Goal: Information Seeking & Learning: Compare options

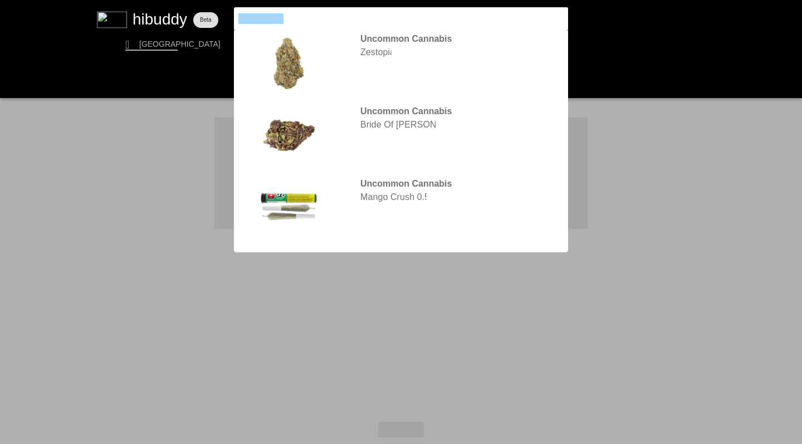
drag, startPoint x: 297, startPoint y: 19, endPoint x: 192, endPoint y: 6, distance: 106.2
click at [192, 6] on flt-glass-pane at bounding box center [401, 222] width 802 height 444
type input "zest"
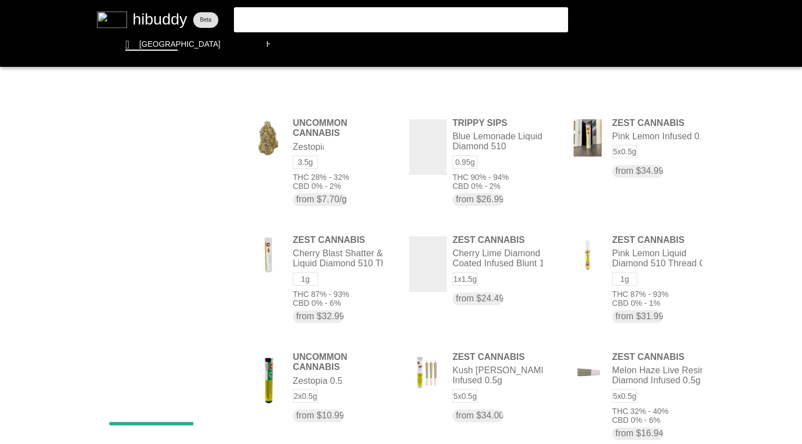
click at [35, 166] on flt-glass-pane at bounding box center [401, 222] width 802 height 444
click at [152, 50] on flt-glass-pane at bounding box center [401, 222] width 802 height 444
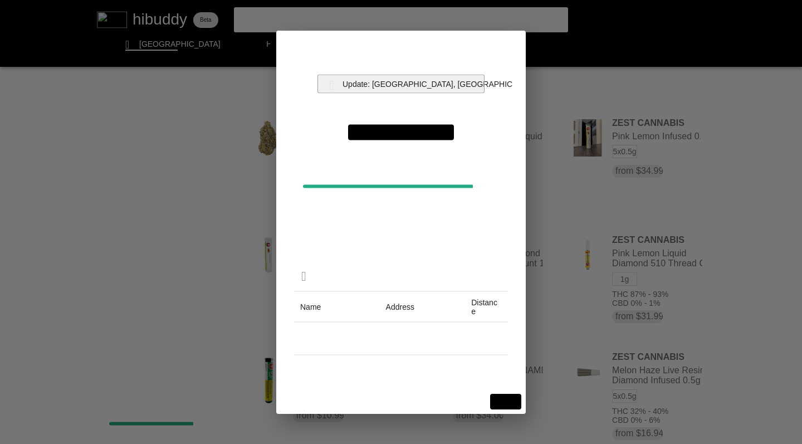
click at [406, 86] on flt-glass-pane at bounding box center [401, 222] width 802 height 444
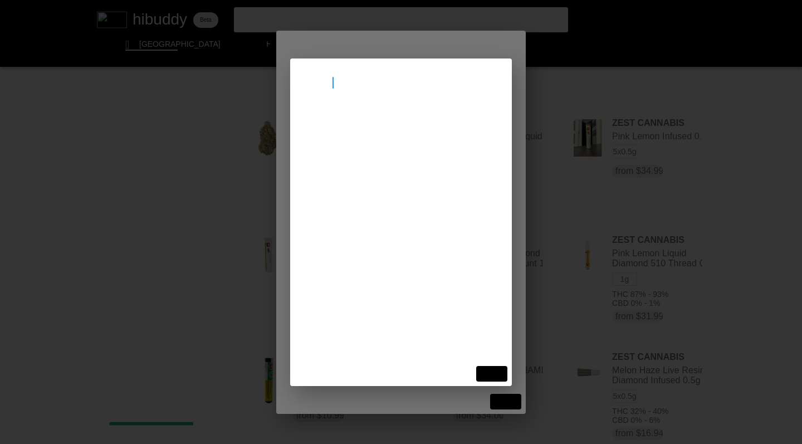
type input "nanaimo"
click at [353, 121] on flt-glass-pane at bounding box center [401, 222] width 802 height 444
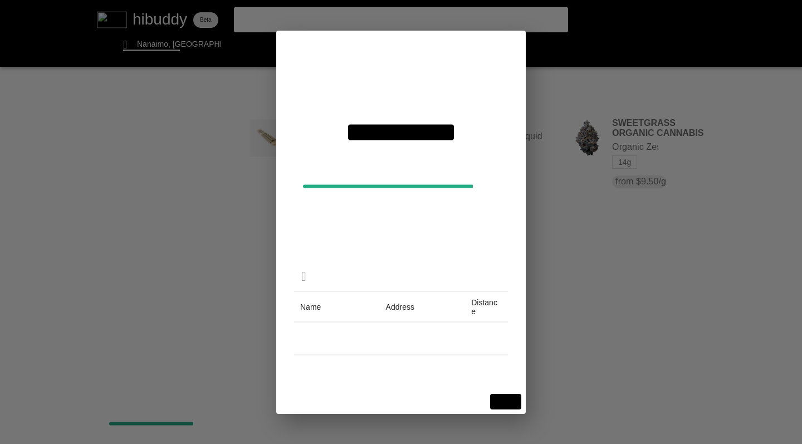
click at [506, 402] on flt-glass-pane at bounding box center [401, 222] width 802 height 444
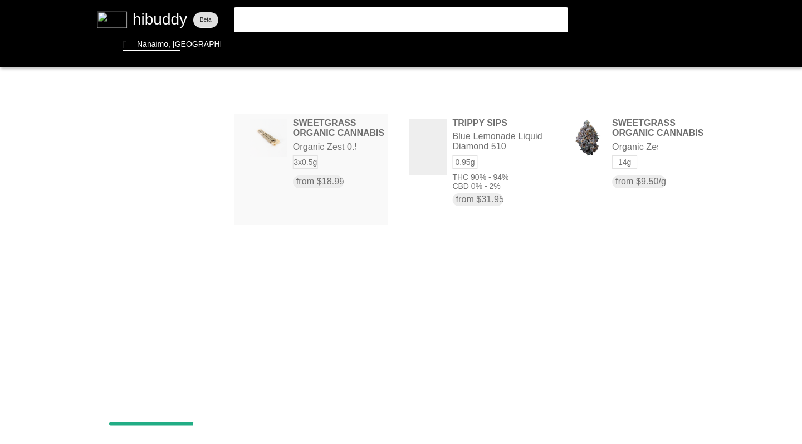
click at [330, 153] on flt-glass-pane at bounding box center [401, 222] width 802 height 444
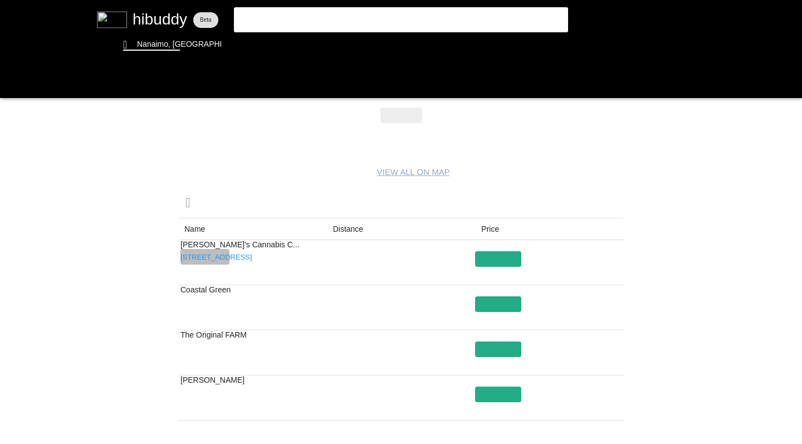
click at [198, 257] on flt-glass-pane at bounding box center [401, 222] width 802 height 444
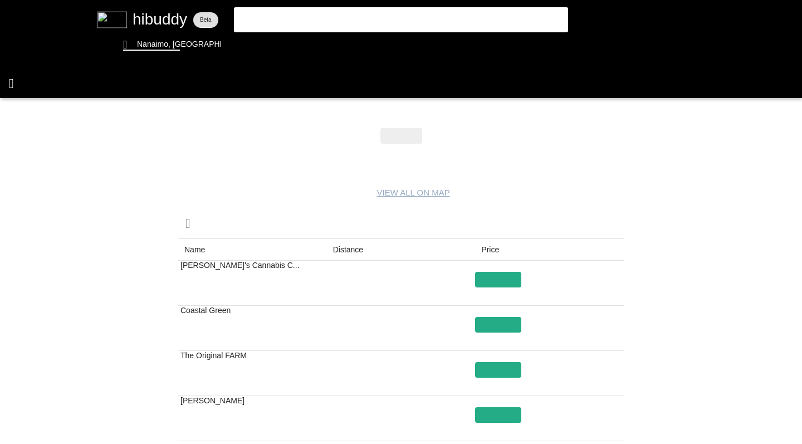
click at [11, 80] on flt-glass-pane at bounding box center [401, 222] width 802 height 444
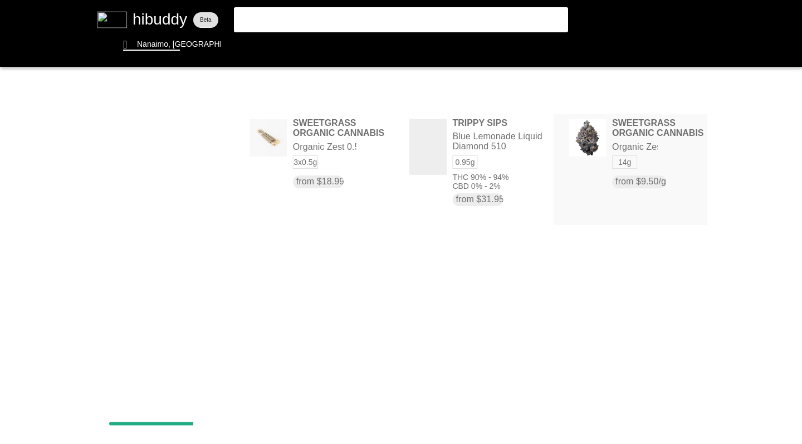
click at [659, 138] on flt-glass-pane at bounding box center [401, 222] width 802 height 444
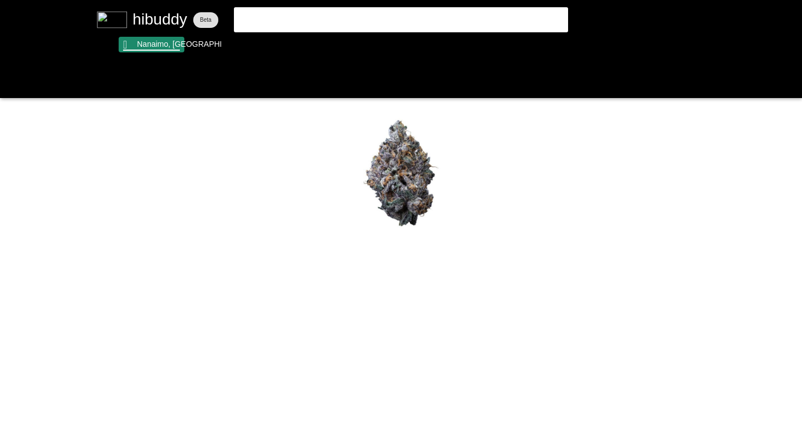
click at [151, 42] on flt-glass-pane at bounding box center [401, 222] width 802 height 444
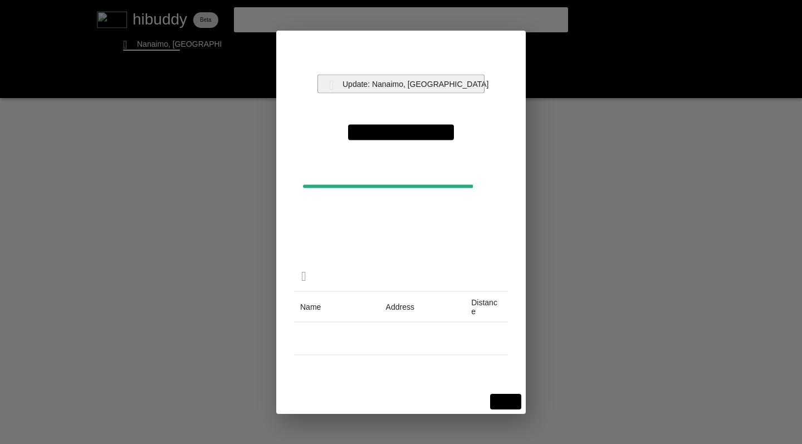
click at [399, 80] on flt-glass-pane at bounding box center [401, 222] width 802 height 444
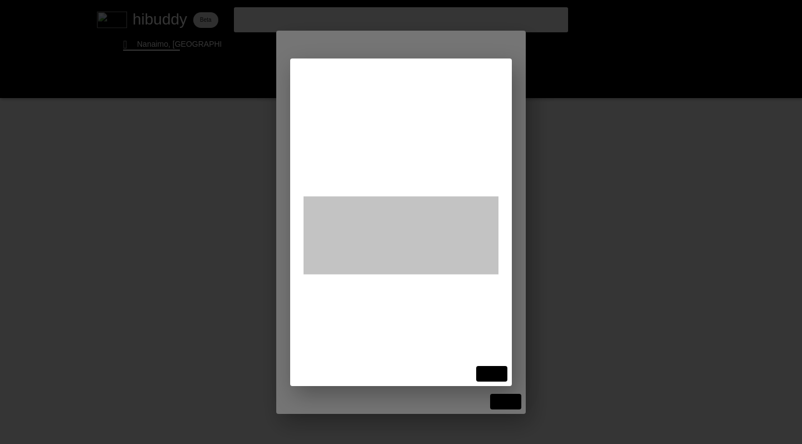
type input "[PERSON_NAME]"
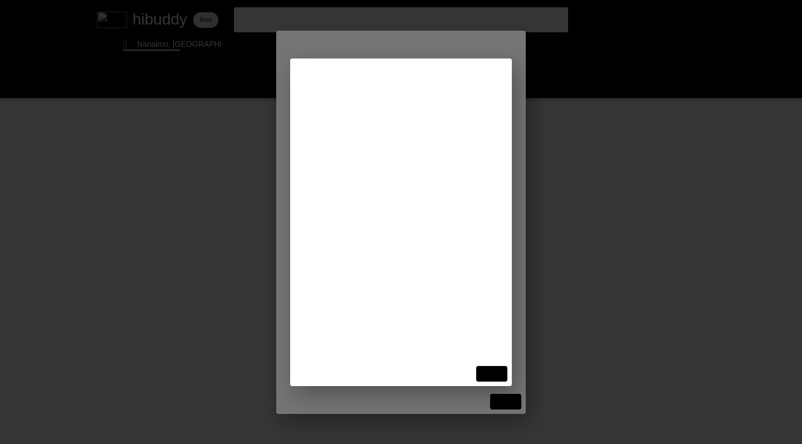
click at [371, 127] on flt-glass-pane at bounding box center [401, 222] width 802 height 444
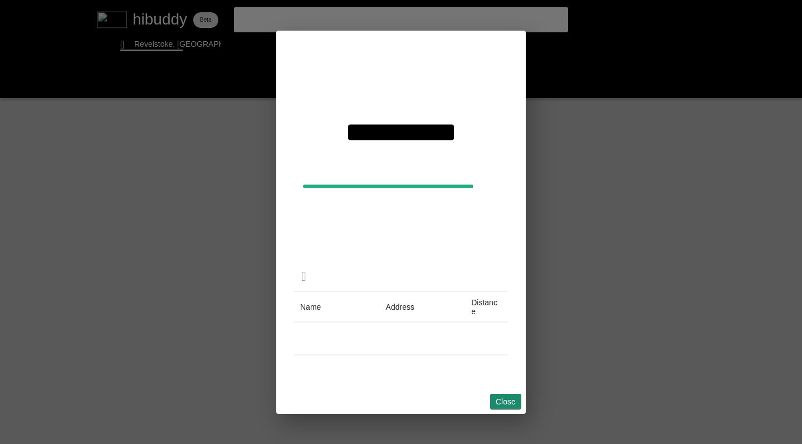
click at [511, 397] on flt-glass-pane at bounding box center [401, 222] width 802 height 444
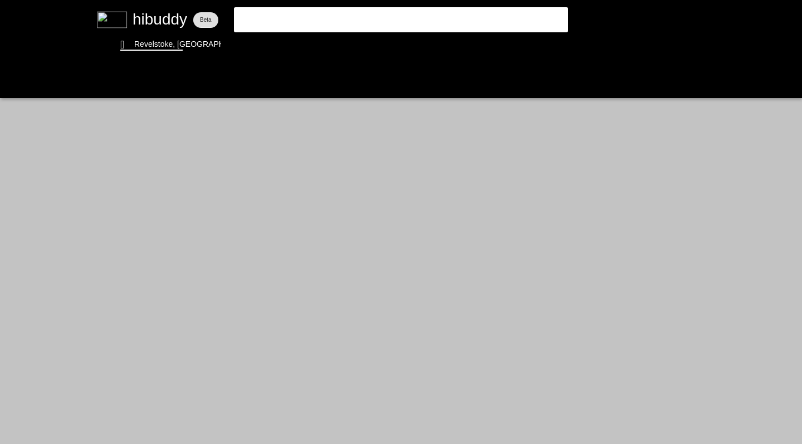
click at [265, 20] on flt-glass-pane at bounding box center [401, 222] width 802 height 444
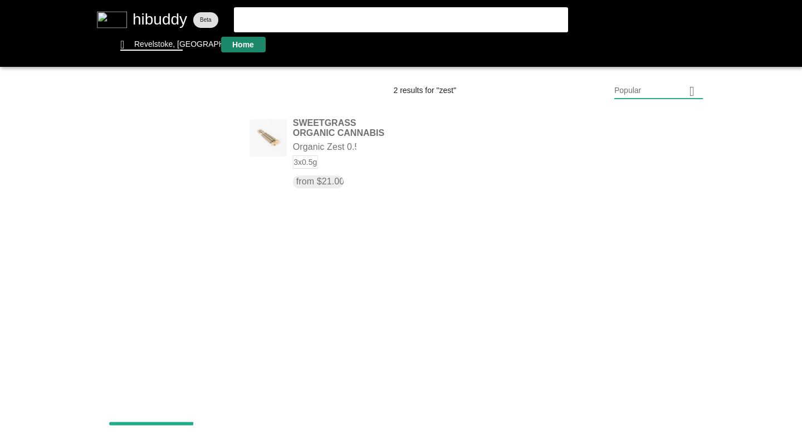
click at [243, 42] on flt-glass-pane at bounding box center [401, 222] width 802 height 444
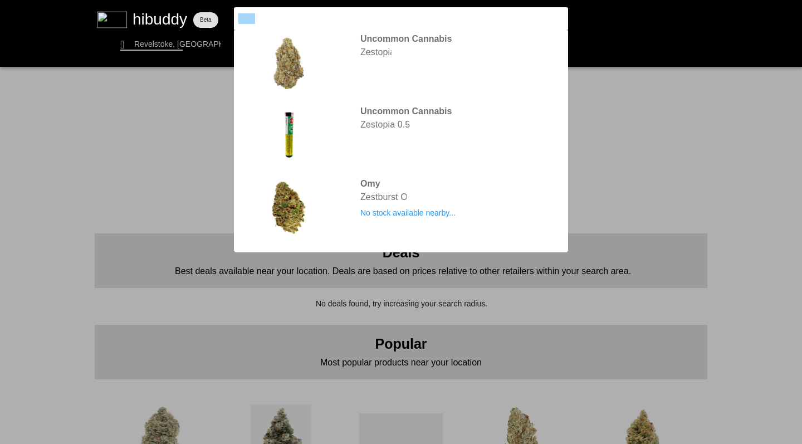
drag, startPoint x: 278, startPoint y: 18, endPoint x: 204, endPoint y: 4, distance: 75.3
click at [203, 7] on flt-glass-pane at bounding box center [401, 222] width 802 height 444
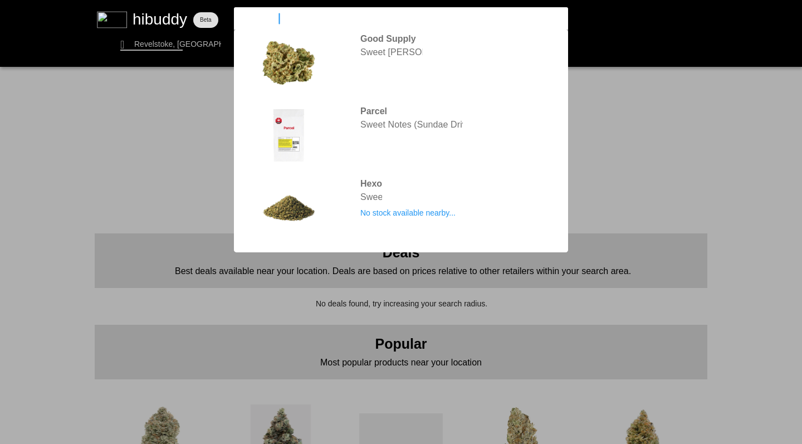
type input "sweetgrass"
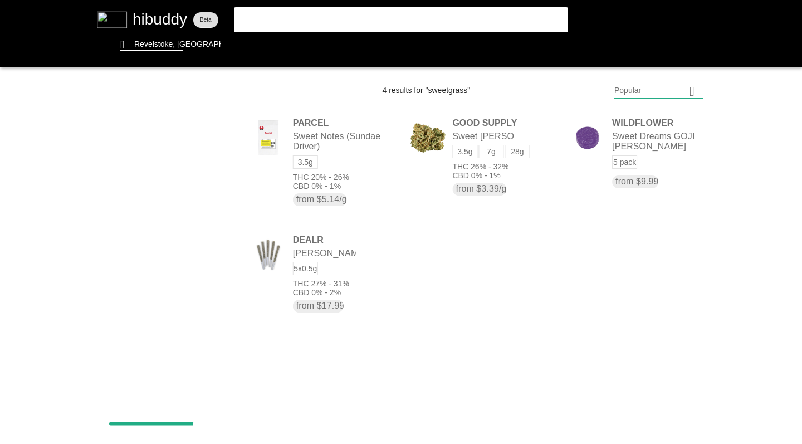
click at [294, 17] on flt-glass-pane at bounding box center [401, 222] width 802 height 444
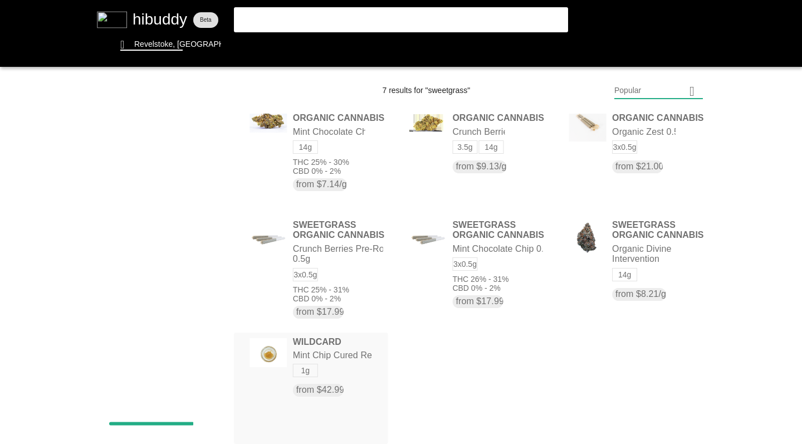
click at [344, 378] on flt-glass-pane at bounding box center [401, 222] width 802 height 444
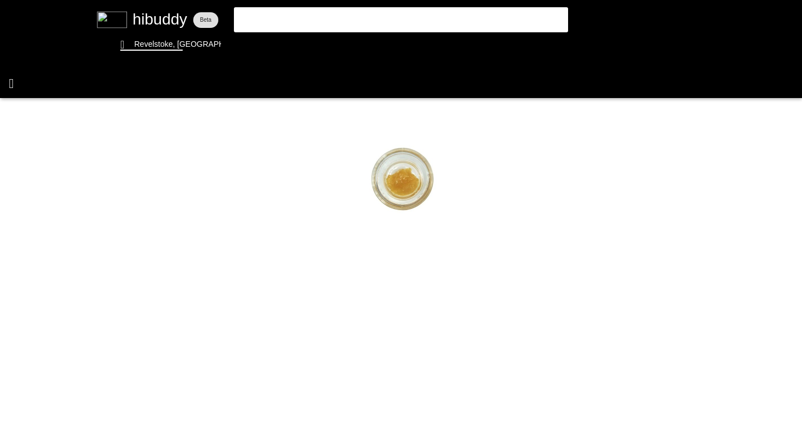
click at [11, 78] on flt-glass-pane at bounding box center [401, 222] width 802 height 444
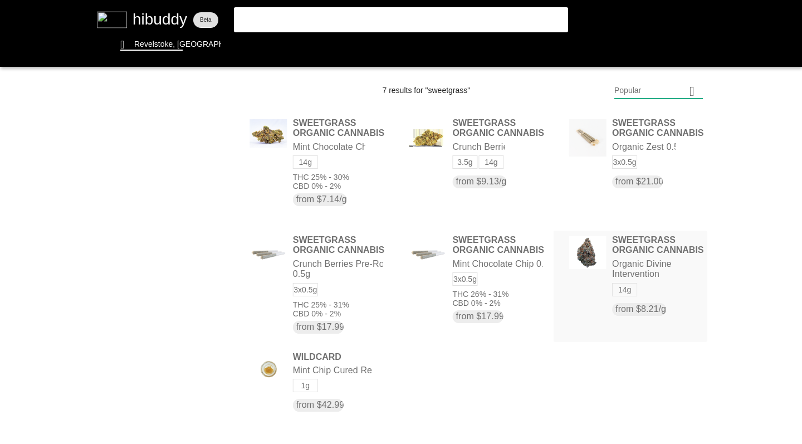
click at [607, 291] on flt-glass-pane at bounding box center [401, 222] width 802 height 444
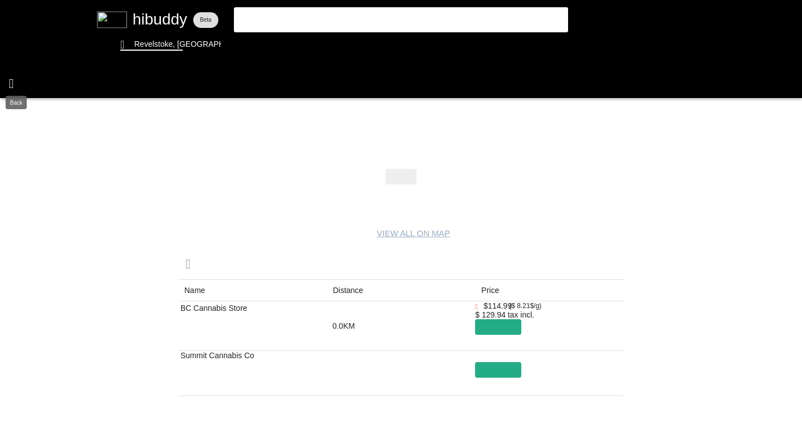
click at [11, 80] on flt-glass-pane at bounding box center [401, 222] width 802 height 444
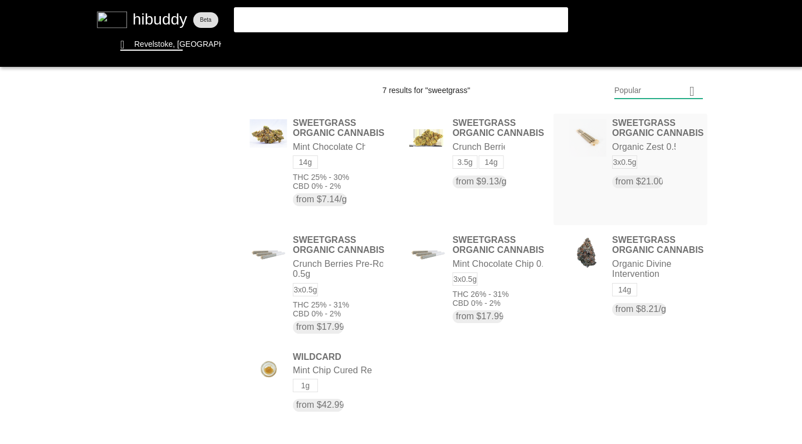
click at [666, 160] on flt-glass-pane at bounding box center [401, 222] width 802 height 444
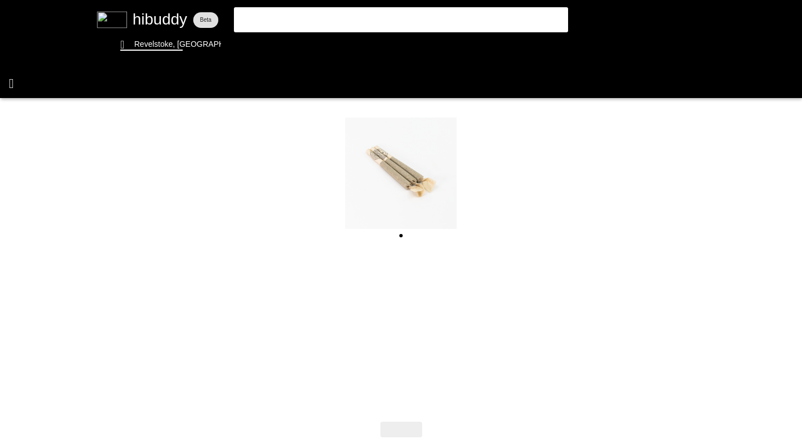
click at [12, 80] on flt-glass-pane at bounding box center [401, 222] width 802 height 444
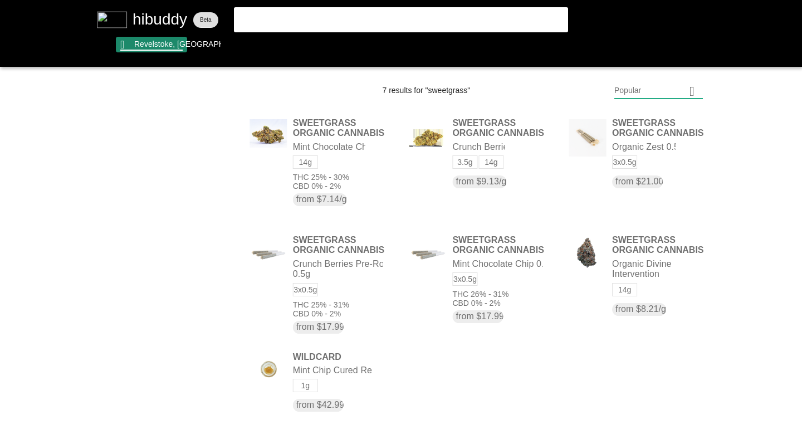
click at [152, 43] on flt-glass-pane at bounding box center [401, 222] width 802 height 444
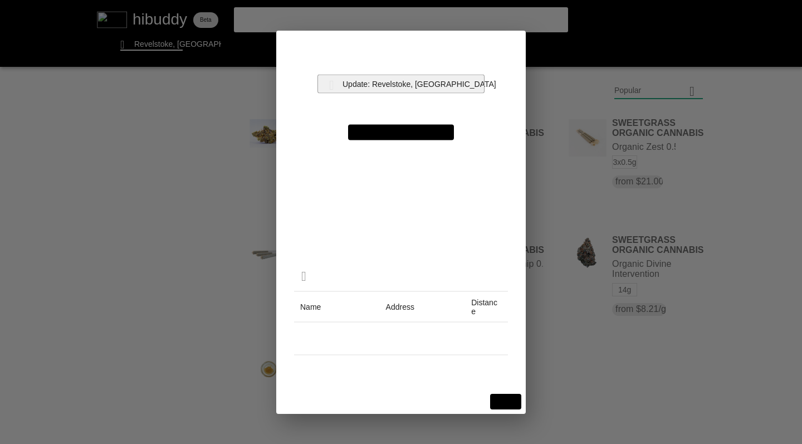
click at [396, 80] on flt-glass-pane at bounding box center [401, 222] width 802 height 444
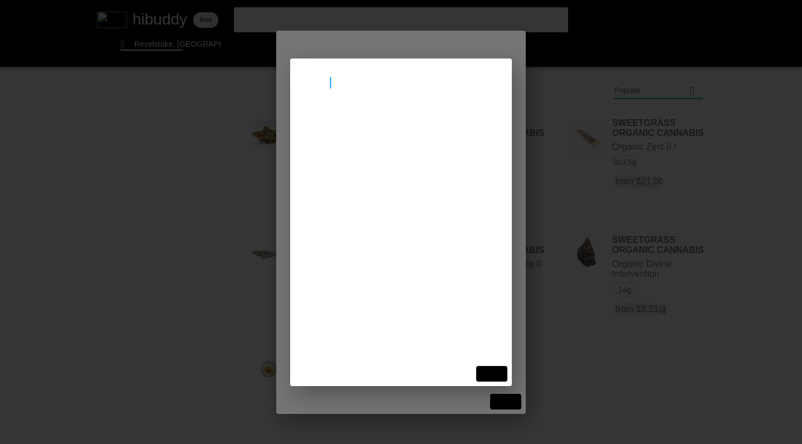
click at [344, 89] on flt-glass-pane at bounding box center [401, 222] width 802 height 444
type input "golden bc"
click at [369, 130] on flt-glass-pane at bounding box center [401, 222] width 802 height 444
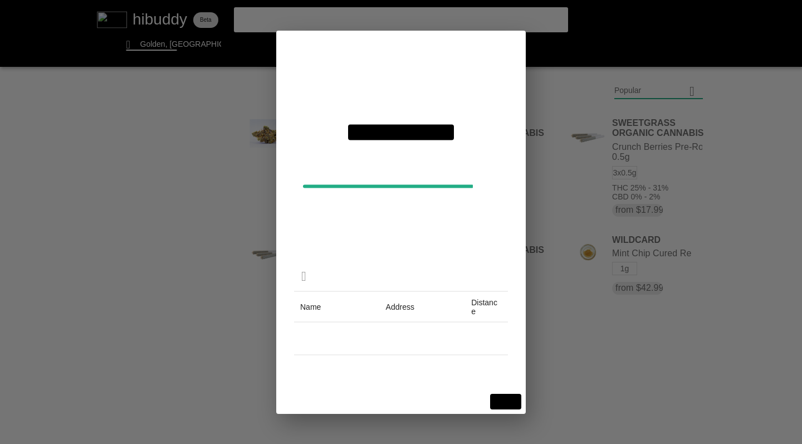
click at [508, 402] on flt-glass-pane at bounding box center [401, 222] width 802 height 444
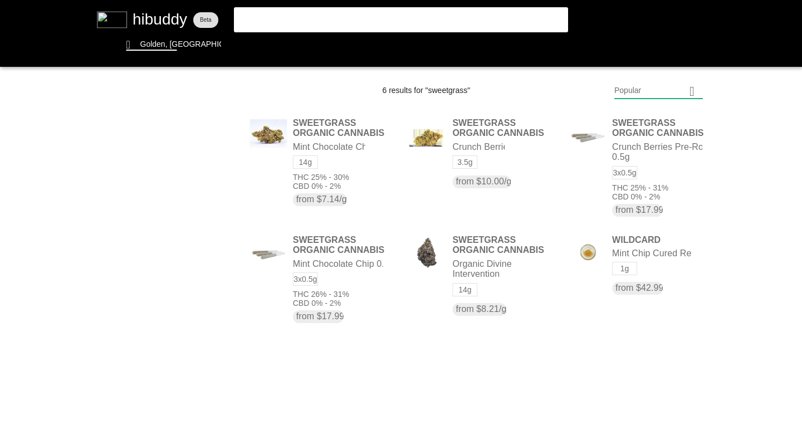
click at [288, 21] on flt-glass-pane at bounding box center [401, 222] width 802 height 444
click at [448, 298] on flt-glass-pane at bounding box center [401, 222] width 802 height 444
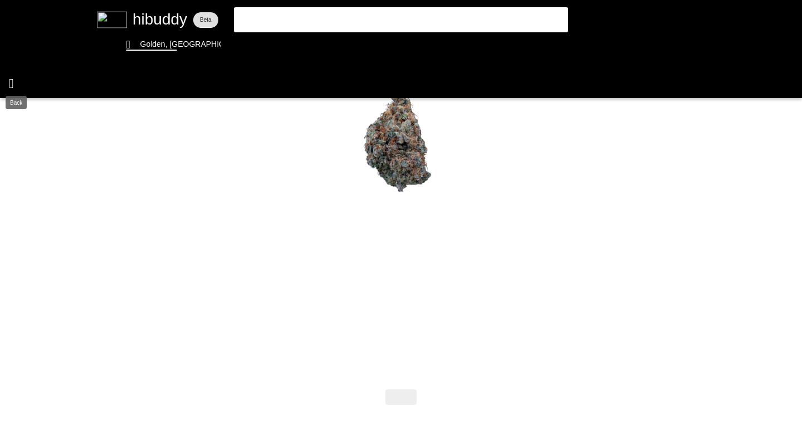
click at [12, 85] on flt-glass-pane at bounding box center [401, 222] width 802 height 444
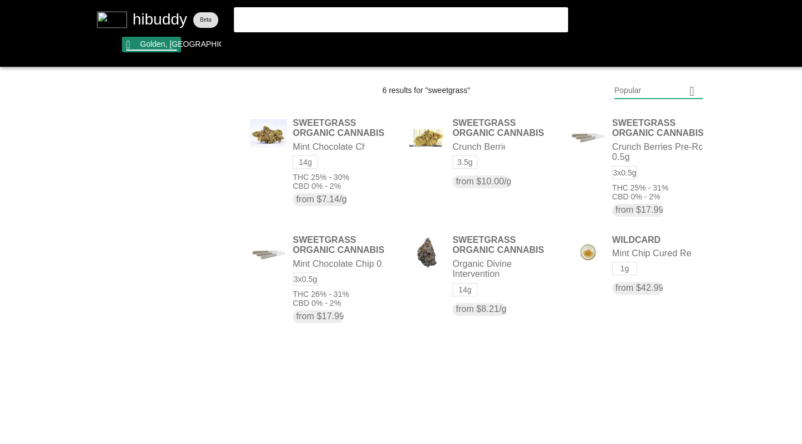
click at [157, 43] on flt-glass-pane at bounding box center [401, 222] width 802 height 444
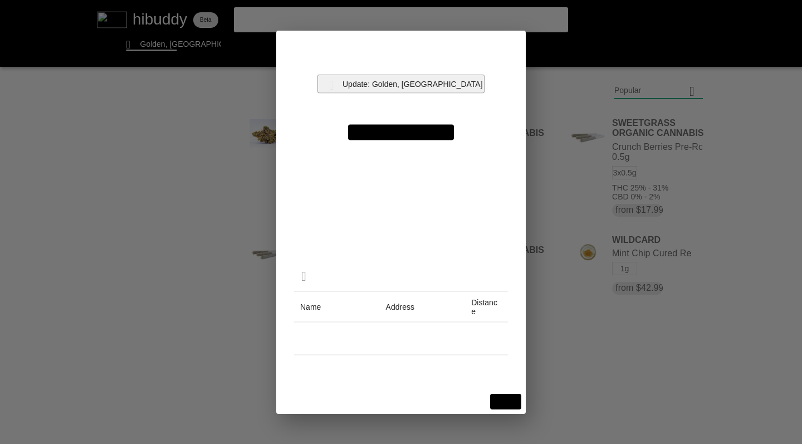
click at [396, 82] on flt-glass-pane at bounding box center [401, 222] width 802 height 444
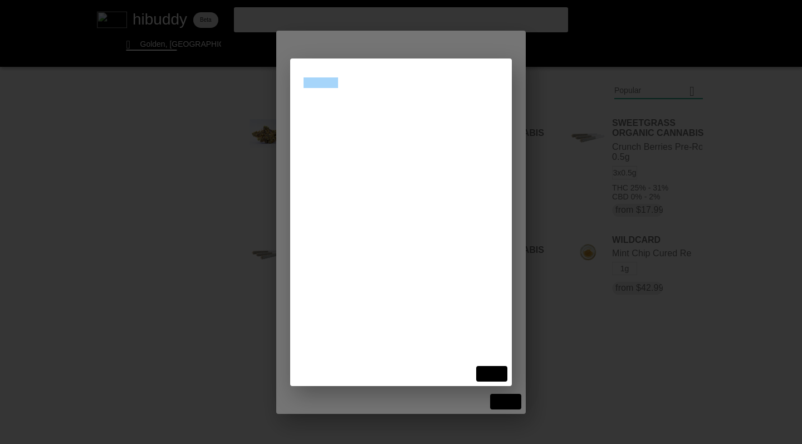
drag, startPoint x: 342, startPoint y: 82, endPoint x: 294, endPoint y: 70, distance: 50.0
click at [290, 78] on flt-glass-pane at bounding box center [401, 222] width 802 height 444
type input "kelowna"
click at [366, 130] on flt-glass-pane at bounding box center [401, 222] width 802 height 444
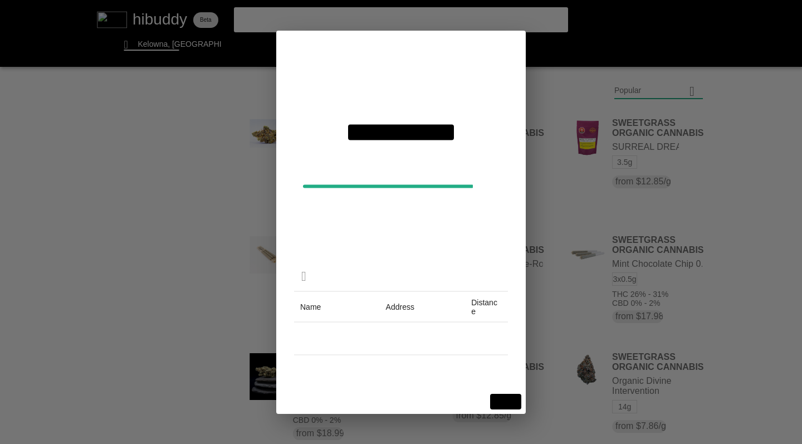
click at [505, 402] on flt-glass-pane at bounding box center [401, 222] width 802 height 444
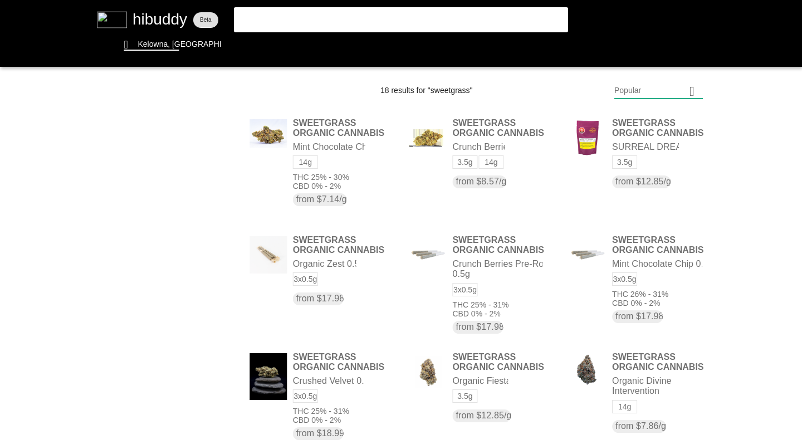
click at [297, 14] on flt-glass-pane at bounding box center [401, 222] width 802 height 444
click at [596, 174] on flt-glass-pane at bounding box center [401, 222] width 802 height 444
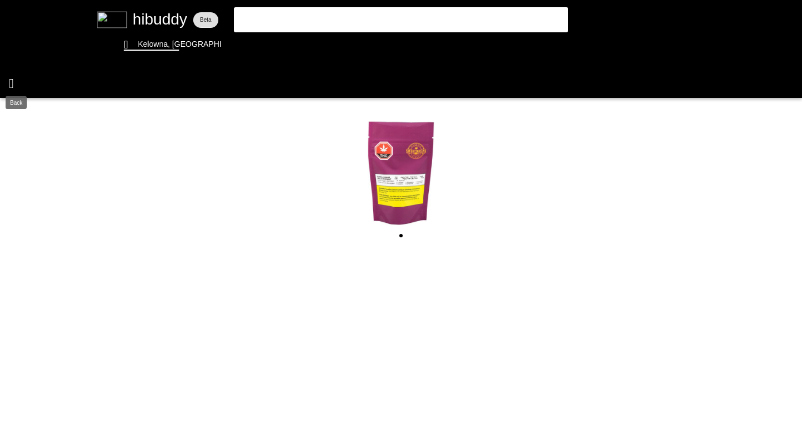
click at [14, 82] on flt-glass-pane at bounding box center [401, 222] width 802 height 444
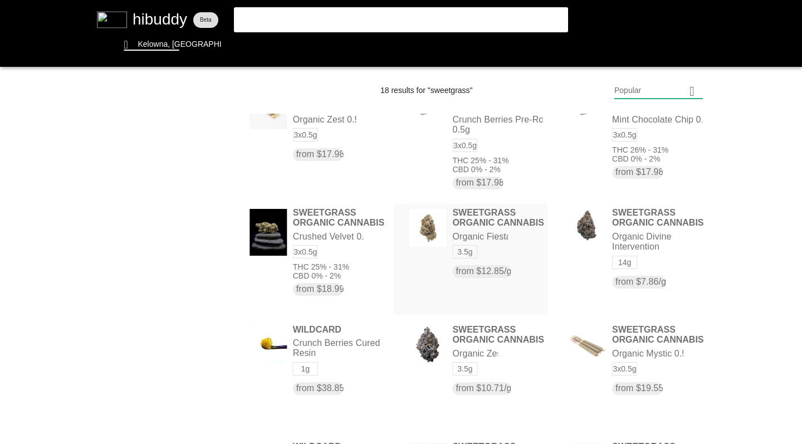
click at [496, 265] on flt-glass-pane at bounding box center [401, 222] width 802 height 444
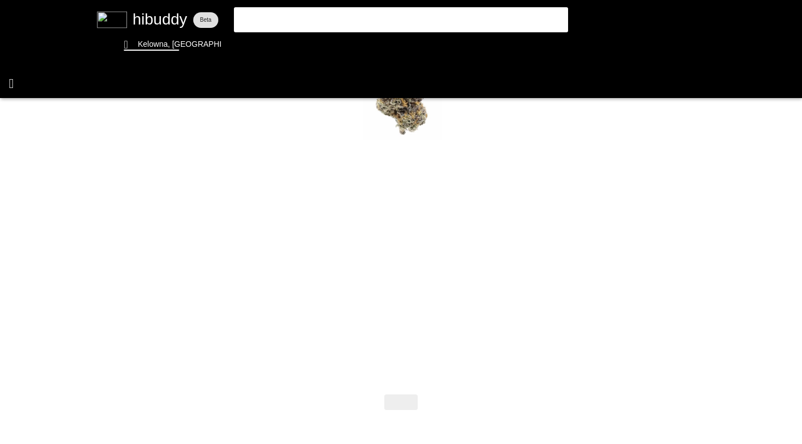
click at [13, 83] on flt-glass-pane at bounding box center [401, 222] width 802 height 444
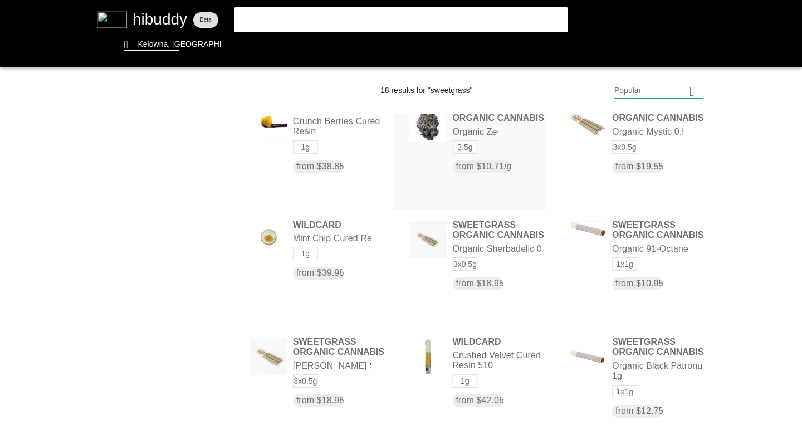
click at [489, 155] on flt-glass-pane at bounding box center [401, 222] width 802 height 444
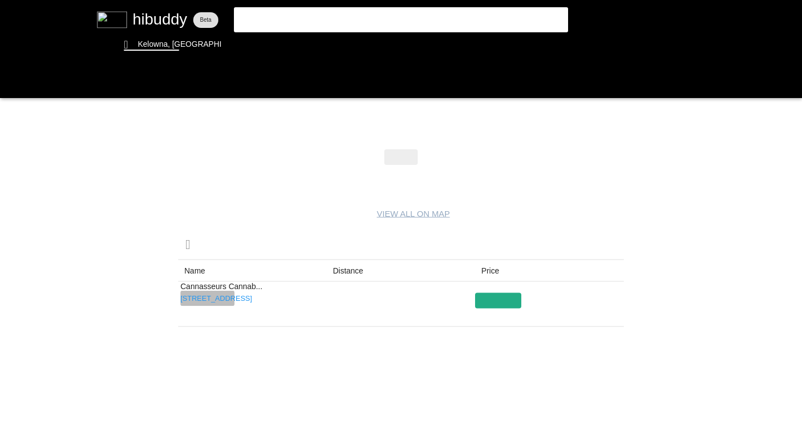
click at [199, 296] on flt-glass-pane at bounding box center [401, 222] width 802 height 444
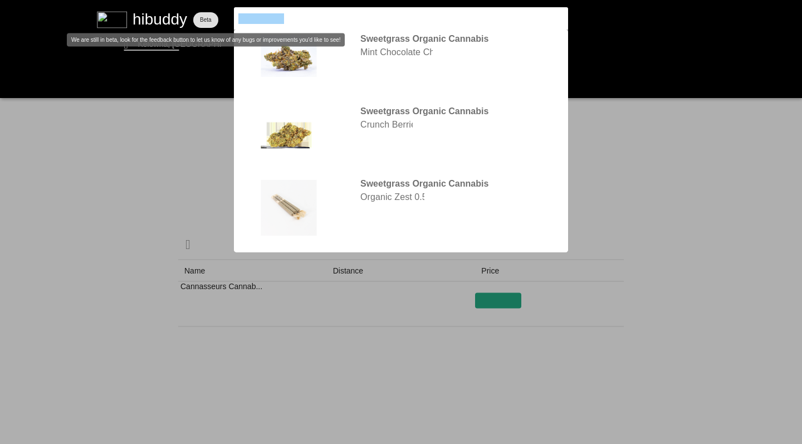
drag, startPoint x: 289, startPoint y: 18, endPoint x: 198, endPoint y: 8, distance: 91.4
click at [197, 11] on flt-glass-pane at bounding box center [401, 222] width 802 height 444
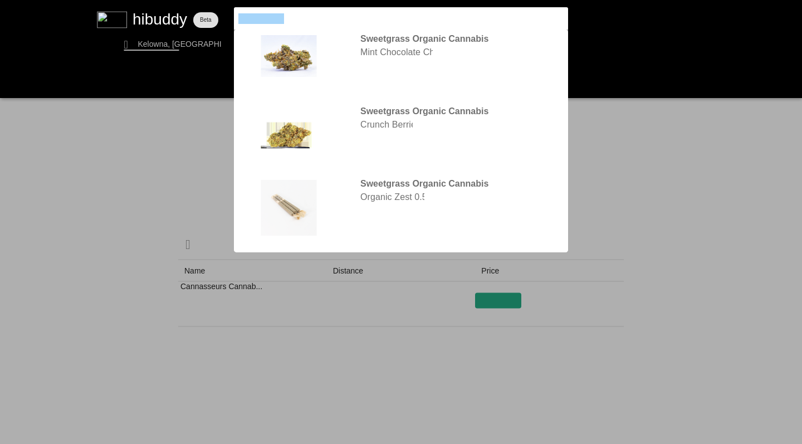
click at [142, 47] on flt-glass-pane at bounding box center [401, 222] width 802 height 444
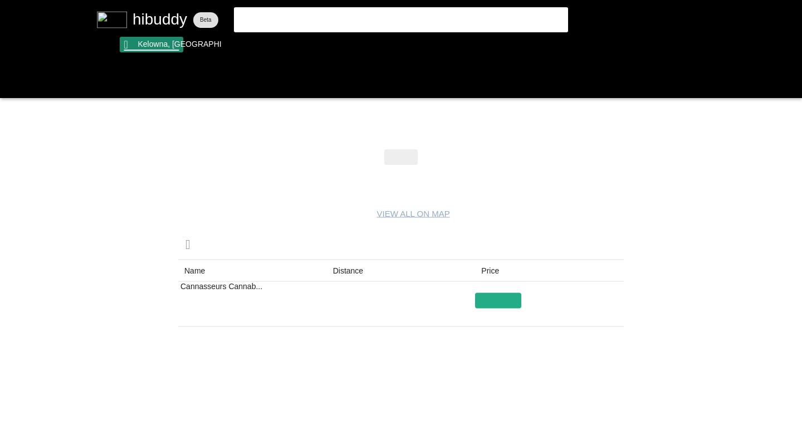
click at [142, 47] on flt-glass-pane at bounding box center [401, 222] width 802 height 444
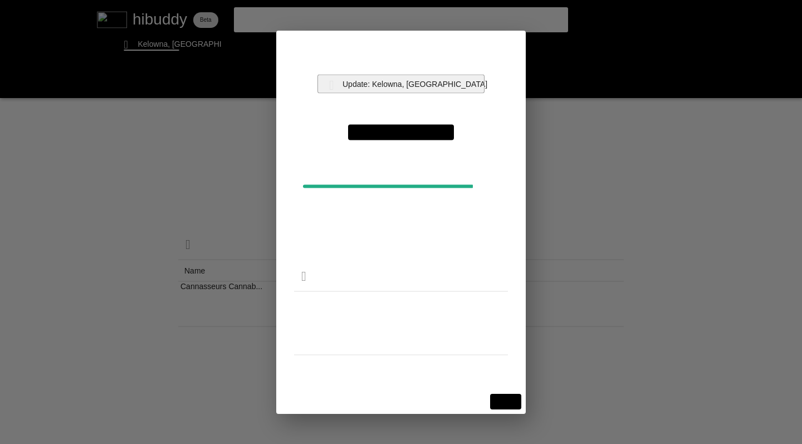
click at [380, 86] on flt-glass-pane at bounding box center [401, 222] width 802 height 444
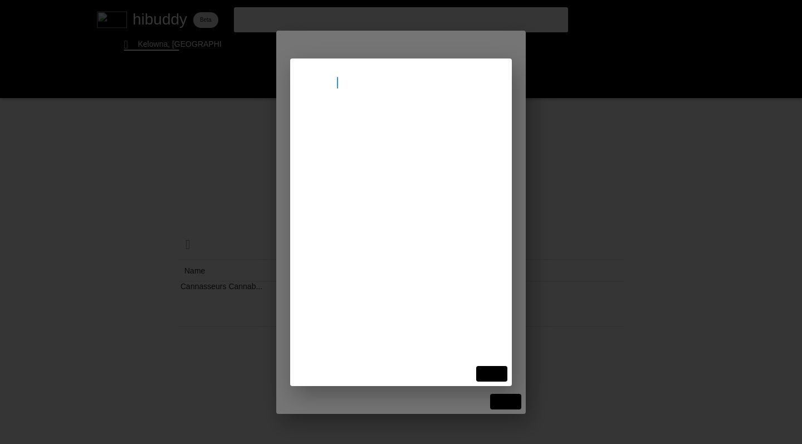
type input "sicamous"
click at [375, 130] on flt-glass-pane at bounding box center [401, 222] width 802 height 444
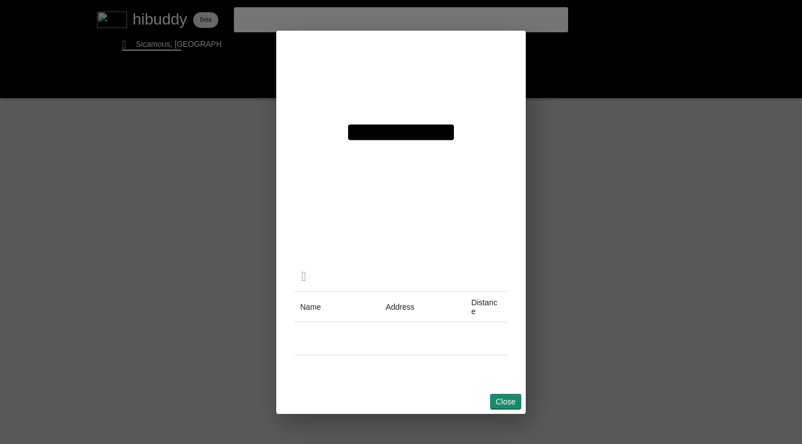
click at [501, 399] on flt-glass-pane at bounding box center [401, 222] width 802 height 444
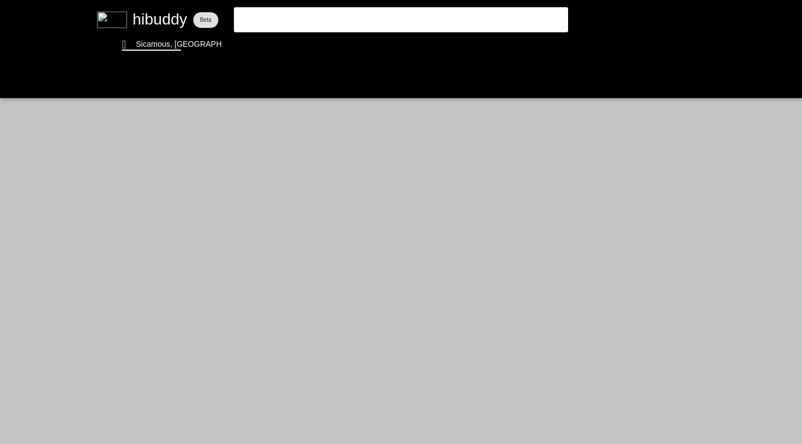
click at [291, 19] on flt-glass-pane at bounding box center [401, 222] width 802 height 444
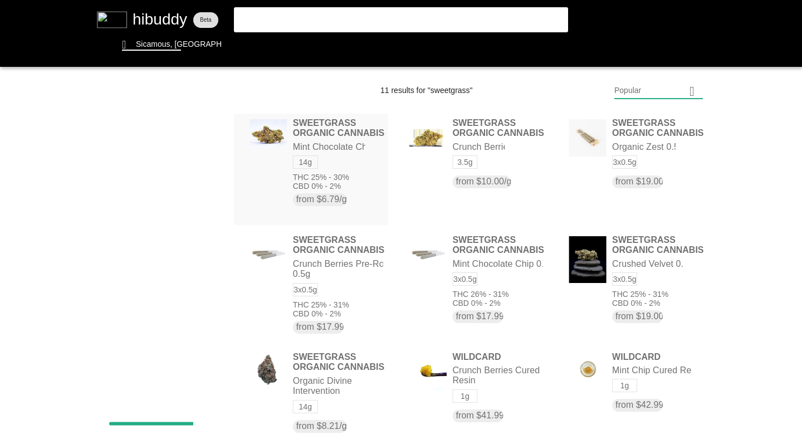
click at [320, 186] on flt-glass-pane at bounding box center [401, 222] width 802 height 444
click at [646, 159] on flt-glass-pane at bounding box center [401, 222] width 802 height 444
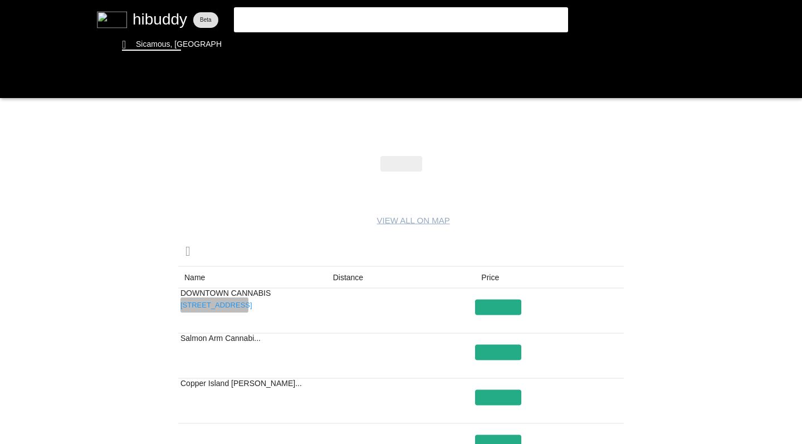
click at [228, 303] on flt-glass-pane at bounding box center [401, 222] width 802 height 444
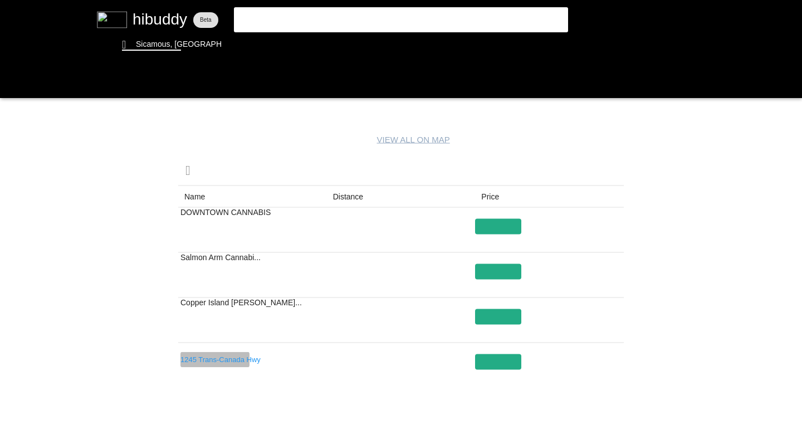
click at [206, 359] on flt-glass-pane at bounding box center [401, 222] width 802 height 444
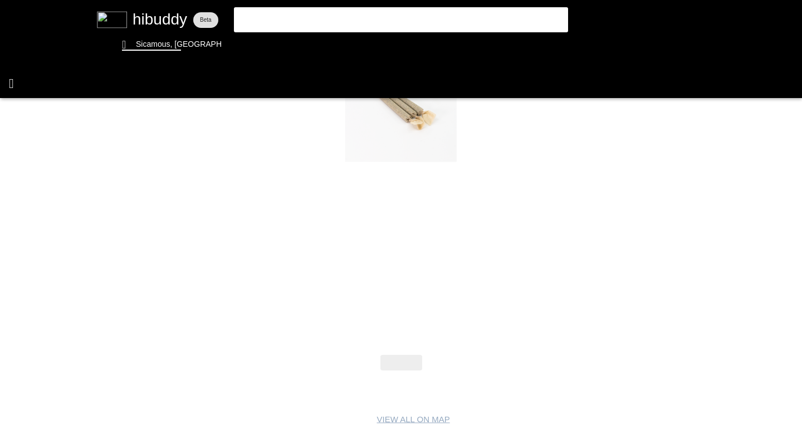
click at [11, 81] on flt-glass-pane at bounding box center [401, 222] width 802 height 444
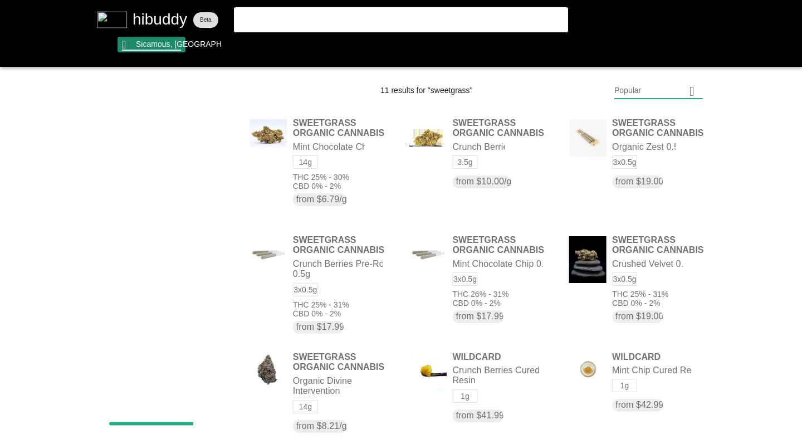
click at [155, 45] on flt-glass-pane at bounding box center [401, 222] width 802 height 444
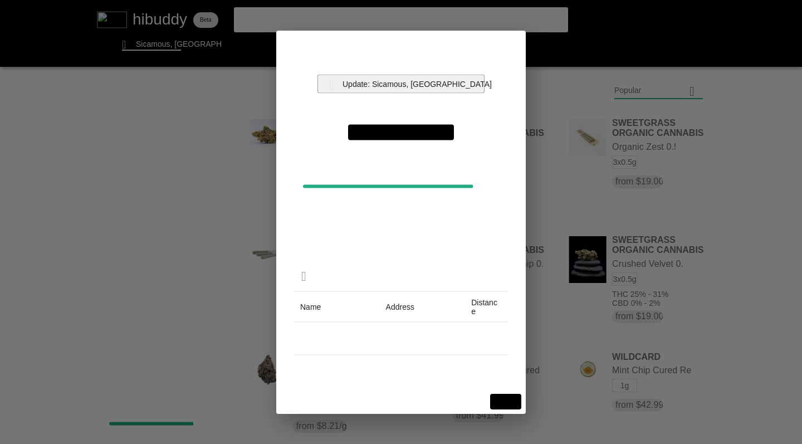
click at [394, 83] on flt-glass-pane at bounding box center [401, 222] width 802 height 444
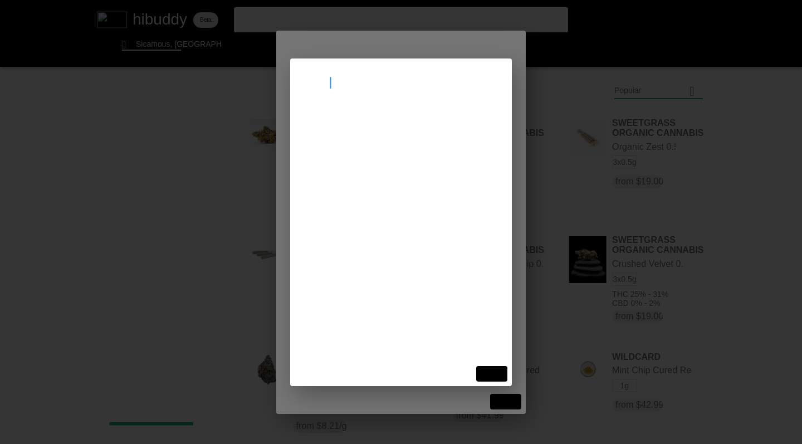
click at [383, 79] on input "[PERSON_NAME]" at bounding box center [401, 82] width 195 height 11
type input "vernon bc"
click at [363, 125] on flt-glass-pane at bounding box center [401, 222] width 802 height 444
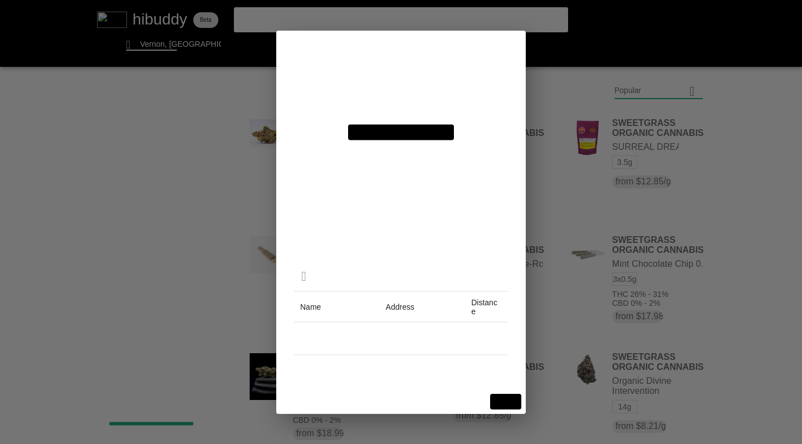
drag, startPoint x: 473, startPoint y: 189, endPoint x: 474, endPoint y: 180, distance: 8.4
click at [474, 180] on flt-glass-pane at bounding box center [401, 222] width 802 height 444
click at [505, 401] on flt-glass-pane at bounding box center [401, 222] width 802 height 444
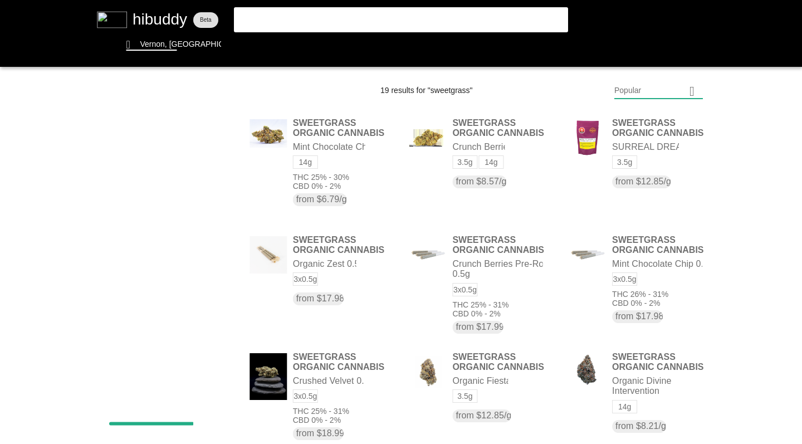
click at [290, 19] on flt-glass-pane at bounding box center [401, 222] width 802 height 444
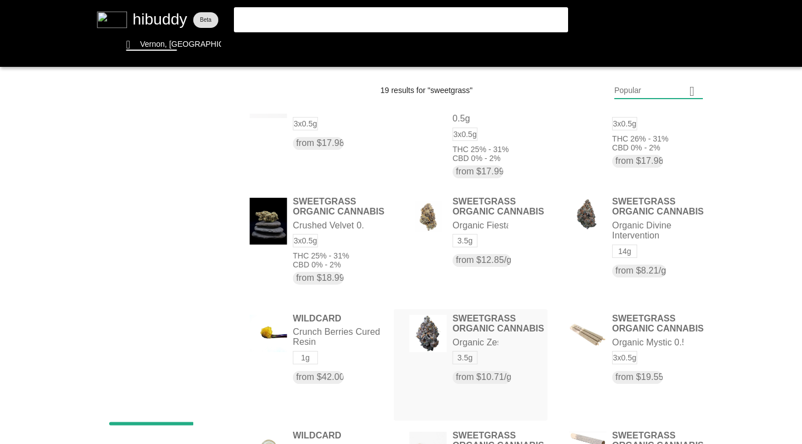
click at [430, 340] on flt-glass-pane at bounding box center [401, 222] width 802 height 444
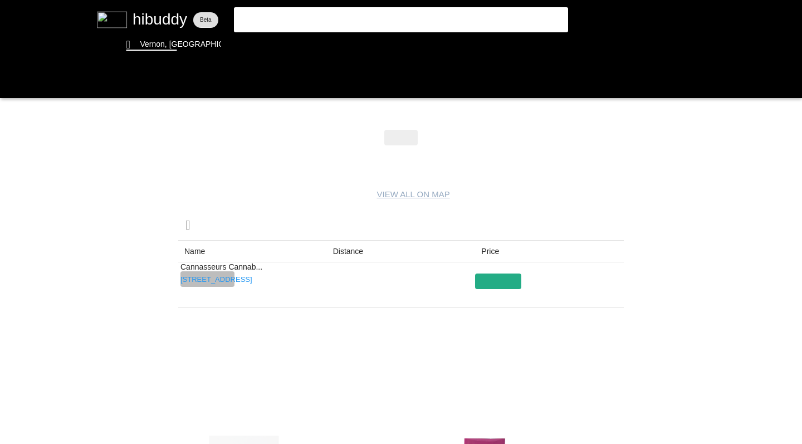
click at [209, 279] on flt-glass-pane at bounding box center [401, 222] width 802 height 444
click at [118, 281] on flt-glass-pane at bounding box center [401, 222] width 802 height 444
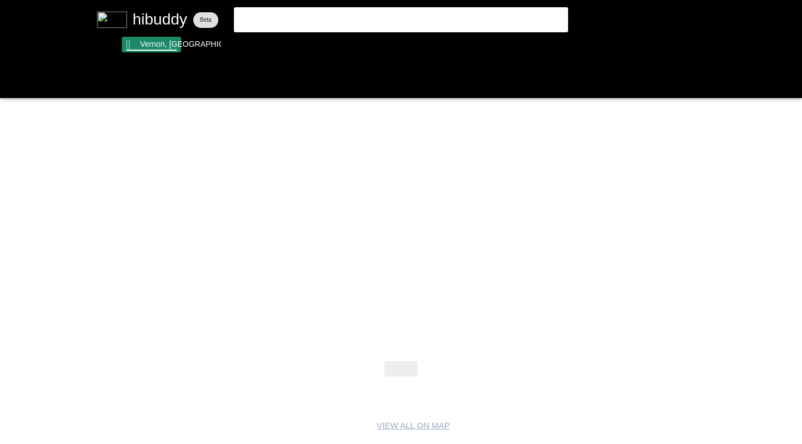
click at [159, 43] on flt-glass-pane at bounding box center [401, 222] width 802 height 444
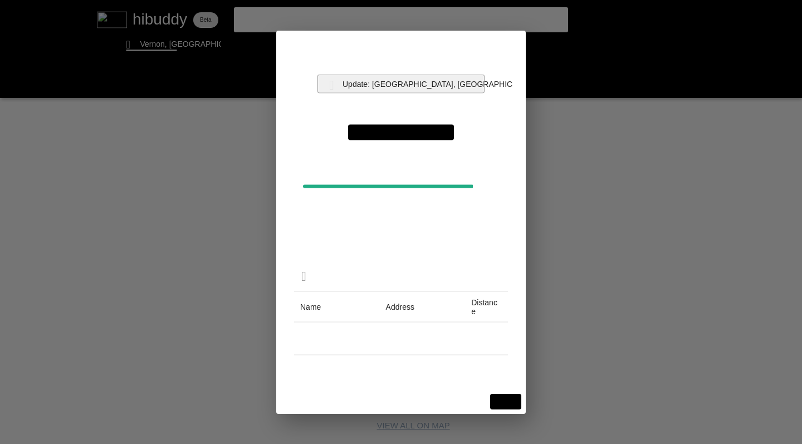
click at [380, 84] on flt-glass-pane at bounding box center [401, 222] width 802 height 444
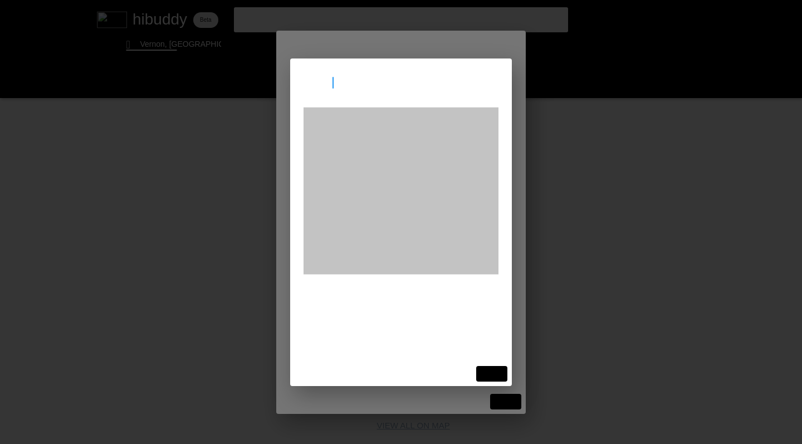
type input "nanaimo"
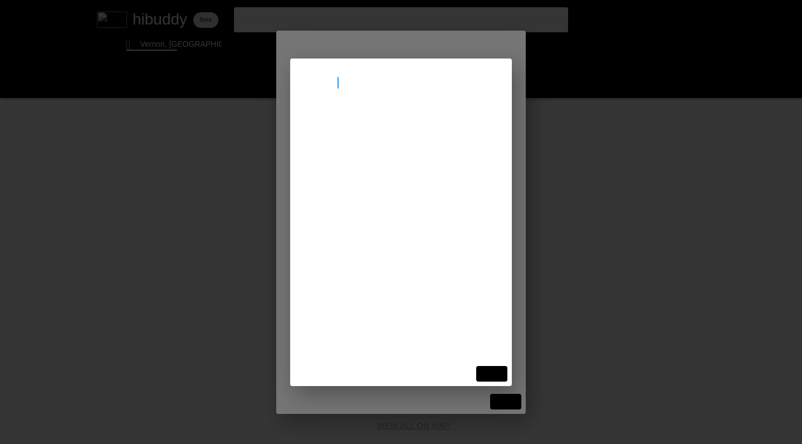
click at [375, 128] on flt-glass-pane at bounding box center [401, 222] width 802 height 444
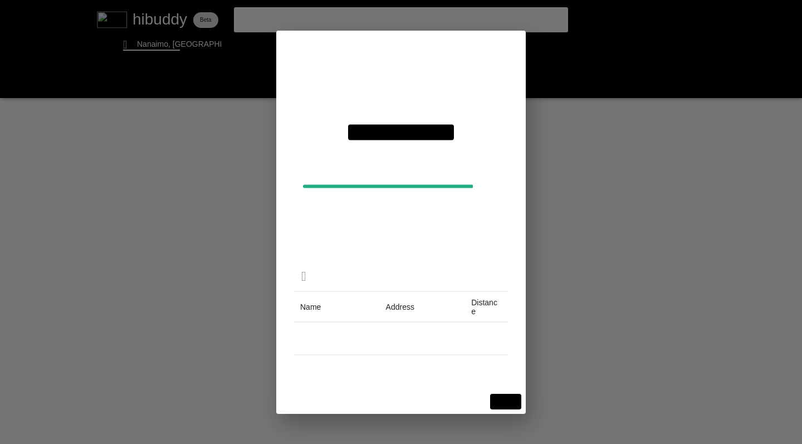
click at [504, 396] on flt-glass-pane at bounding box center [401, 222] width 802 height 444
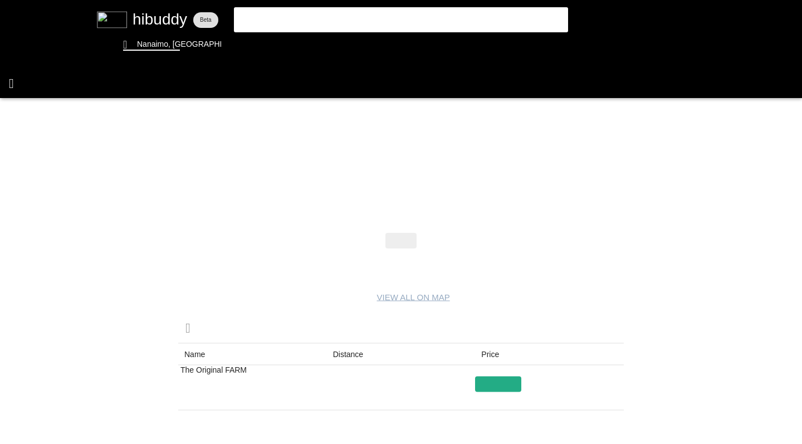
click at [13, 80] on flt-glass-pane at bounding box center [401, 222] width 802 height 444
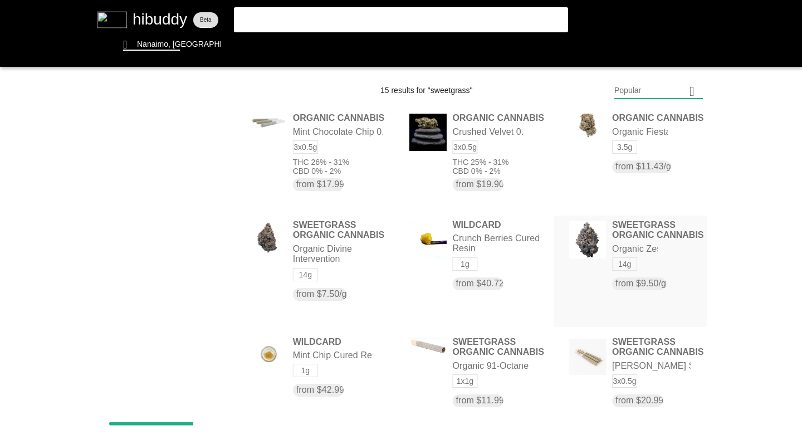
click at [582, 279] on flt-glass-pane at bounding box center [401, 222] width 802 height 444
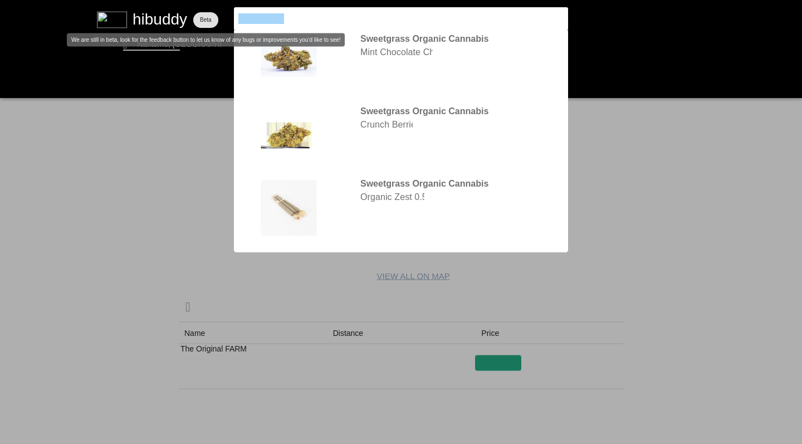
drag, startPoint x: 289, startPoint y: 19, endPoint x: 196, endPoint y: 16, distance: 93.1
click at [196, 16] on flt-glass-pane at bounding box center [401, 222] width 802 height 444
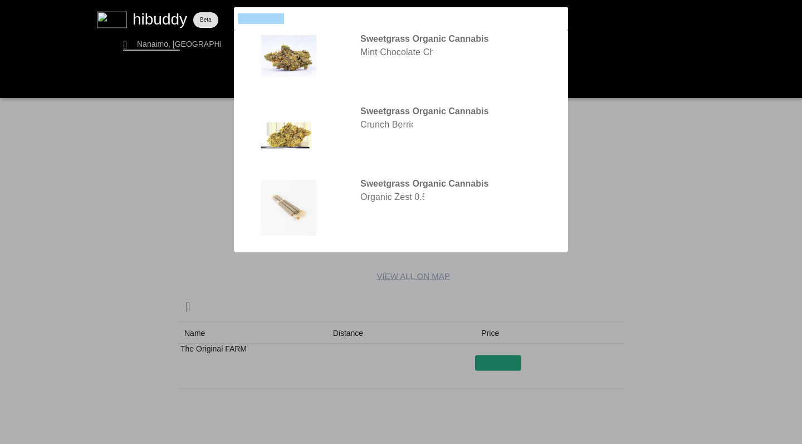
click at [148, 45] on flt-glass-pane at bounding box center [401, 222] width 802 height 444
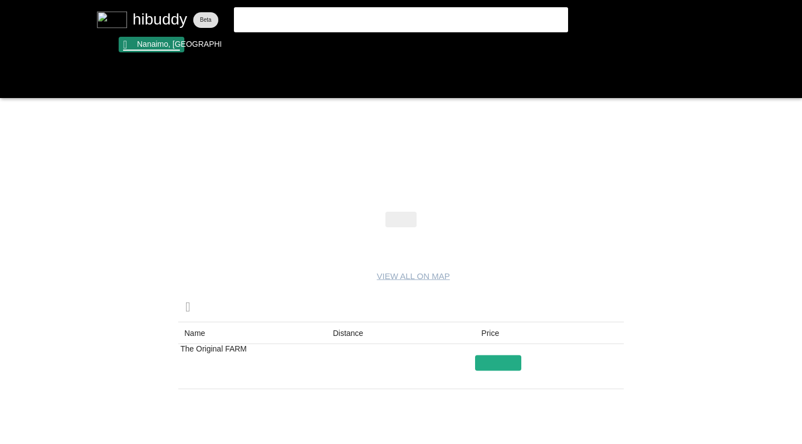
click at [148, 45] on flt-glass-pane at bounding box center [401, 222] width 802 height 444
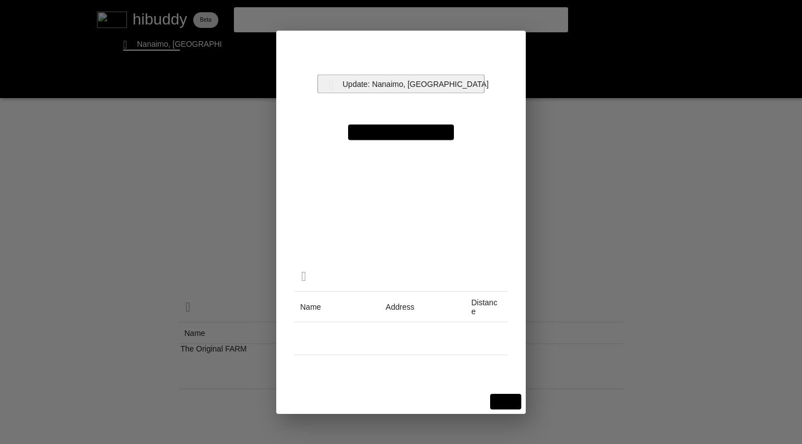
click at [401, 75] on flt-glass-pane at bounding box center [401, 222] width 802 height 444
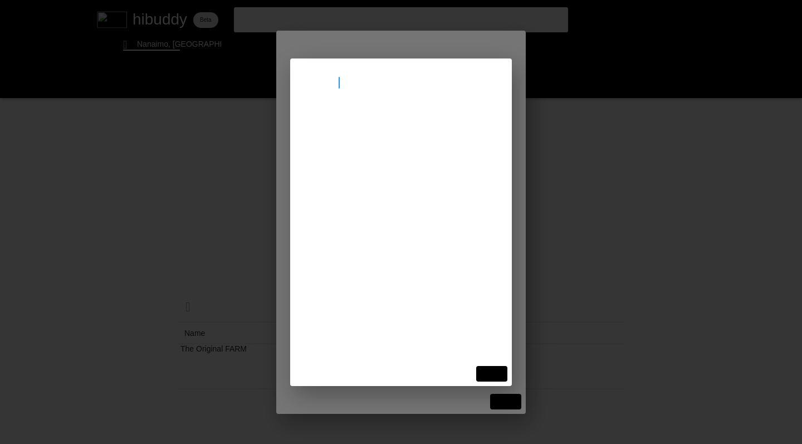
type input "revelstoke"
click at [395, 125] on flt-glass-pane at bounding box center [401, 222] width 802 height 444
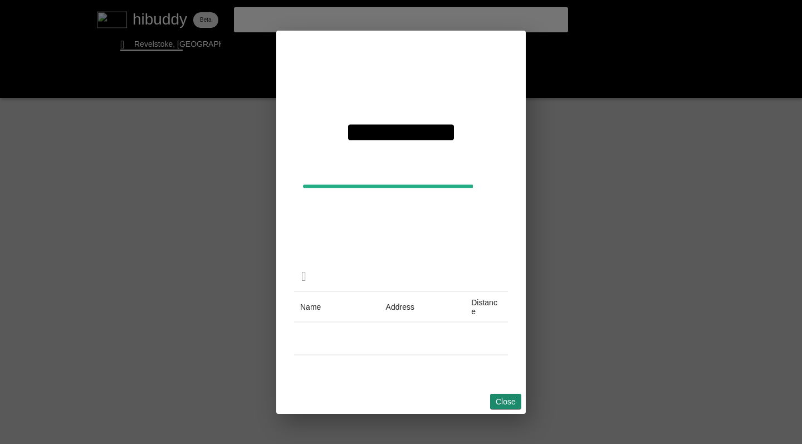
click at [500, 395] on flt-glass-pane at bounding box center [401, 222] width 802 height 444
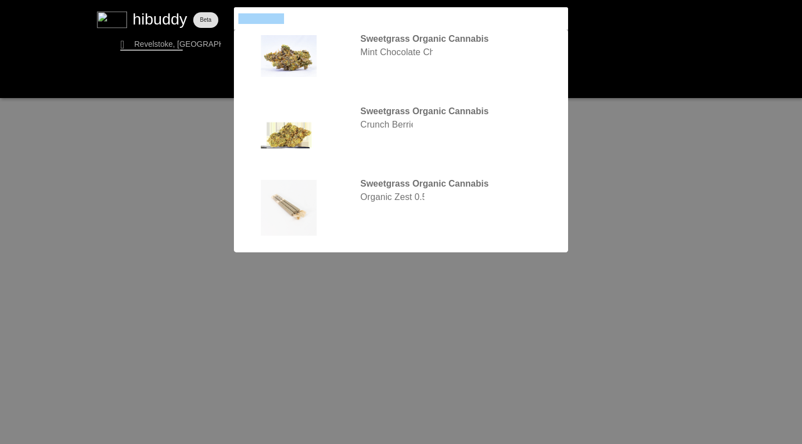
drag, startPoint x: 289, startPoint y: 23, endPoint x: 207, endPoint y: 9, distance: 83.5
click at [207, 9] on flt-glass-pane at bounding box center [401, 222] width 802 height 444
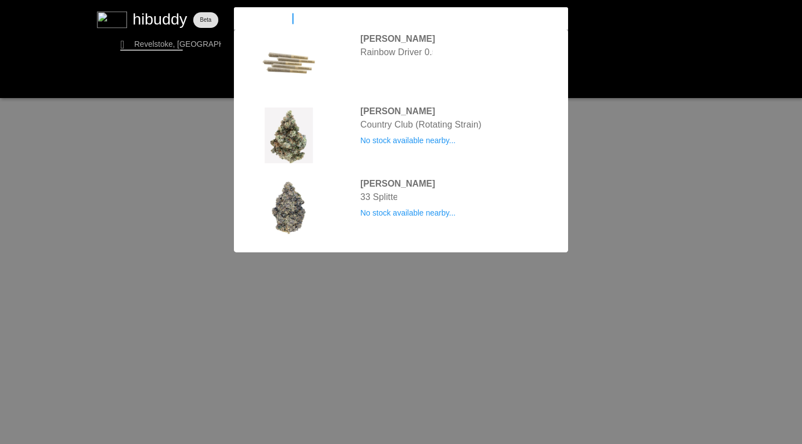
type input "[PERSON_NAME]"
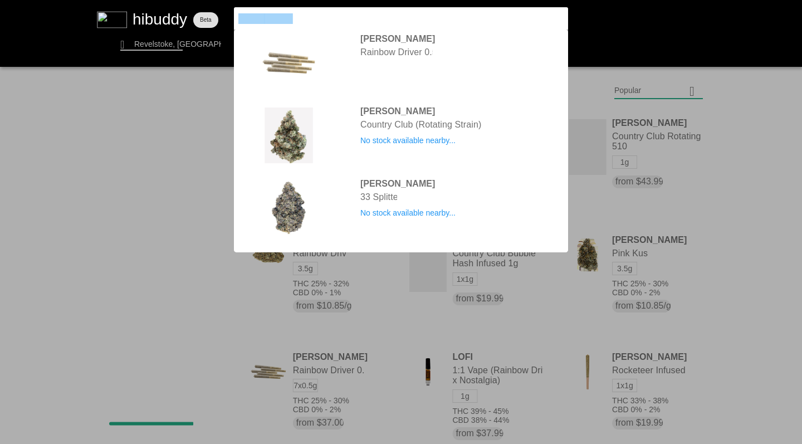
drag, startPoint x: 308, startPoint y: 18, endPoint x: 160, endPoint y: 14, distance: 147.7
click at [160, 14] on flt-glass-pane at bounding box center [401, 222] width 802 height 444
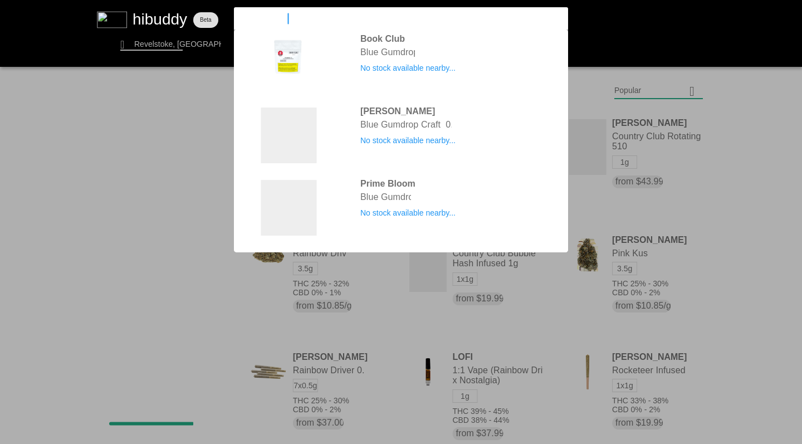
type input "blue gumdrops"
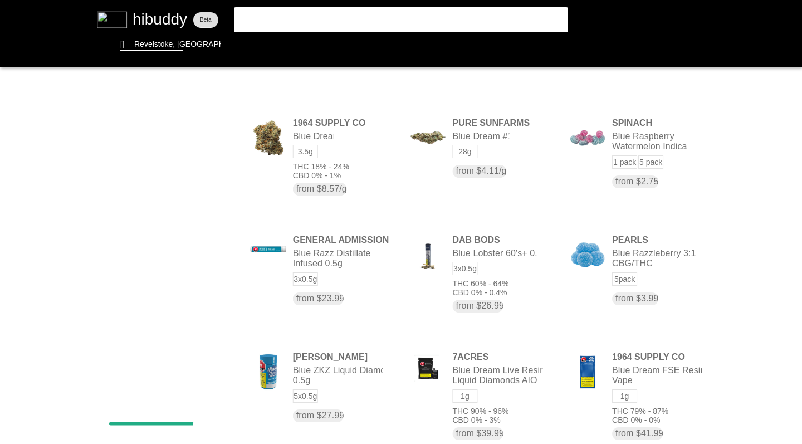
click at [311, 21] on flt-glass-pane at bounding box center [401, 222] width 802 height 444
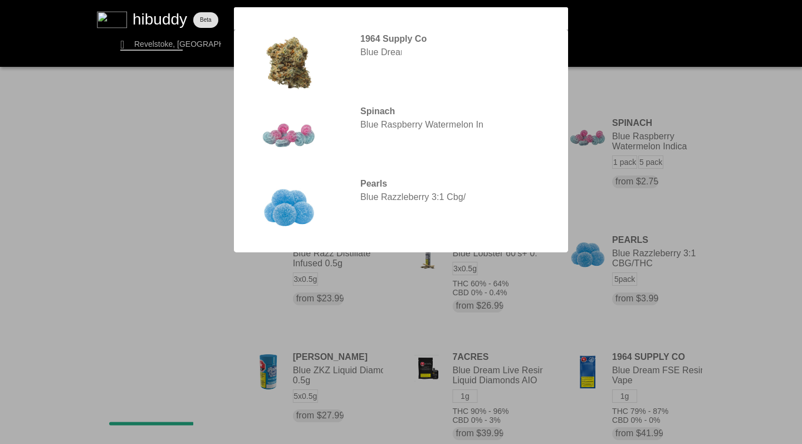
click at [88, 55] on flt-glass-pane at bounding box center [401, 222] width 802 height 444
drag, startPoint x: 300, startPoint y: 19, endPoint x: 173, endPoint y: 6, distance: 128.3
click at [172, 7] on flt-glass-pane at bounding box center [401, 222] width 802 height 444
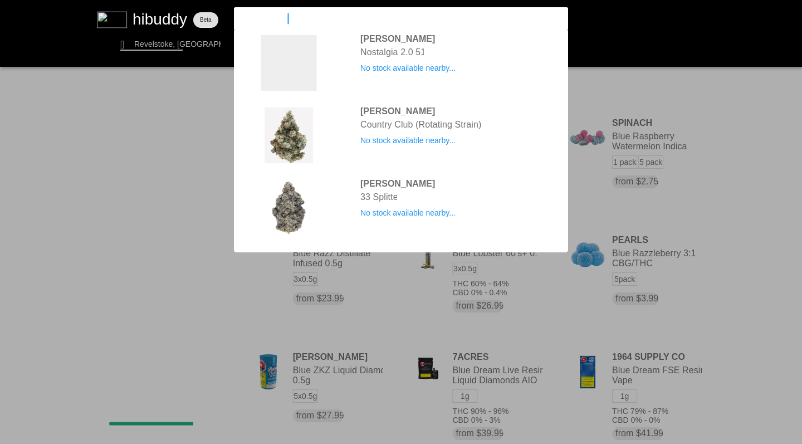
type input "[PERSON_NAME]"
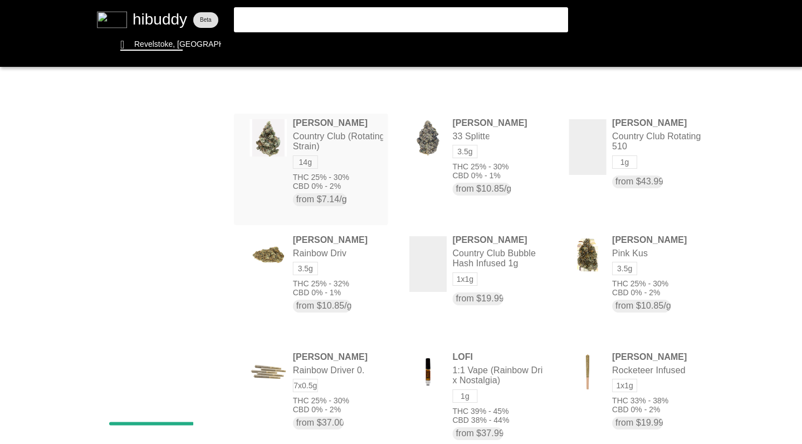
click at [323, 148] on flt-glass-pane at bounding box center [401, 222] width 802 height 444
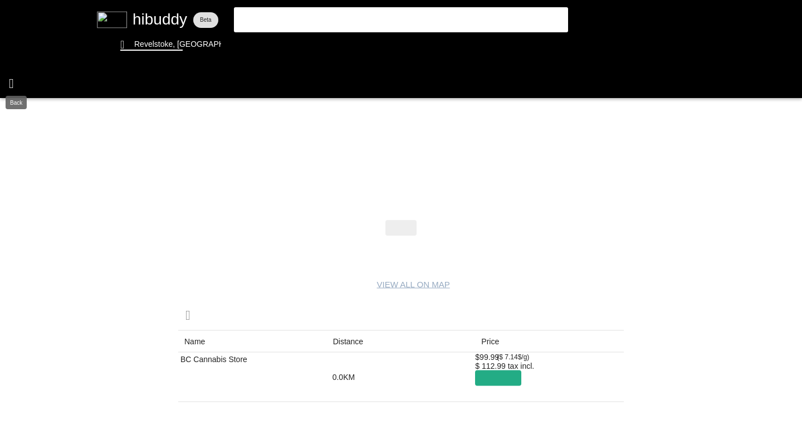
click at [13, 81] on flt-glass-pane at bounding box center [401, 222] width 802 height 444
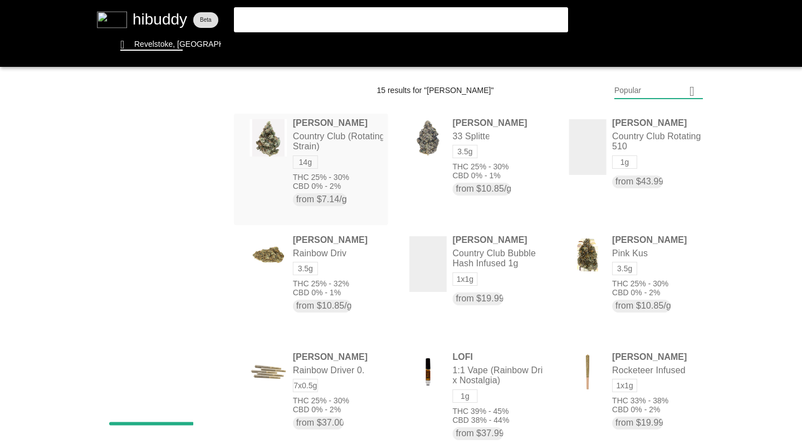
click at [315, 157] on flt-glass-pane at bounding box center [401, 222] width 802 height 444
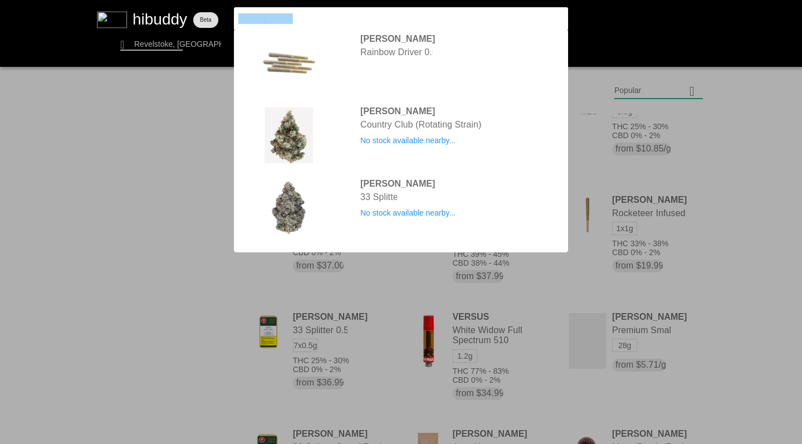
drag, startPoint x: 319, startPoint y: 18, endPoint x: 170, endPoint y: 7, distance: 148.6
click at [170, 7] on flt-glass-pane at bounding box center [401, 222] width 802 height 444
type input "s"
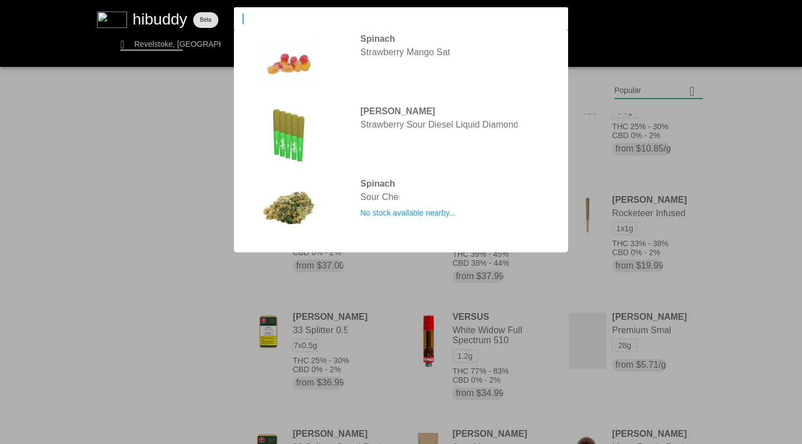
click at [163, 43] on flt-glass-pane at bounding box center [401, 222] width 802 height 444
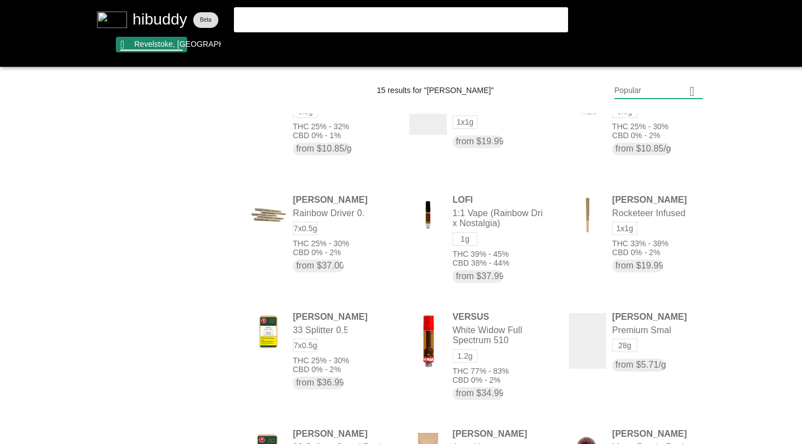
click at [162, 43] on flt-glass-pane at bounding box center [401, 222] width 802 height 444
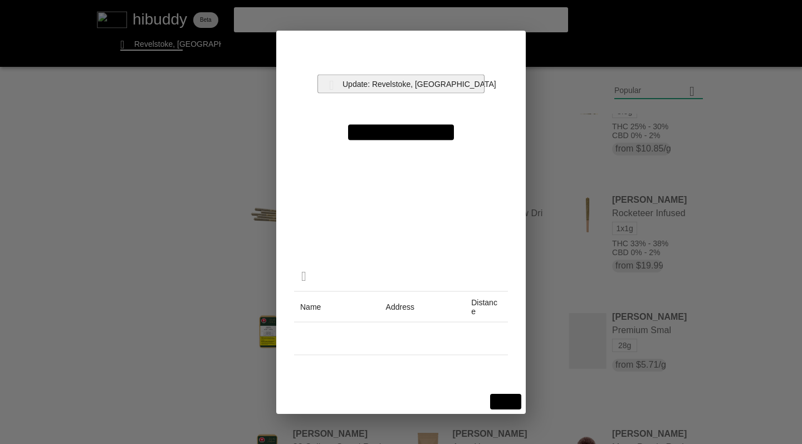
click at [403, 84] on flt-glass-pane at bounding box center [401, 222] width 802 height 444
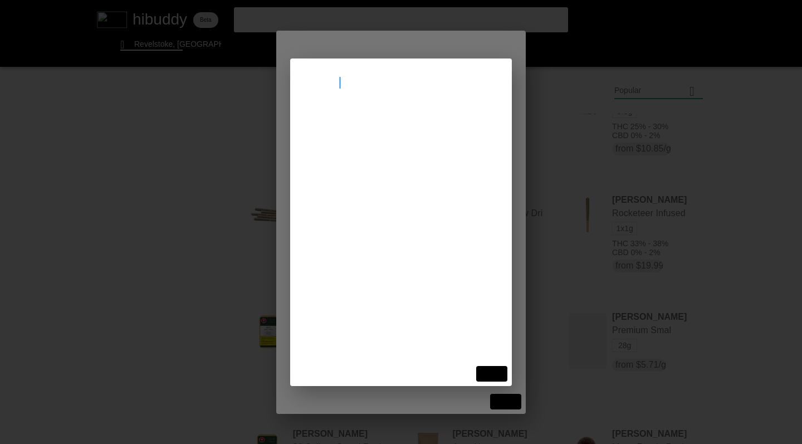
type input "saskatoon"
click at [374, 130] on flt-glass-pane at bounding box center [401, 222] width 802 height 444
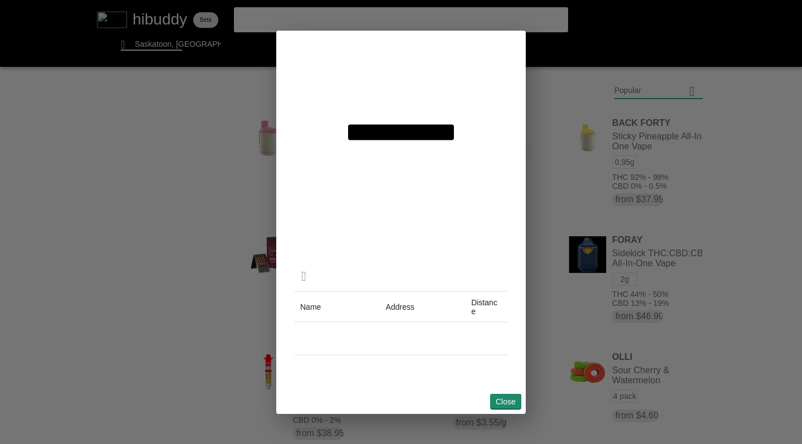
click at [502, 398] on flt-glass-pane at bounding box center [401, 222] width 802 height 444
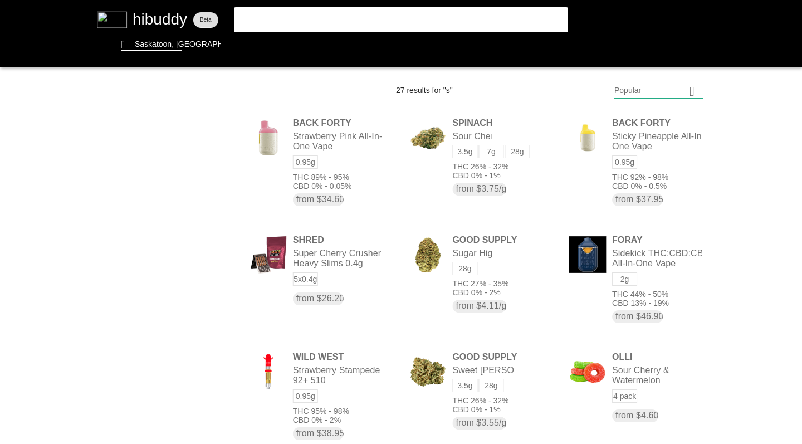
click at [253, 20] on flt-glass-pane at bounding box center [401, 222] width 802 height 444
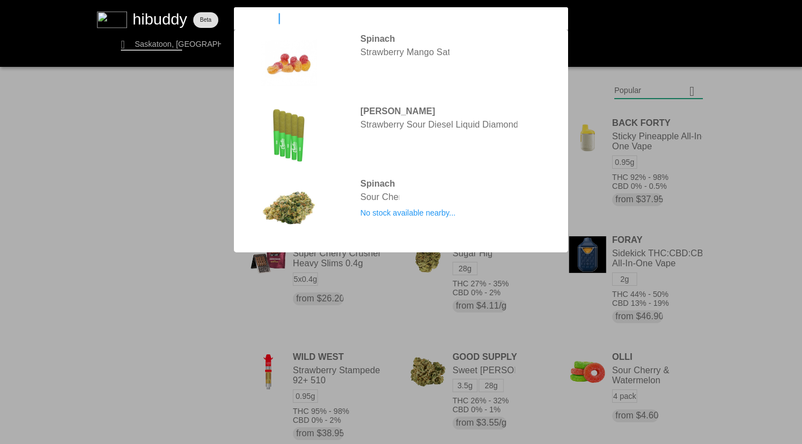
type input "sweetgrass"
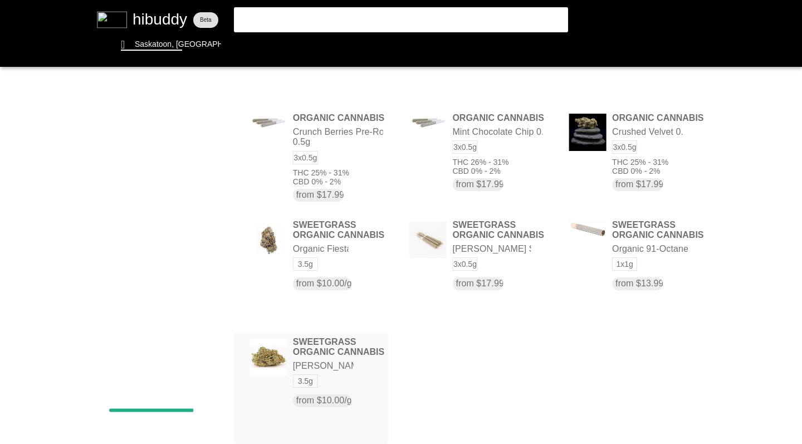
click at [320, 374] on flt-glass-pane at bounding box center [401, 222] width 802 height 444
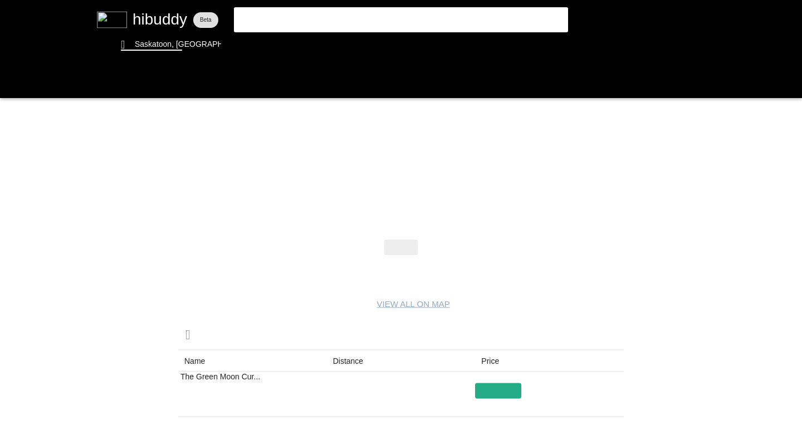
click at [13, 82] on flt-glass-pane at bounding box center [401, 222] width 802 height 444
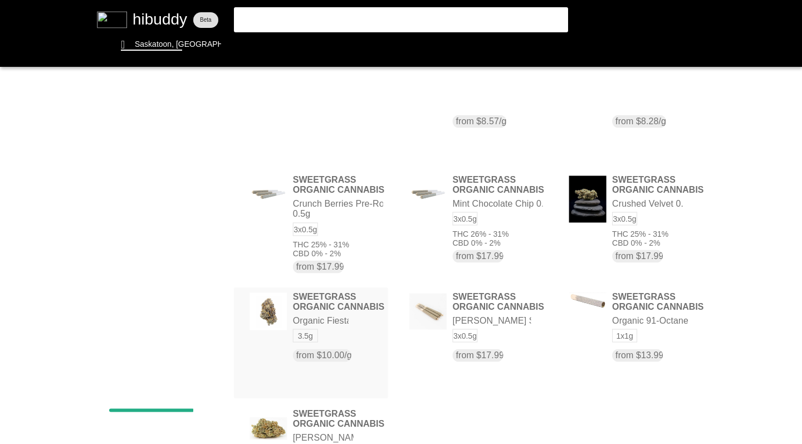
click at [365, 333] on flt-glass-pane at bounding box center [401, 222] width 802 height 444
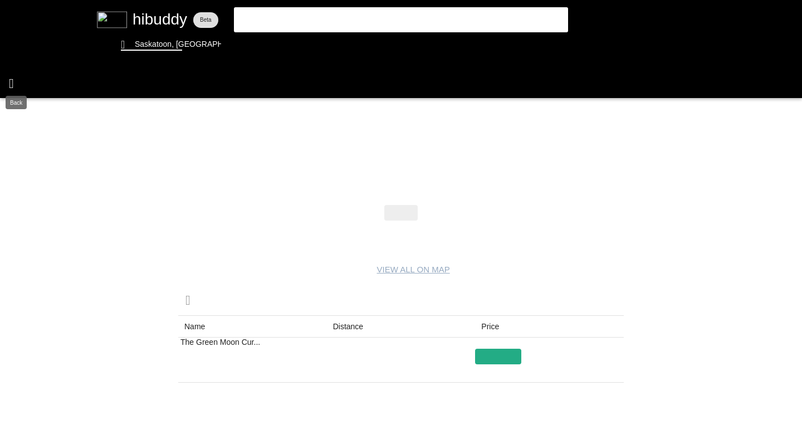
click at [12, 81] on flt-glass-pane at bounding box center [401, 222] width 802 height 444
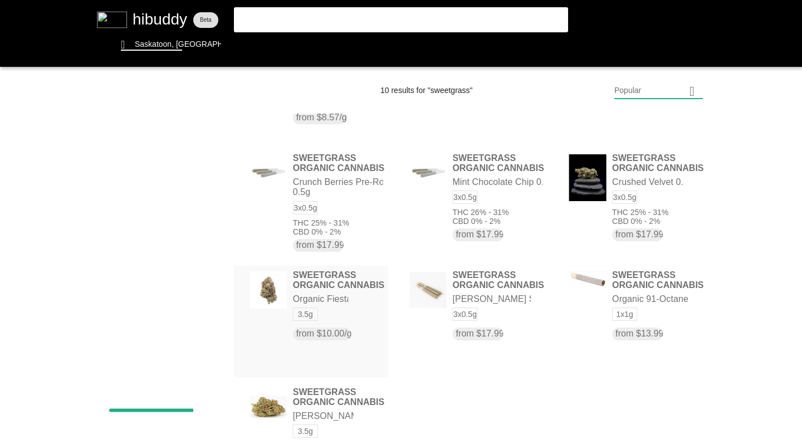
click at [311, 308] on flt-glass-pane at bounding box center [401, 222] width 802 height 444
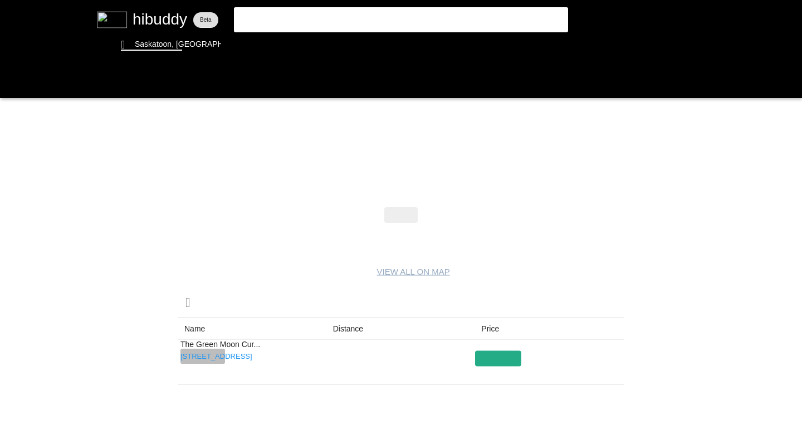
click at [217, 354] on flt-glass-pane at bounding box center [401, 222] width 802 height 444
click at [13, 80] on flt-glass-pane at bounding box center [401, 222] width 802 height 444
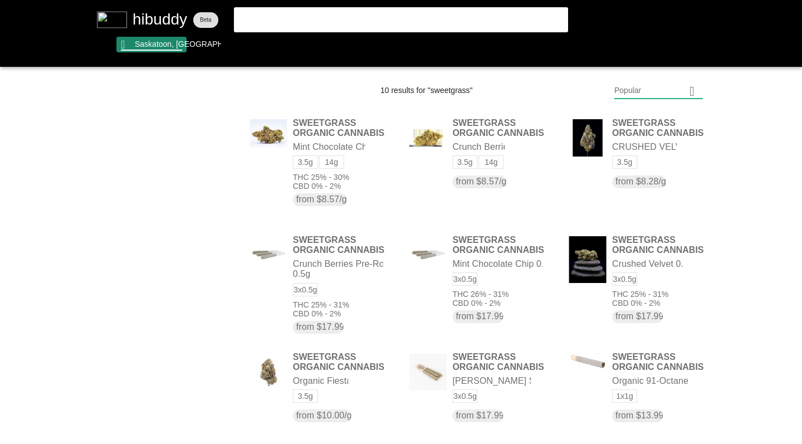
click at [147, 50] on flt-glass-pane at bounding box center [401, 222] width 802 height 444
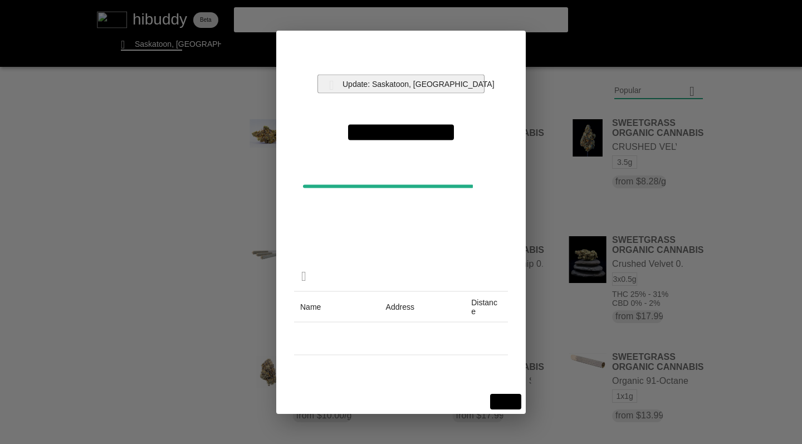
click at [389, 84] on flt-glass-pane at bounding box center [401, 222] width 802 height 444
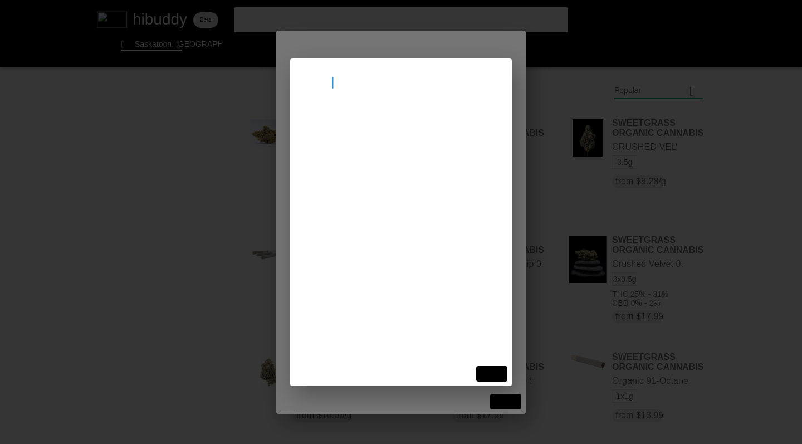
type input "red deer"
click at [377, 121] on flt-glass-pane at bounding box center [401, 222] width 802 height 444
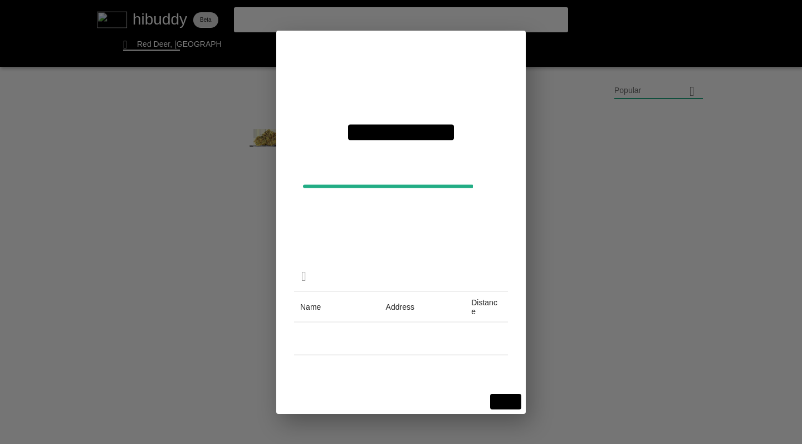
click at [504, 398] on flt-glass-pane at bounding box center [401, 222] width 802 height 444
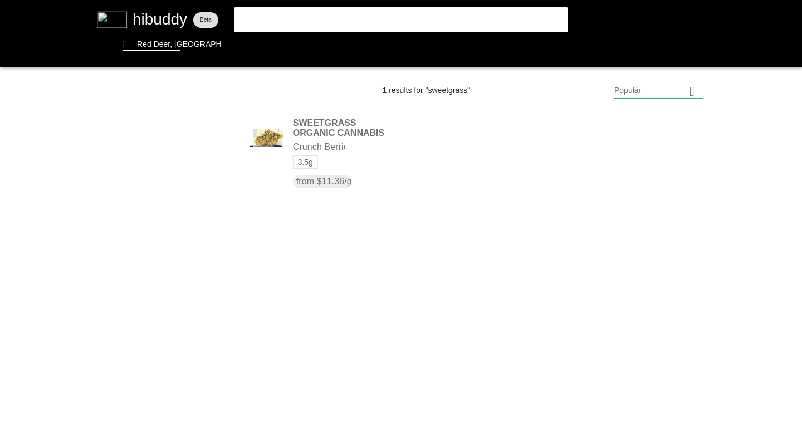
click at [292, 19] on flt-glass-pane at bounding box center [401, 222] width 802 height 444
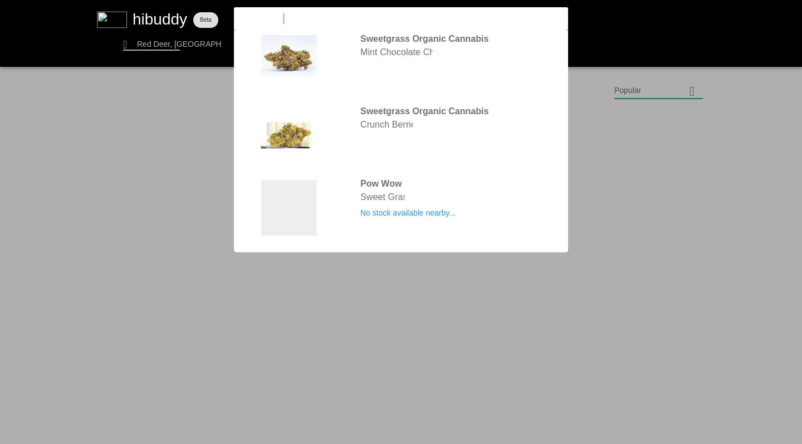
click at [292, 19] on input "sweetgrass" at bounding box center [391, 18] width 306 height 10
click at [67, 116] on flt-glass-pane at bounding box center [401, 222] width 802 height 444
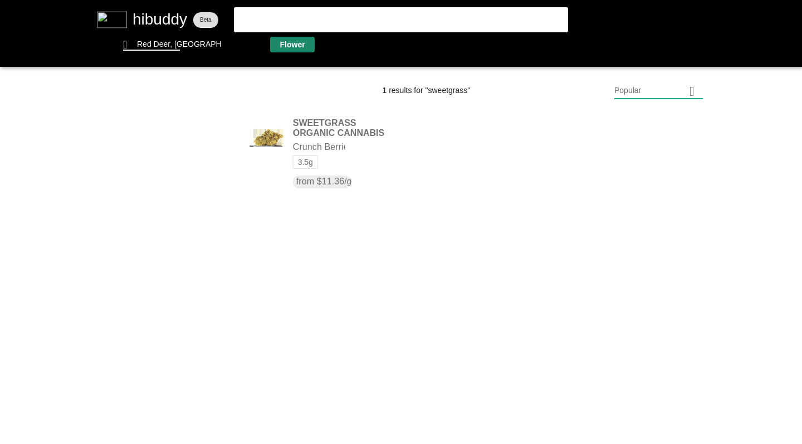
click at [283, 47] on flt-glass-pane at bounding box center [401, 222] width 802 height 444
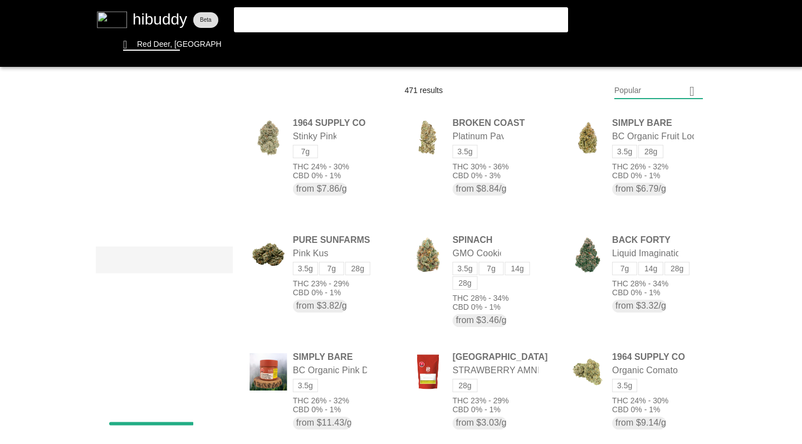
click at [214, 260] on flt-glass-pane at bounding box center [401, 222] width 802 height 444
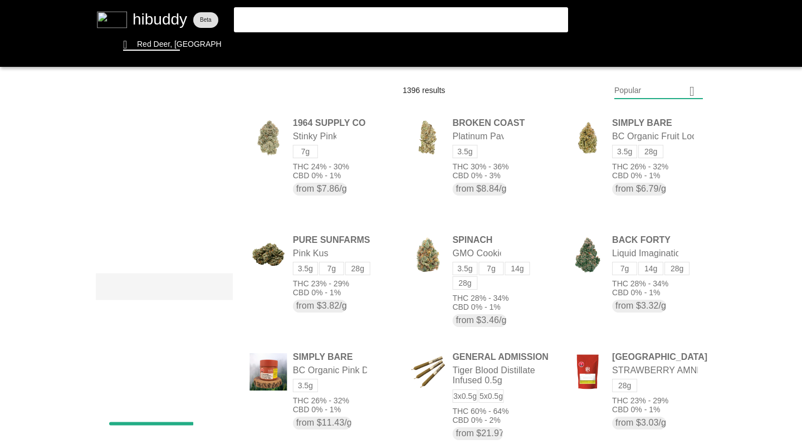
click at [215, 290] on flt-glass-pane at bounding box center [401, 222] width 802 height 444
click at [216, 142] on flt-glass-pane at bounding box center [401, 222] width 802 height 444
click at [191, 199] on flt-glass-pane at bounding box center [401, 222] width 802 height 444
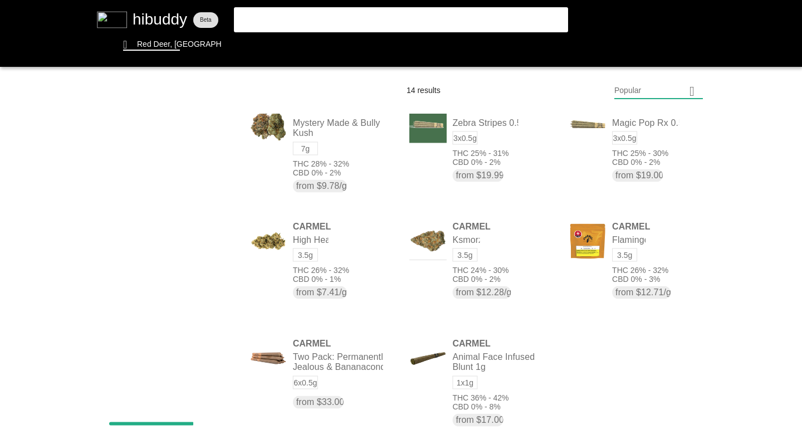
click at [625, 87] on flt-glass-pane at bounding box center [401, 222] width 802 height 444
click at [625, 175] on flt-glass-pane at bounding box center [401, 222] width 802 height 444
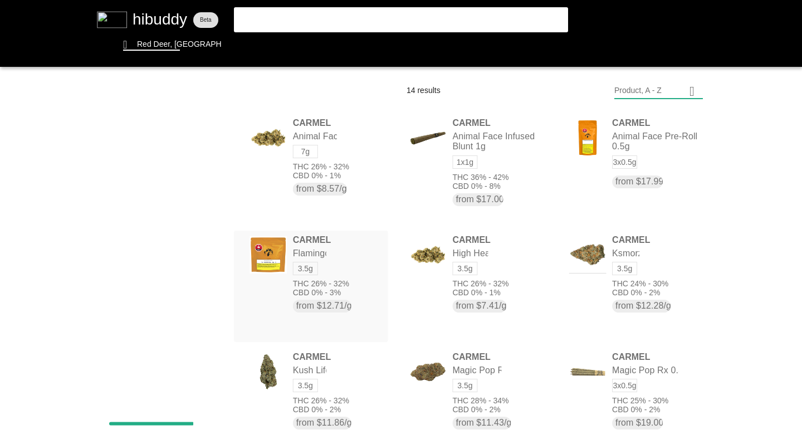
click at [345, 282] on flt-glass-pane at bounding box center [401, 222] width 802 height 444
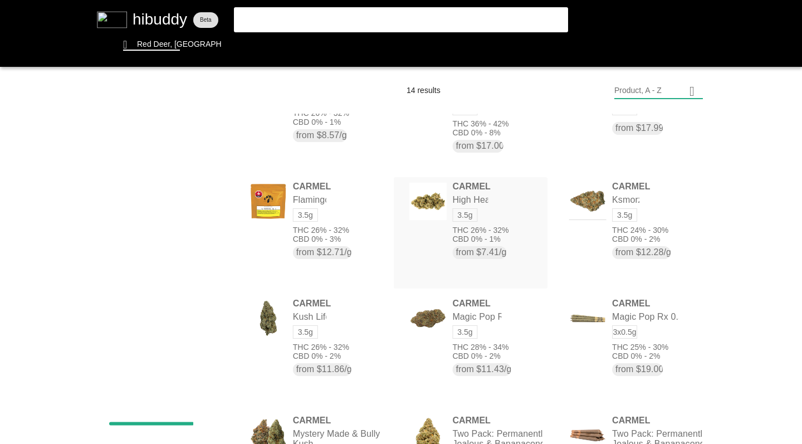
click at [440, 221] on flt-glass-pane at bounding box center [401, 222] width 802 height 444
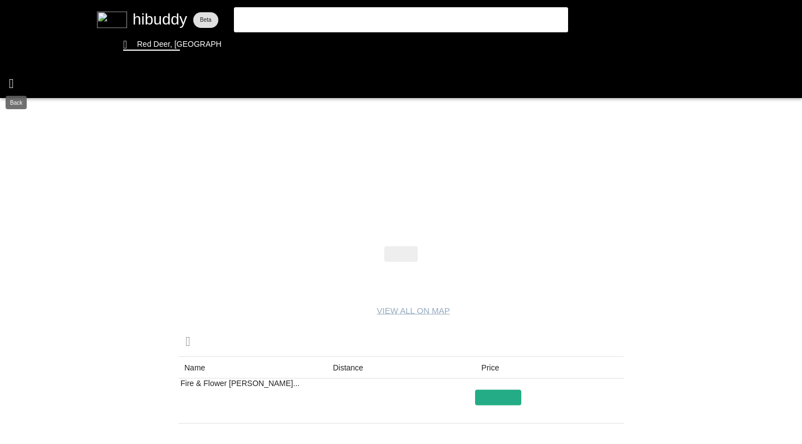
click at [11, 82] on flt-glass-pane at bounding box center [401, 222] width 802 height 444
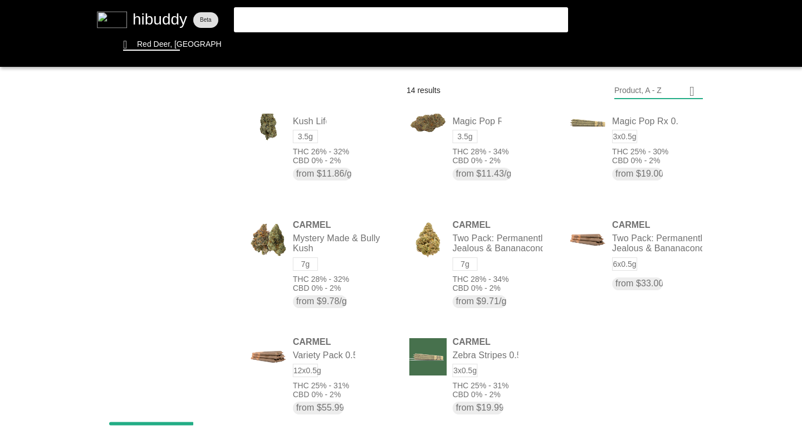
click at [208, 142] on flt-glass-pane at bounding box center [401, 222] width 802 height 444
click at [199, 203] on flt-glass-pane at bounding box center [401, 222] width 802 height 444
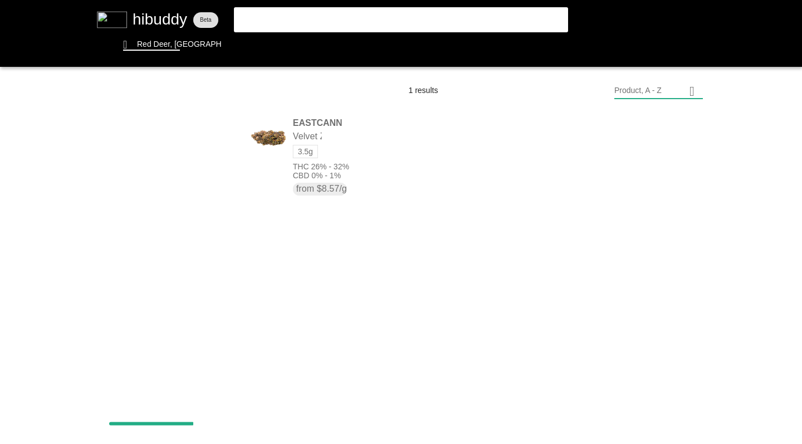
click at [201, 141] on flt-glass-pane at bounding box center [401, 222] width 802 height 444
click at [193, 168] on flt-glass-pane at bounding box center [401, 222] width 802 height 444
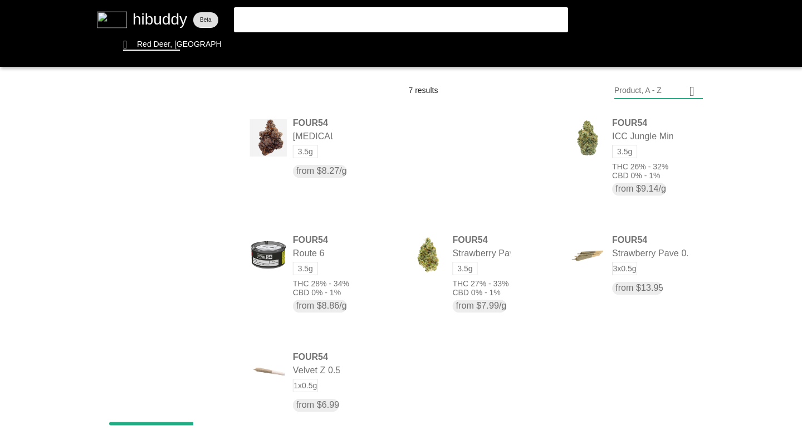
click at [190, 141] on flt-glass-pane at bounding box center [401, 222] width 802 height 444
click at [186, 169] on flt-glass-pane at bounding box center [401, 222] width 802 height 444
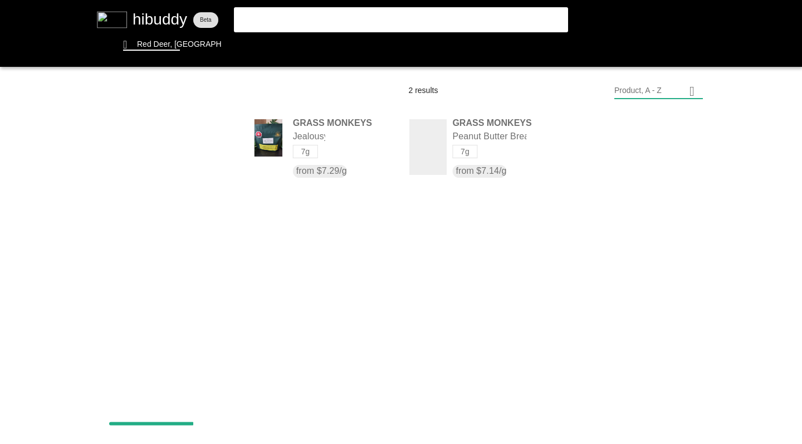
click at [186, 142] on flt-glass-pane at bounding box center [401, 222] width 802 height 444
click at [190, 204] on flt-glass-pane at bounding box center [401, 222] width 802 height 444
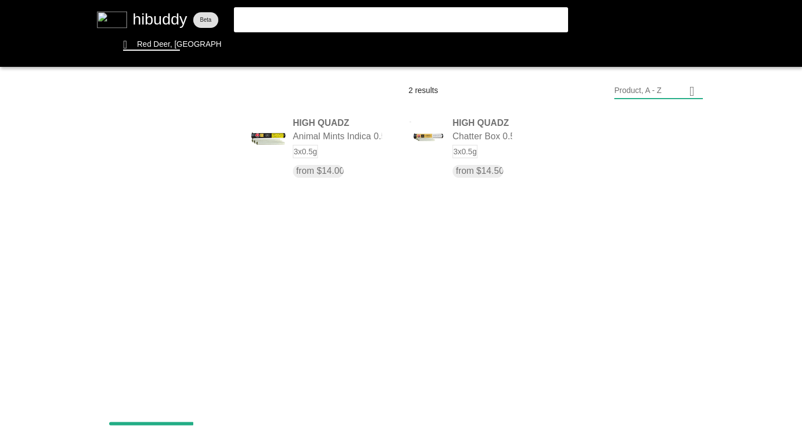
click at [183, 138] on flt-glass-pane at bounding box center [401, 222] width 802 height 444
click at [178, 200] on flt-glass-pane at bounding box center [401, 222] width 802 height 444
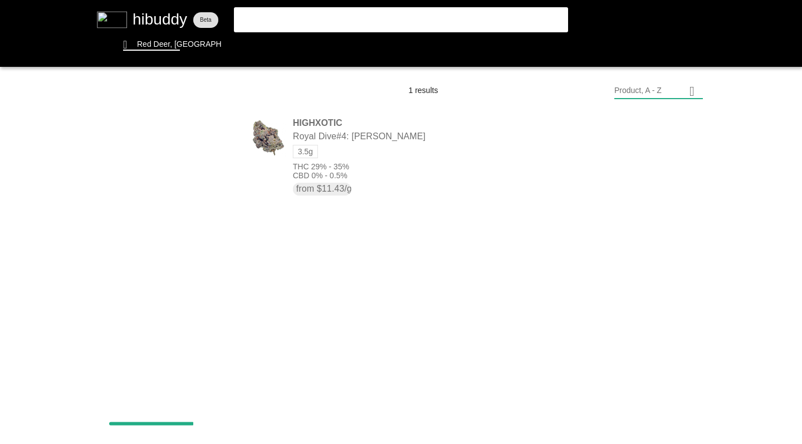
click at [175, 140] on flt-glass-pane at bounding box center [401, 222] width 802 height 444
click at [198, 200] on flt-glass-pane at bounding box center [401, 222] width 802 height 444
click at [177, 143] on flt-glass-pane at bounding box center [401, 222] width 802 height 444
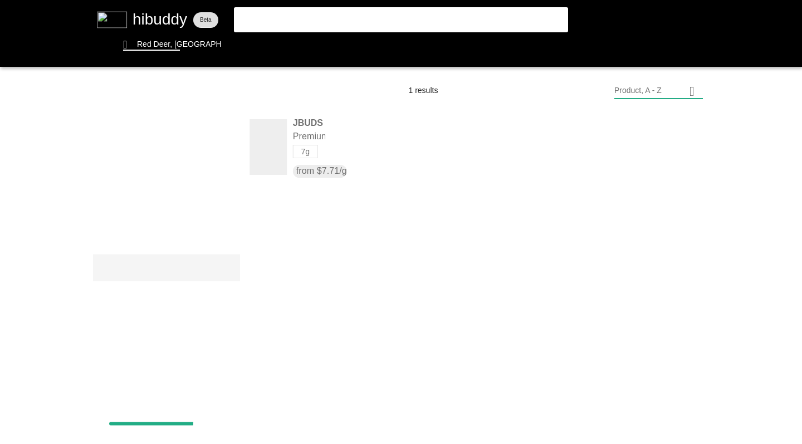
click at [186, 266] on flt-glass-pane at bounding box center [401, 222] width 802 height 444
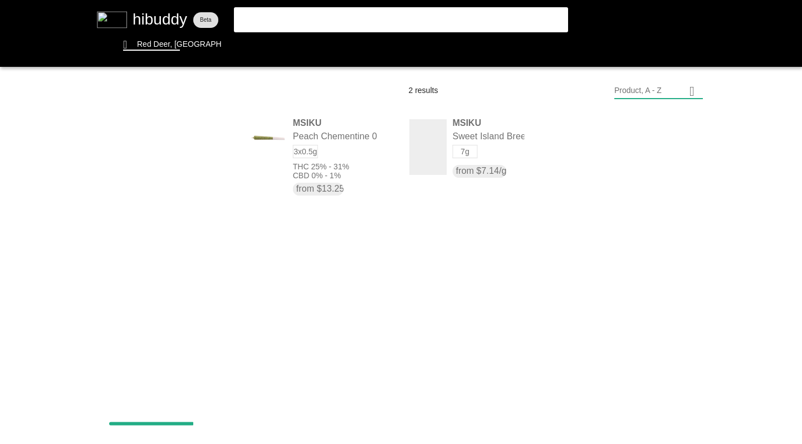
click at [195, 142] on flt-glass-pane at bounding box center [401, 222] width 802 height 444
click at [194, 165] on flt-glass-pane at bounding box center [401, 222] width 802 height 444
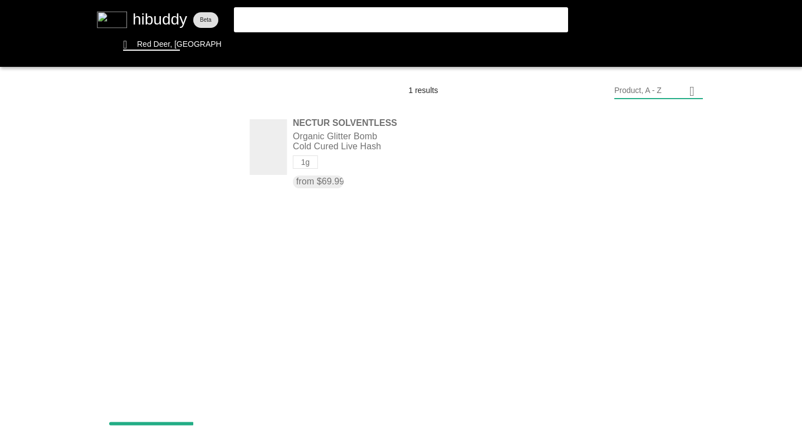
click at [183, 138] on flt-glass-pane at bounding box center [401, 222] width 802 height 444
click at [190, 182] on flt-glass-pane at bounding box center [401, 222] width 802 height 444
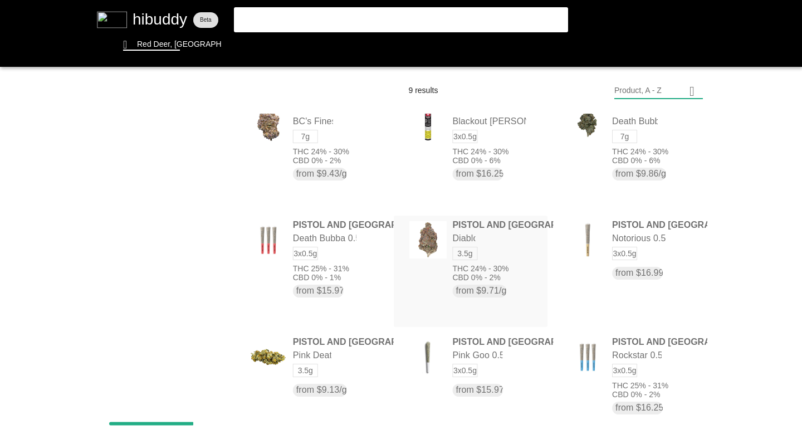
click at [481, 262] on flt-glass-pane at bounding box center [401, 222] width 802 height 444
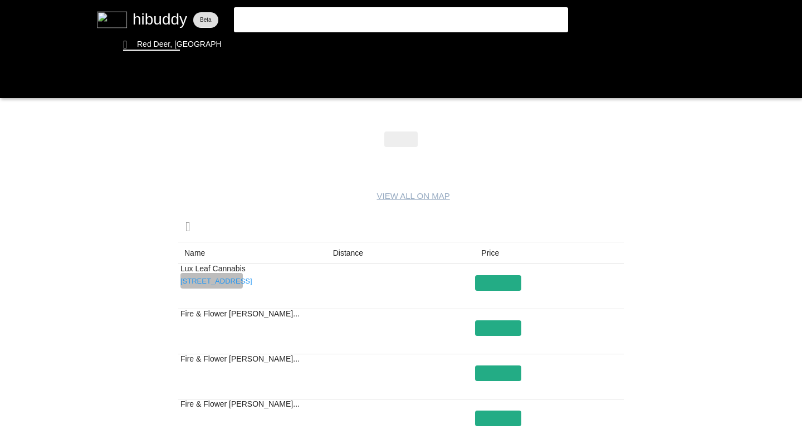
click at [212, 279] on flt-glass-pane at bounding box center [401, 222] width 802 height 444
click at [207, 324] on flt-glass-pane at bounding box center [401, 222] width 802 height 444
click at [9, 84] on flt-glass-pane at bounding box center [401, 222] width 802 height 444
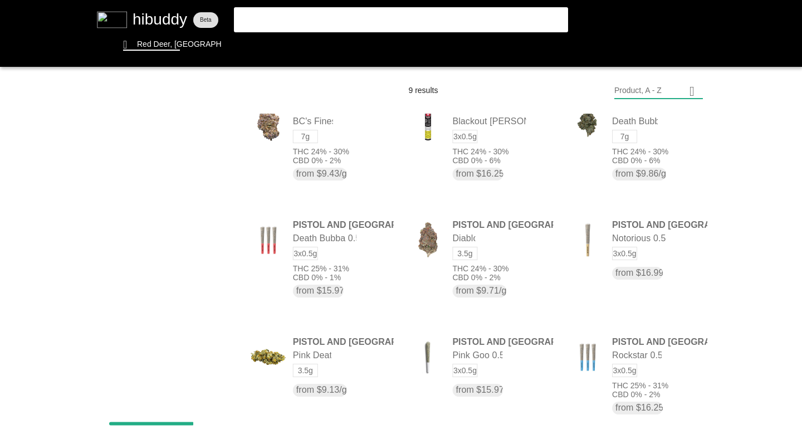
click at [153, 142] on flt-glass-pane at bounding box center [401, 222] width 802 height 444
click at [174, 190] on flt-glass-pane at bounding box center [401, 222] width 802 height 444
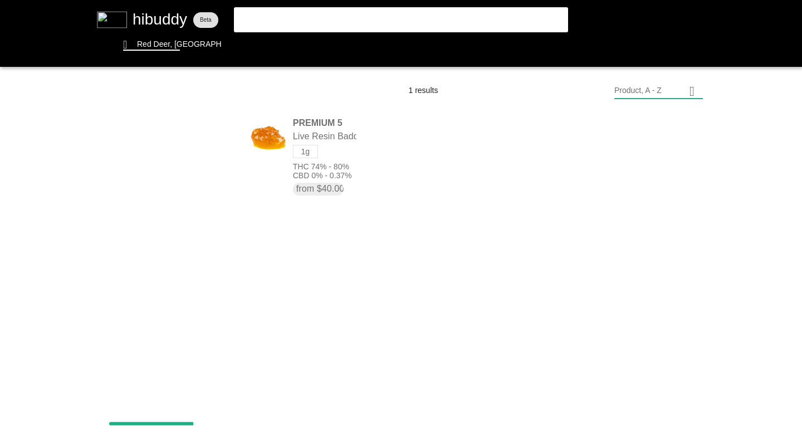
click at [164, 140] on flt-glass-pane at bounding box center [401, 222] width 802 height 444
click at [164, 164] on flt-glass-pane at bounding box center [401, 222] width 802 height 444
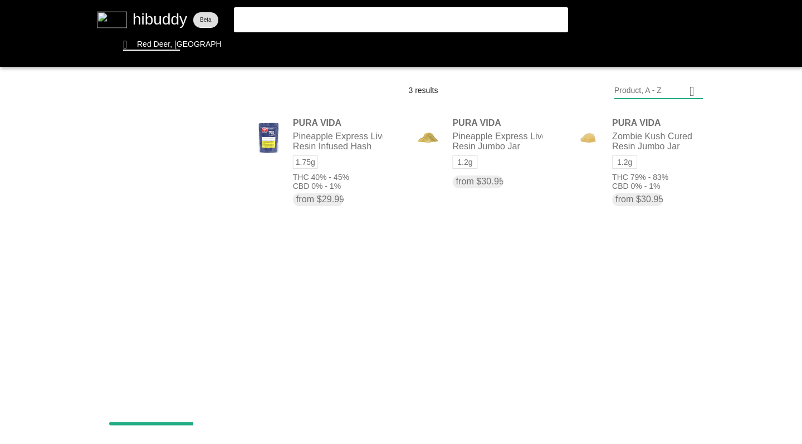
click at [170, 140] on flt-glass-pane at bounding box center [401, 222] width 802 height 444
click at [177, 214] on flt-glass-pane at bounding box center [401, 222] width 802 height 444
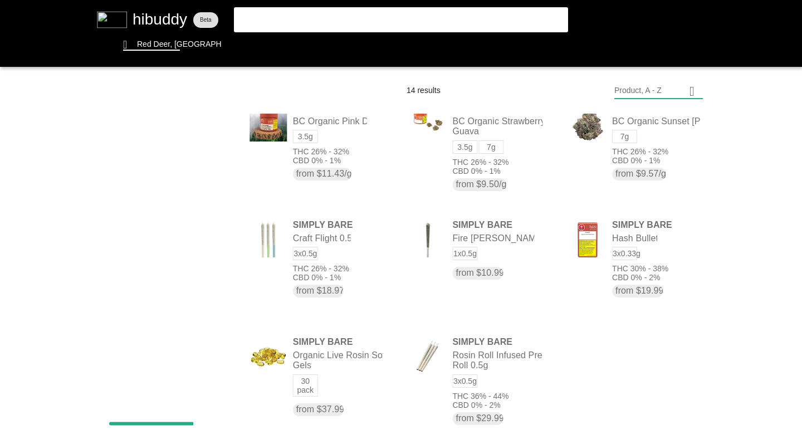
click at [180, 139] on flt-glass-pane at bounding box center [401, 222] width 802 height 444
click at [173, 168] on flt-glass-pane at bounding box center [401, 222] width 802 height 444
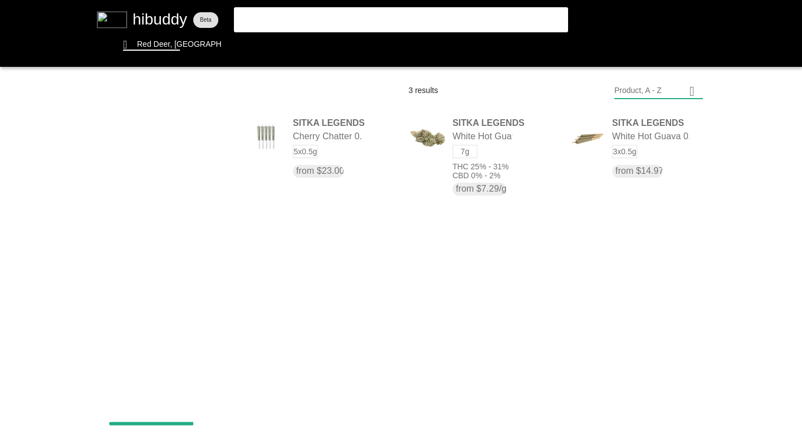
click at [172, 136] on flt-glass-pane at bounding box center [401, 222] width 802 height 444
click at [170, 192] on flt-glass-pane at bounding box center [401, 222] width 802 height 444
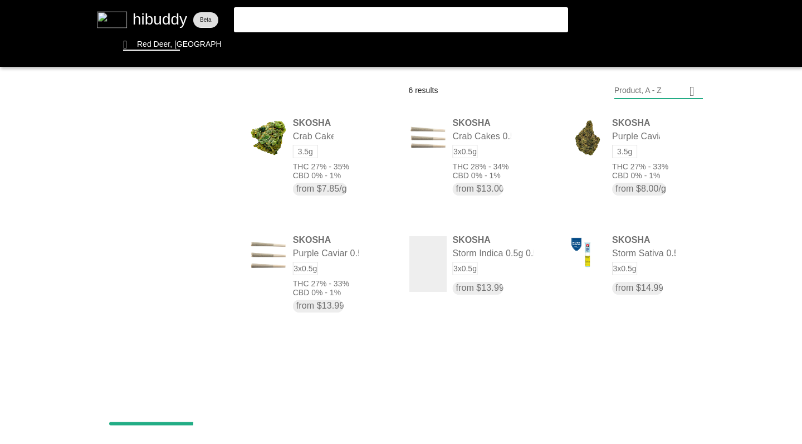
click at [169, 143] on flt-glass-pane at bounding box center [401, 222] width 802 height 444
click at [182, 169] on flt-glass-pane at bounding box center [401, 222] width 802 height 444
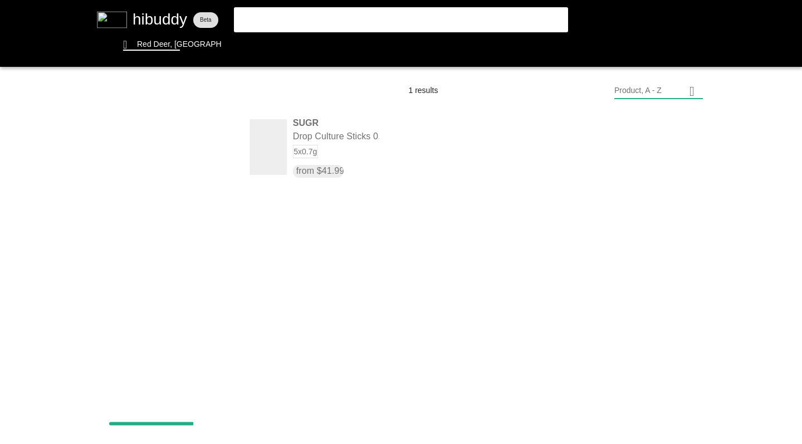
click at [179, 141] on flt-glass-pane at bounding box center [401, 222] width 802 height 444
click at [185, 216] on flt-glass-pane at bounding box center [401, 222] width 802 height 444
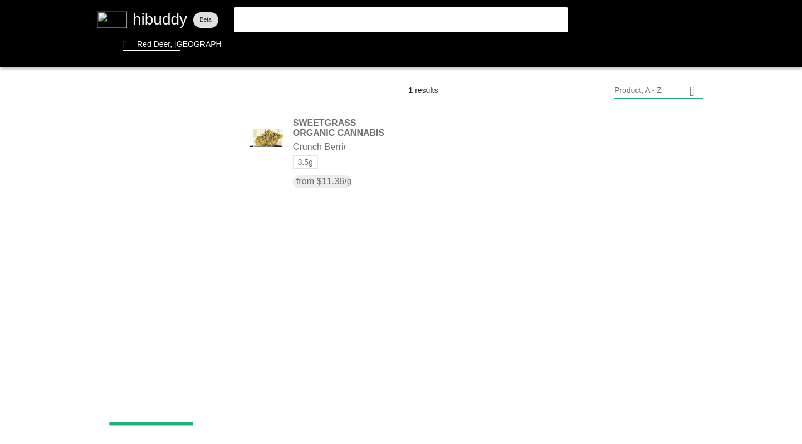
click at [196, 133] on flt-glass-pane at bounding box center [401, 222] width 802 height 444
click at [196, 206] on flt-glass-pane at bounding box center [401, 222] width 802 height 444
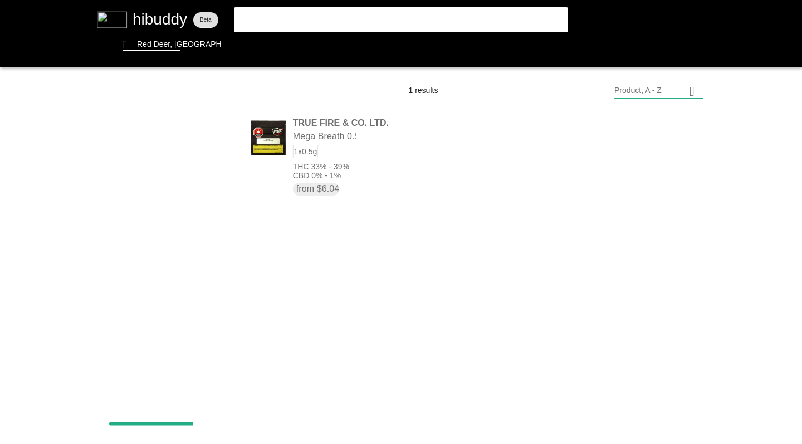
click at [182, 139] on flt-glass-pane at bounding box center [401, 222] width 802 height 444
click at [184, 194] on flt-glass-pane at bounding box center [401, 222] width 802 height 444
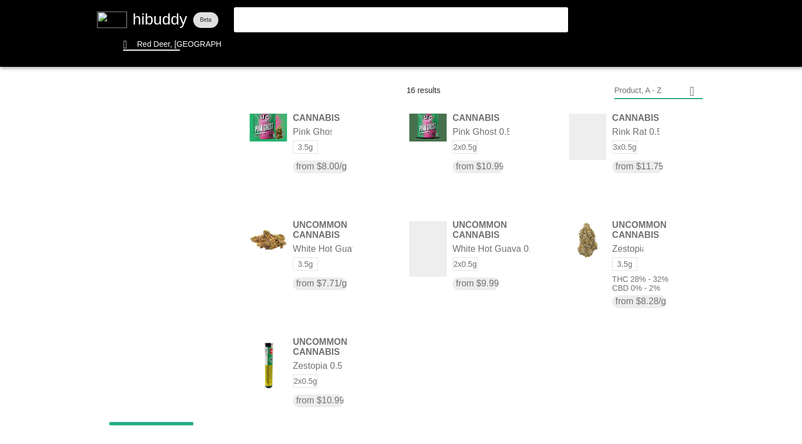
click at [189, 142] on flt-glass-pane at bounding box center [401, 222] width 802 height 444
click at [183, 163] on flt-glass-pane at bounding box center [401, 222] width 802 height 444
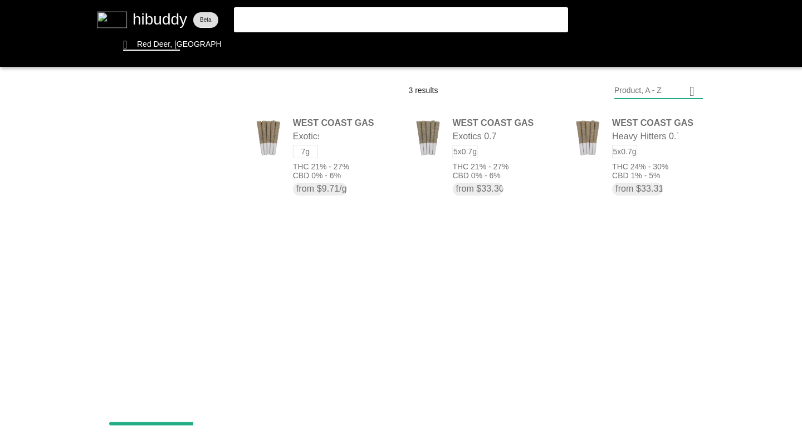
click at [177, 140] on flt-glass-pane at bounding box center [401, 222] width 802 height 444
click at [178, 219] on flt-glass-pane at bounding box center [401, 222] width 802 height 444
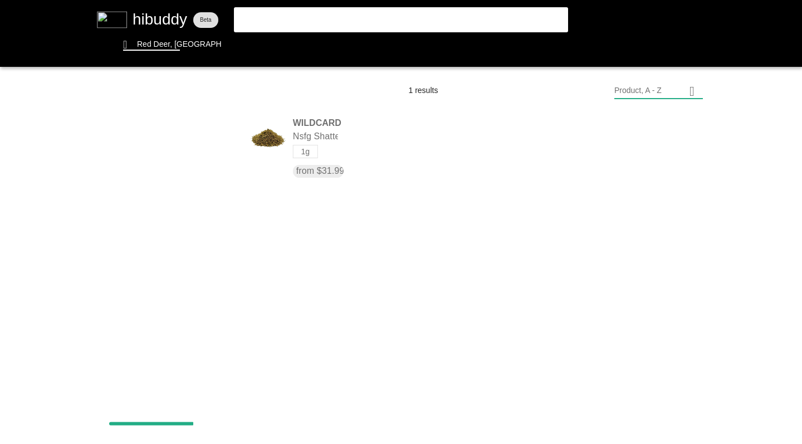
click at [180, 139] on flt-glass-pane at bounding box center [401, 222] width 802 height 444
click at [360, 260] on flt-glass-pane at bounding box center [401, 222] width 802 height 444
click at [157, 44] on flt-glass-pane at bounding box center [401, 222] width 802 height 444
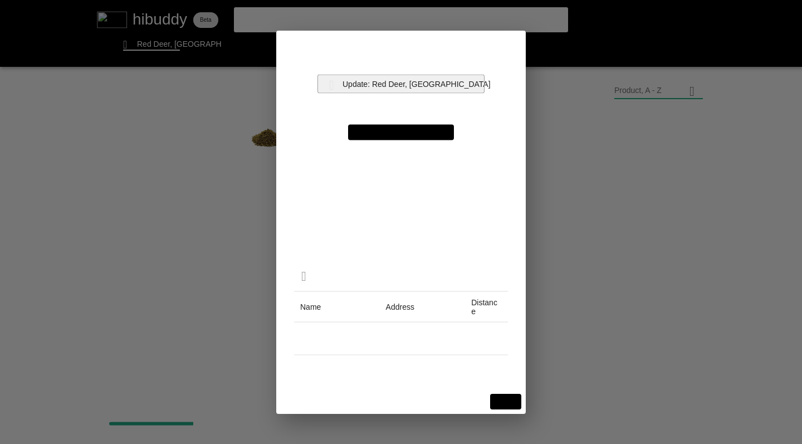
click at [407, 84] on flt-glass-pane at bounding box center [401, 222] width 802 height 444
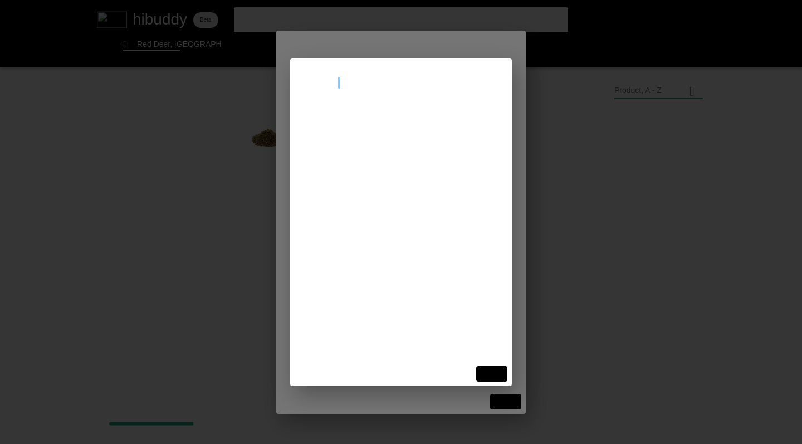
type input "[GEOGRAPHIC_DATA]"
click at [377, 119] on flt-glass-pane at bounding box center [401, 222] width 802 height 444
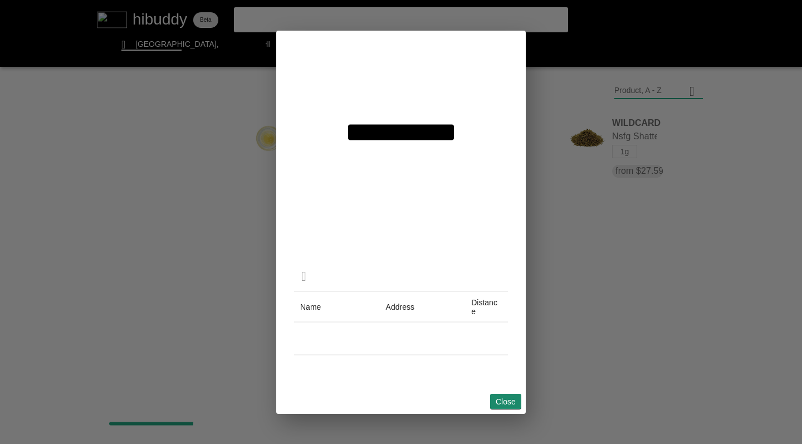
click at [507, 401] on flt-glass-pane at bounding box center [401, 222] width 802 height 444
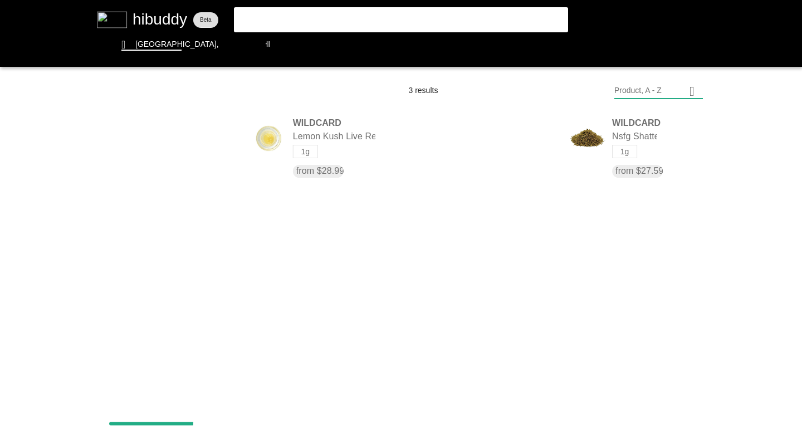
click at [203, 141] on flt-glass-pane at bounding box center [401, 222] width 802 height 444
click at [184, 215] on flt-glass-pane at bounding box center [401, 222] width 802 height 444
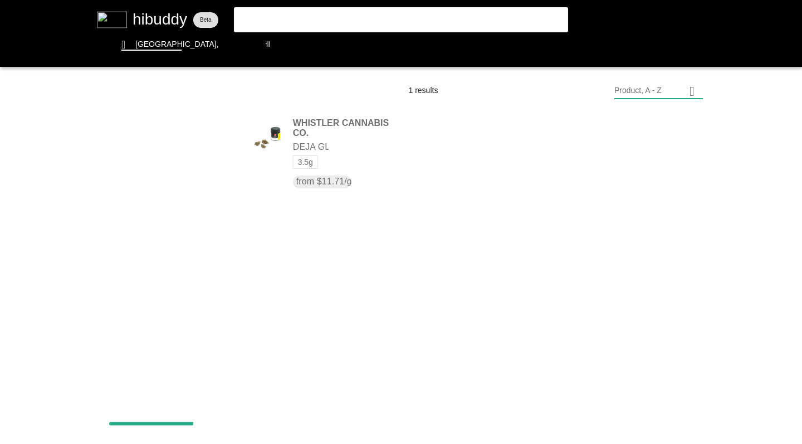
click at [182, 142] on flt-glass-pane at bounding box center [401, 222] width 802 height 444
click at [187, 211] on flt-glass-pane at bounding box center [401, 222] width 802 height 444
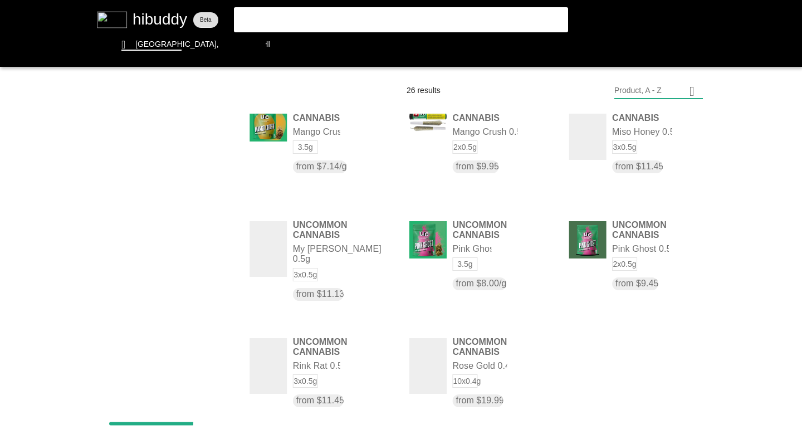
click at [219, 143] on flt-glass-pane at bounding box center [401, 222] width 802 height 444
click at [208, 309] on flt-glass-pane at bounding box center [401, 222] width 802 height 444
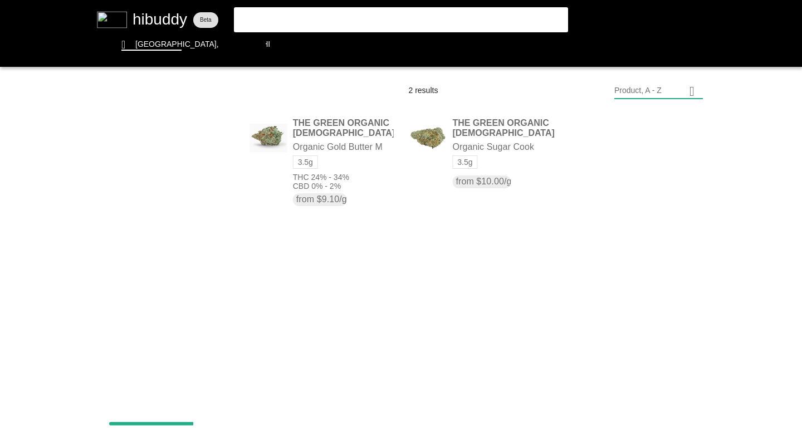
click at [191, 134] on flt-glass-pane at bounding box center [401, 222] width 802 height 444
click at [172, 264] on flt-glass-pane at bounding box center [401, 222] width 802 height 444
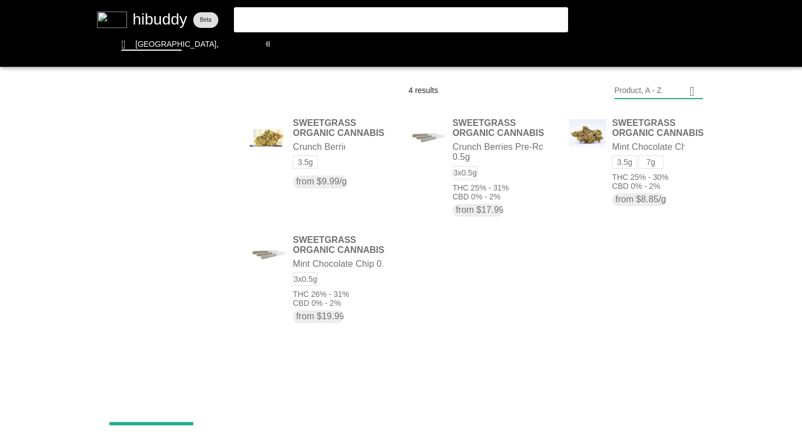
click at [219, 143] on flt-glass-pane at bounding box center [401, 222] width 802 height 444
click at [161, 230] on flt-glass-pane at bounding box center [401, 222] width 802 height 444
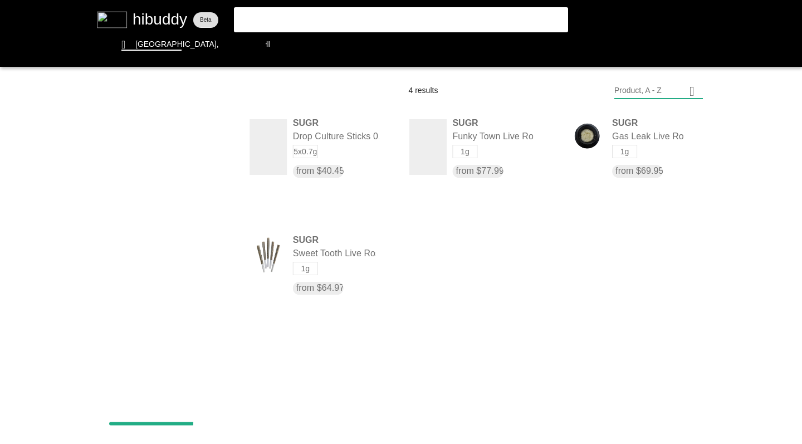
click at [204, 138] on flt-glass-pane at bounding box center [401, 222] width 802 height 444
click at [186, 306] on flt-glass-pane at bounding box center [401, 222] width 802 height 444
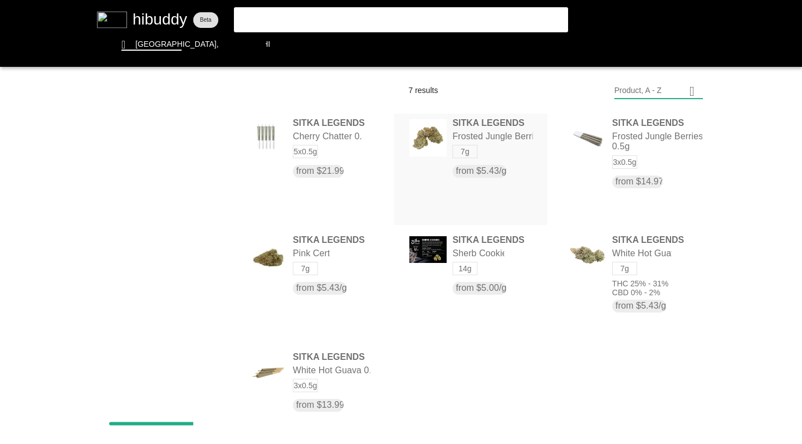
click at [415, 153] on flt-glass-pane at bounding box center [401, 222] width 802 height 444
click at [320, 264] on flt-glass-pane at bounding box center [401, 222] width 802 height 444
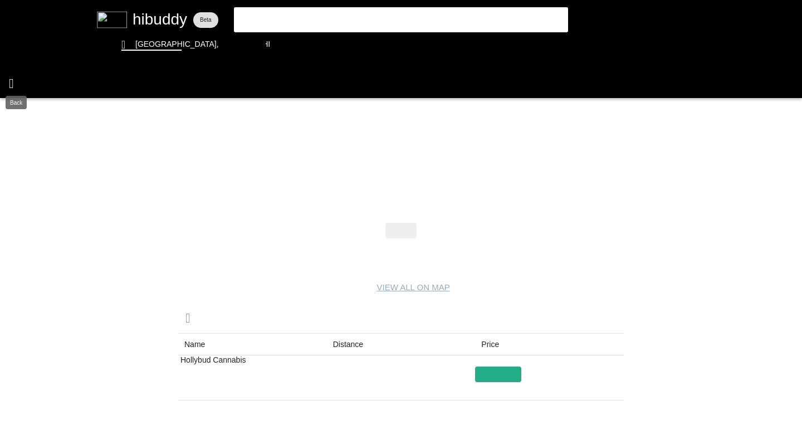
click at [12, 81] on flt-glass-pane at bounding box center [401, 222] width 802 height 444
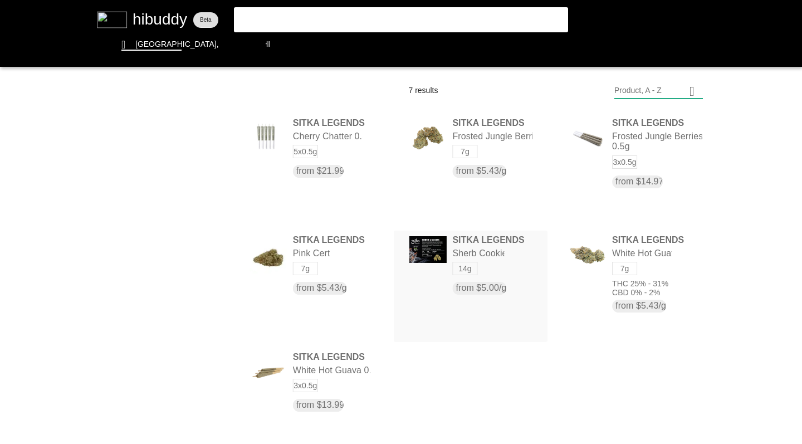
click at [430, 294] on flt-glass-pane at bounding box center [401, 222] width 802 height 444
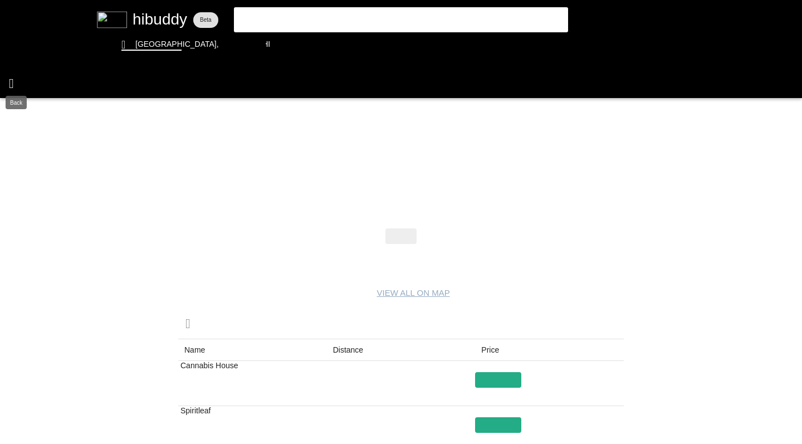
click at [12, 82] on flt-glass-pane at bounding box center [401, 222] width 802 height 444
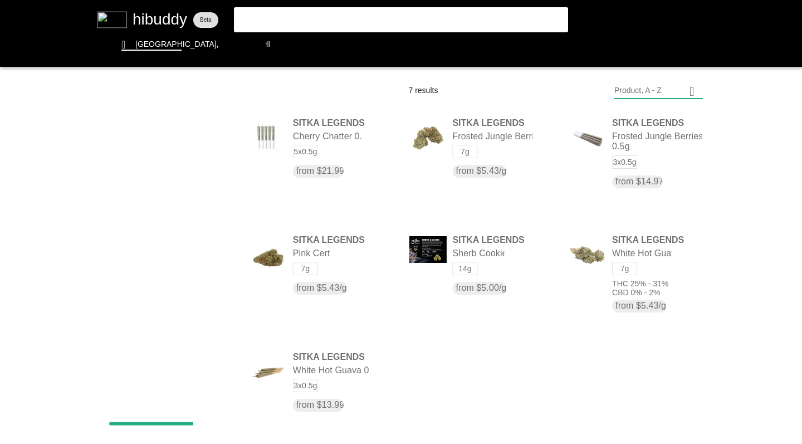
click at [204, 144] on flt-glass-pane at bounding box center [401, 222] width 802 height 444
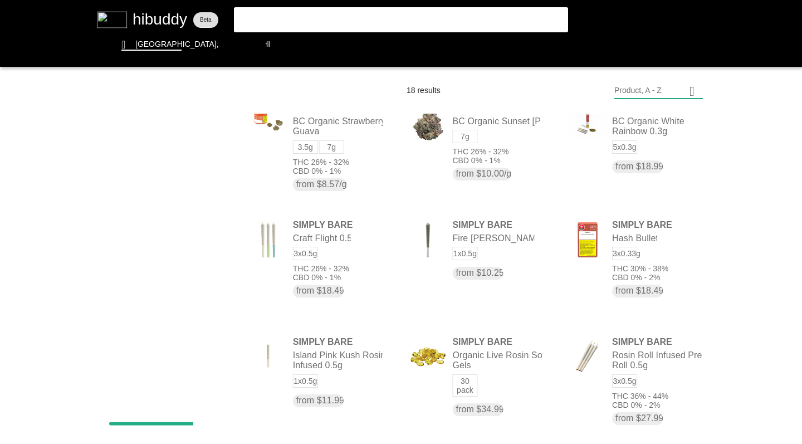
click at [217, 144] on flt-glass-pane at bounding box center [401, 222] width 802 height 444
click at [193, 271] on flt-glass-pane at bounding box center [401, 222] width 802 height 444
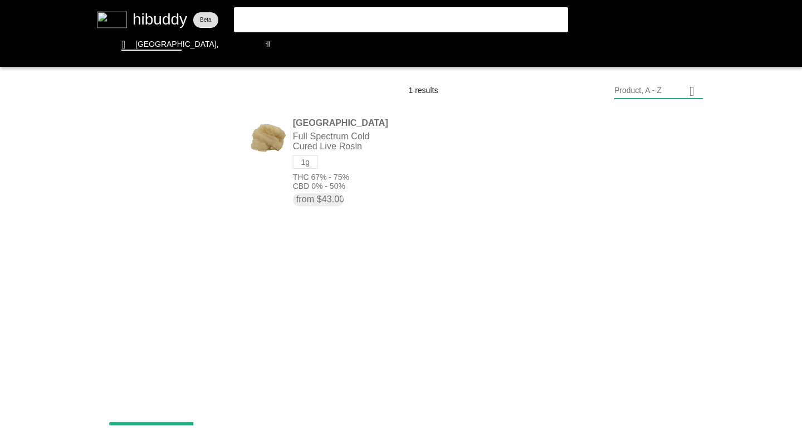
click at [186, 141] on flt-glass-pane at bounding box center [401, 222] width 802 height 444
click at [182, 251] on flt-glass-pane at bounding box center [401, 222] width 802 height 444
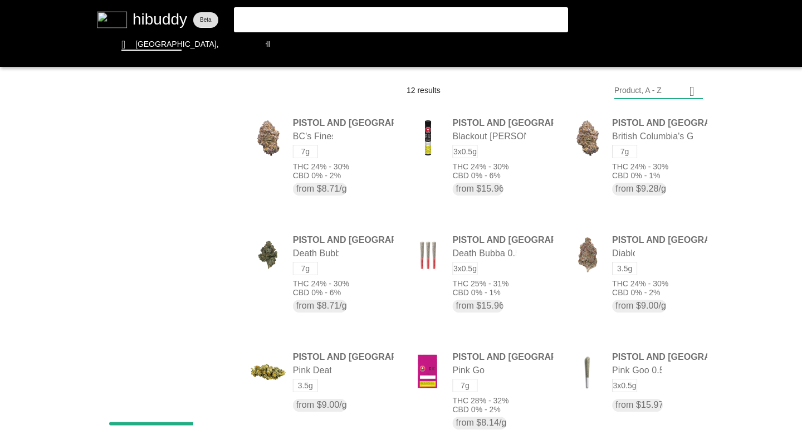
click at [216, 139] on flt-glass-pane at bounding box center [401, 222] width 802 height 444
click at [186, 271] on flt-glass-pane at bounding box center [401, 222] width 802 height 444
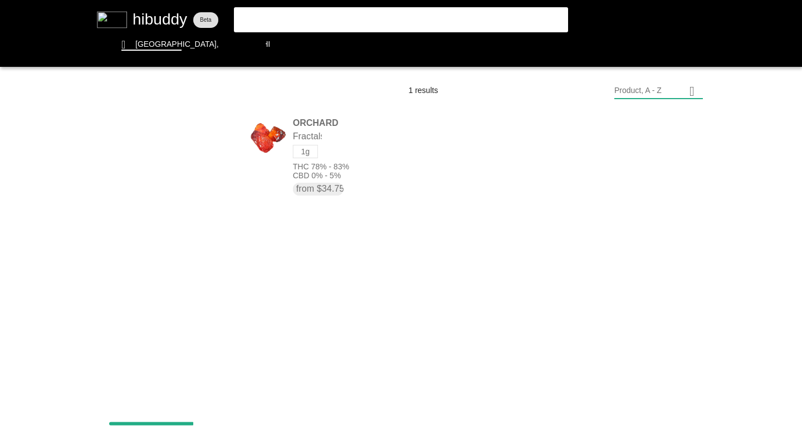
click at [193, 140] on flt-glass-pane at bounding box center [401, 222] width 802 height 444
click at [194, 265] on flt-glass-pane at bounding box center [401, 222] width 802 height 444
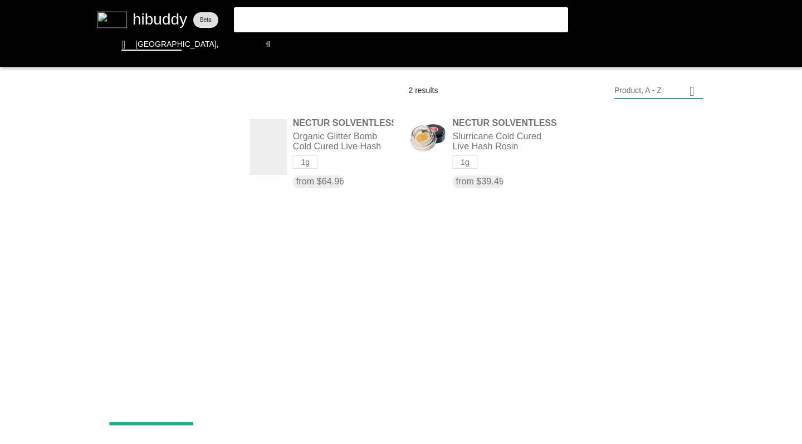
click at [186, 144] on flt-glass-pane at bounding box center [401, 222] width 802 height 444
click at [178, 255] on flt-glass-pane at bounding box center [401, 222] width 802 height 444
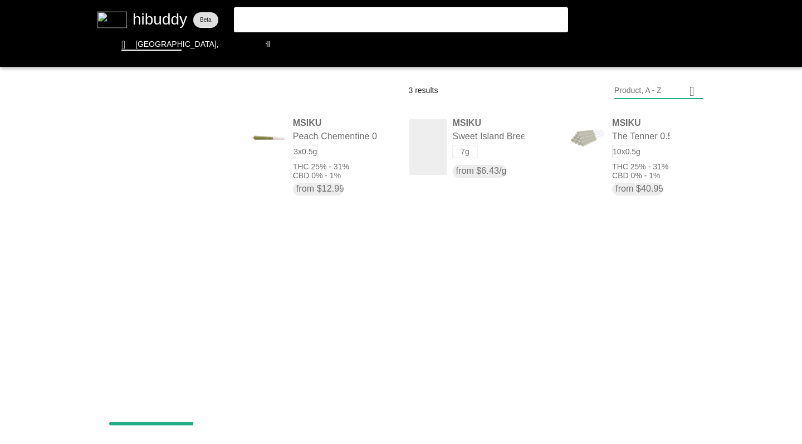
click at [189, 144] on flt-glass-pane at bounding box center [401, 222] width 802 height 444
click at [187, 260] on flt-glass-pane at bounding box center [401, 222] width 802 height 444
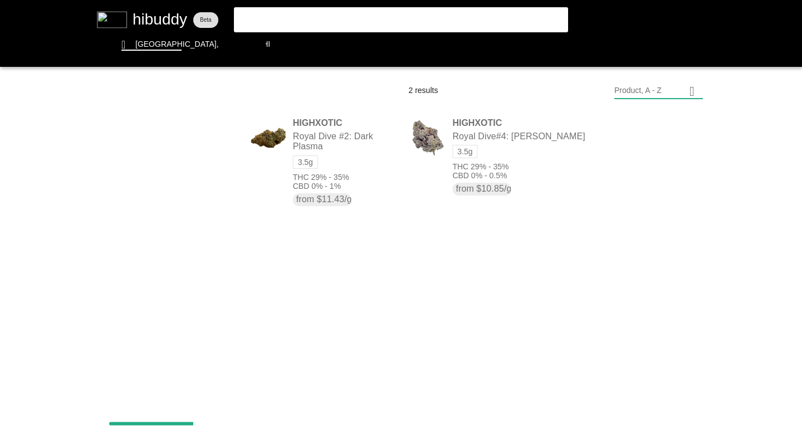
click at [181, 140] on flt-glass-pane at bounding box center [401, 222] width 802 height 444
click at [186, 277] on flt-glass-pane at bounding box center [401, 222] width 802 height 444
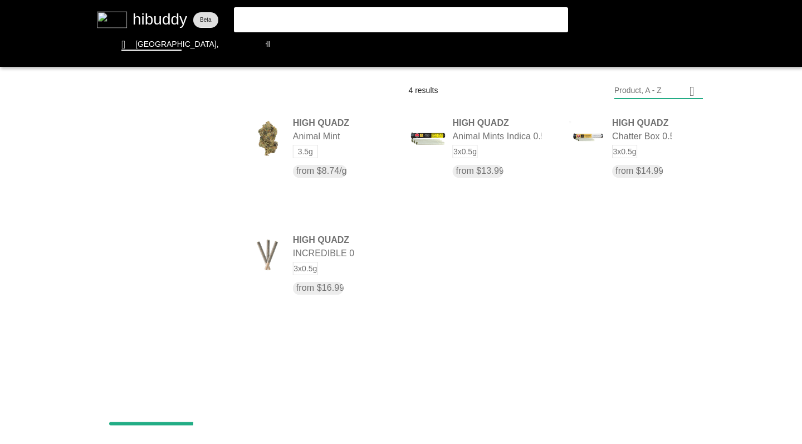
click at [194, 143] on flt-glass-pane at bounding box center [401, 222] width 802 height 444
click at [185, 259] on flt-glass-pane at bounding box center [401, 222] width 802 height 444
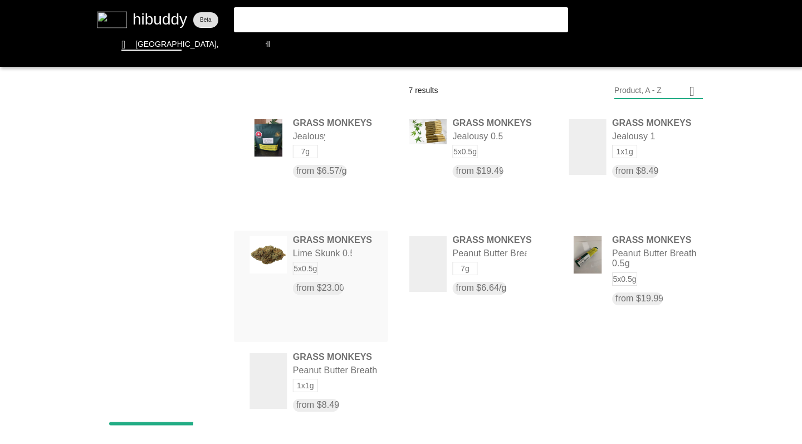
click at [310, 250] on flt-glass-pane at bounding box center [401, 222] width 802 height 444
click at [194, 142] on flt-glass-pane at bounding box center [401, 222] width 802 height 444
click at [211, 233] on flt-glass-pane at bounding box center [401, 222] width 802 height 444
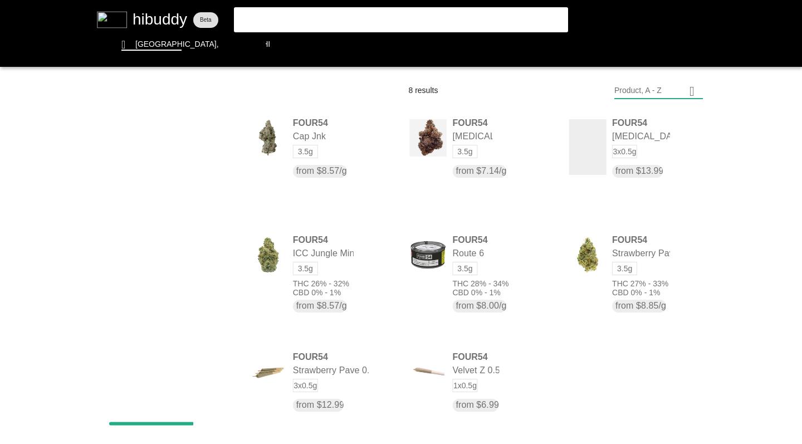
click at [170, 142] on flt-glass-pane at bounding box center [401, 222] width 802 height 444
click at [180, 234] on flt-glass-pane at bounding box center [401, 222] width 802 height 444
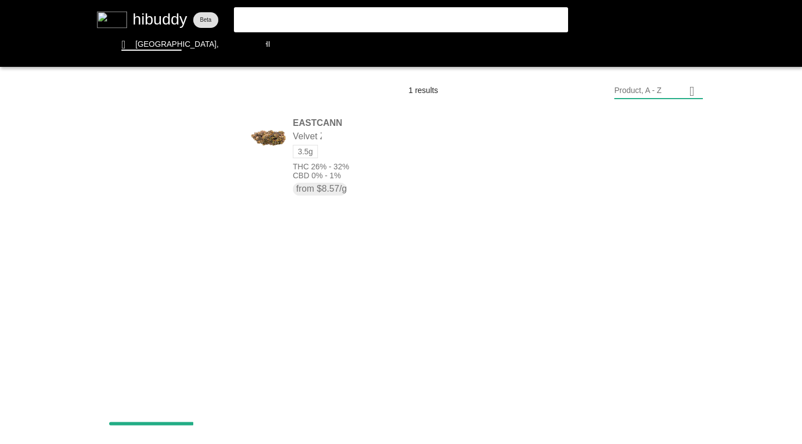
click at [180, 140] on flt-glass-pane at bounding box center [401, 222] width 802 height 444
click at [180, 116] on flt-glass-pane at bounding box center [401, 222] width 802 height 444
click at [192, 139] on flt-glass-pane at bounding box center [401, 222] width 802 height 444
click at [189, 218] on flt-glass-pane at bounding box center [401, 222] width 802 height 444
click at [175, 140] on flt-glass-pane at bounding box center [401, 222] width 802 height 444
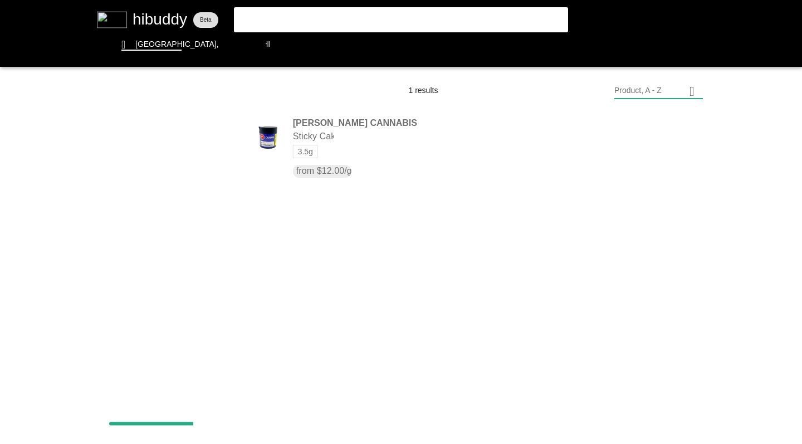
click at [186, 261] on flt-glass-pane at bounding box center [401, 222] width 802 height 444
click at [184, 142] on flt-glass-pane at bounding box center [401, 222] width 802 height 444
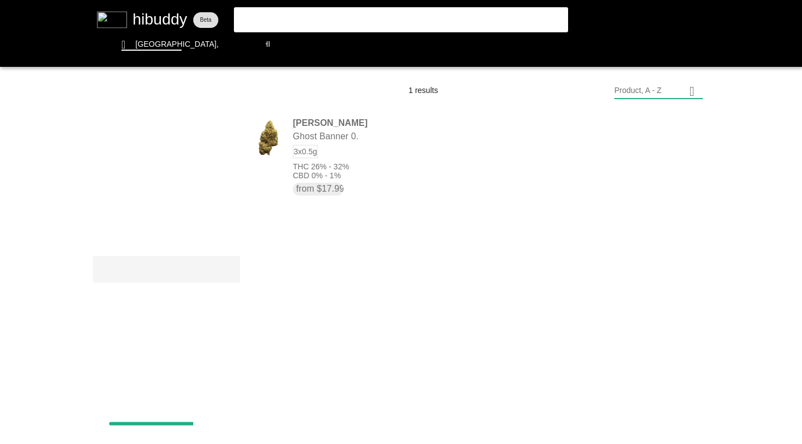
click at [190, 267] on flt-glass-pane at bounding box center [401, 222] width 802 height 444
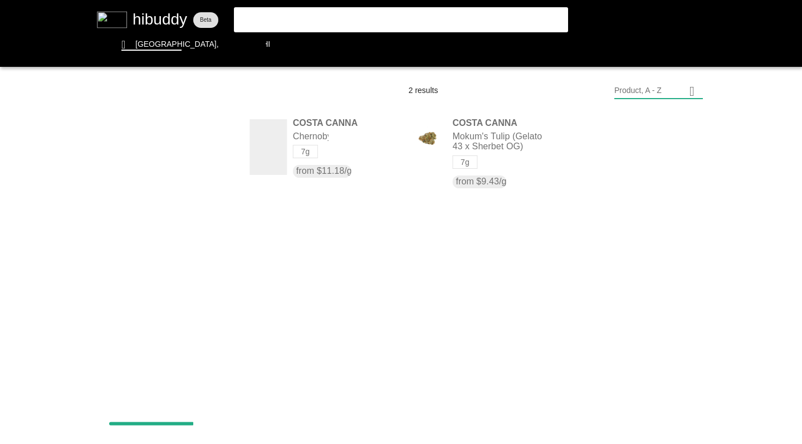
click at [187, 141] on flt-glass-pane at bounding box center [401, 222] width 802 height 444
click at [177, 210] on flt-glass-pane at bounding box center [401, 222] width 802 height 444
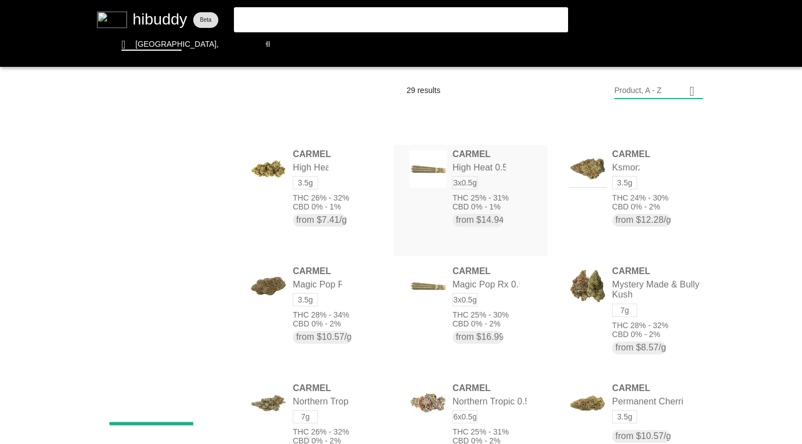
click at [455, 200] on flt-glass-pane at bounding box center [401, 222] width 802 height 444
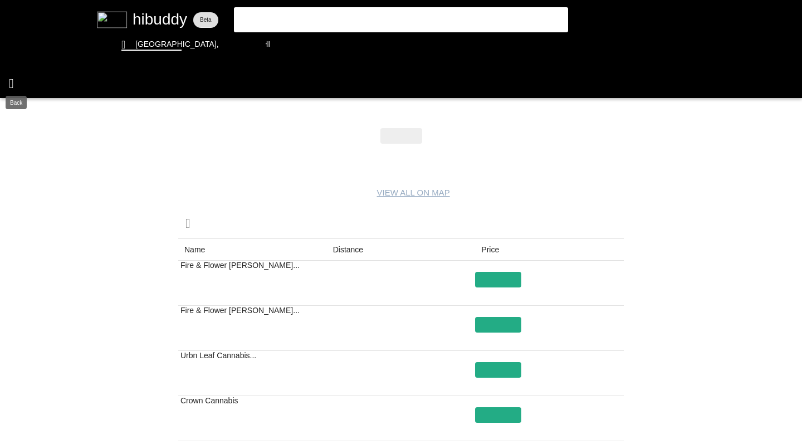
click at [13, 79] on flt-glass-pane at bounding box center [401, 222] width 802 height 444
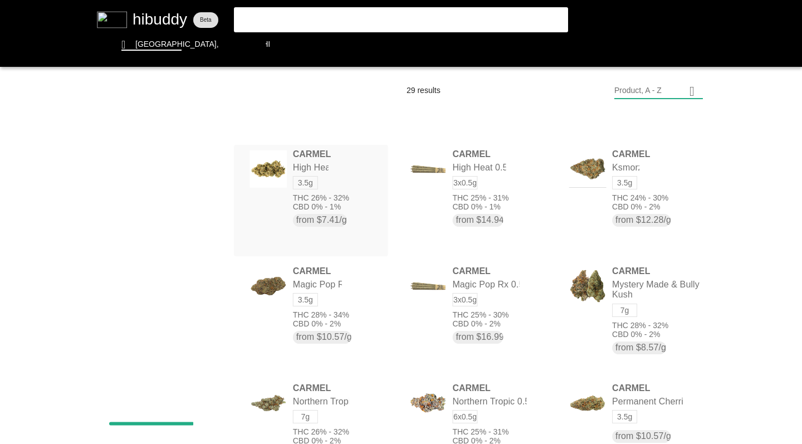
click at [326, 209] on flt-glass-pane at bounding box center [401, 222] width 802 height 444
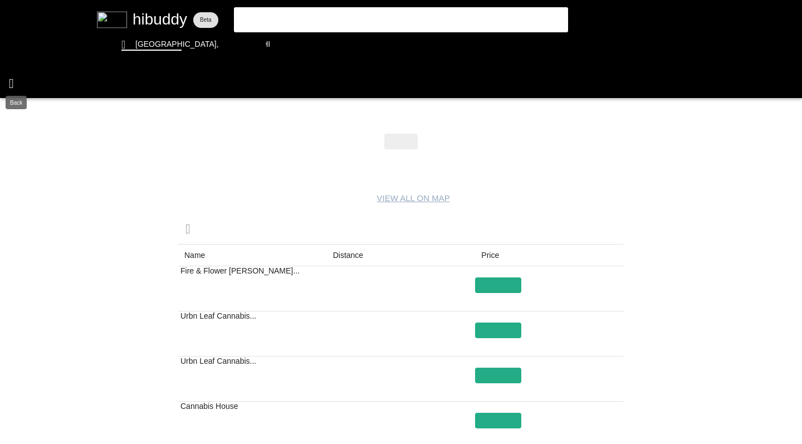
click at [11, 80] on flt-glass-pane at bounding box center [401, 222] width 802 height 444
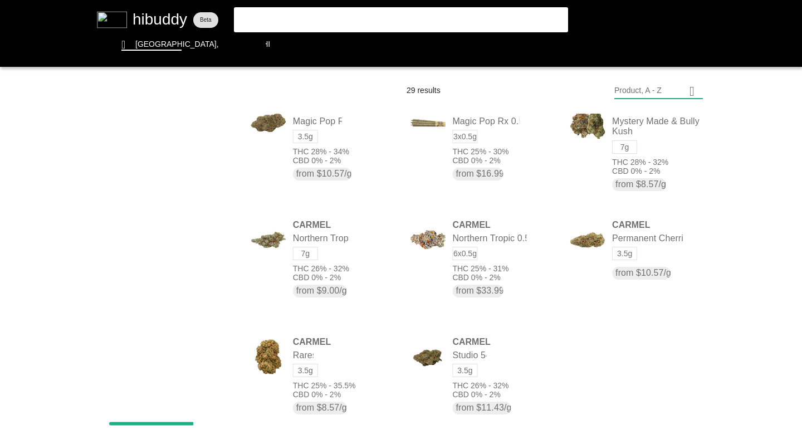
click at [192, 140] on flt-glass-pane at bounding box center [401, 222] width 802 height 444
click at [348, 103] on flt-glass-pane at bounding box center [401, 222] width 802 height 444
click at [151, 43] on flt-glass-pane at bounding box center [401, 222] width 802 height 444
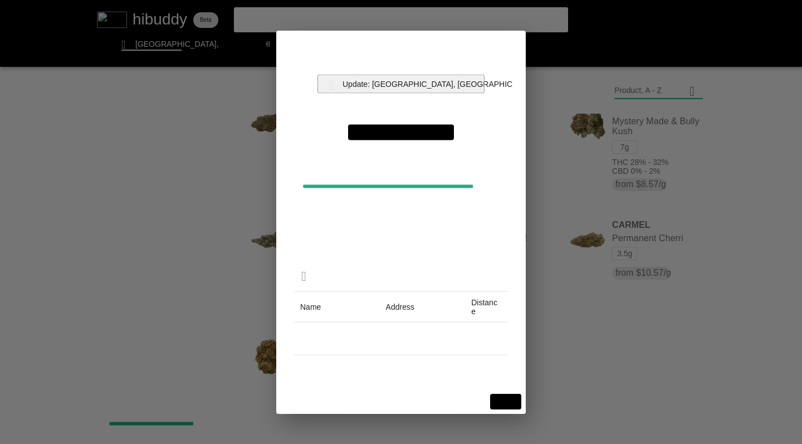
click at [375, 85] on flt-glass-pane at bounding box center [401, 222] width 802 height 444
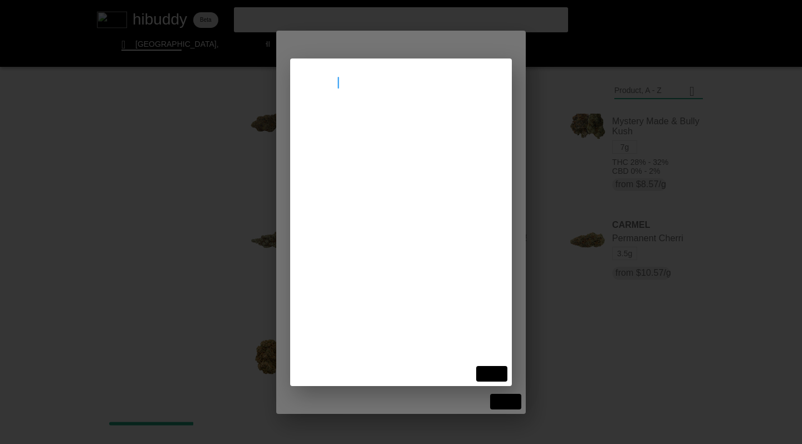
type input "lethbridge"
click at [383, 125] on flt-glass-pane at bounding box center [401, 222] width 802 height 444
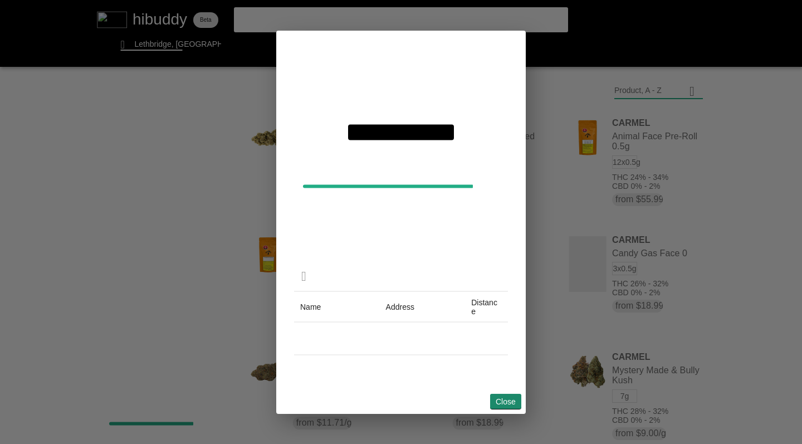
click at [497, 401] on flt-glass-pane at bounding box center [401, 222] width 802 height 444
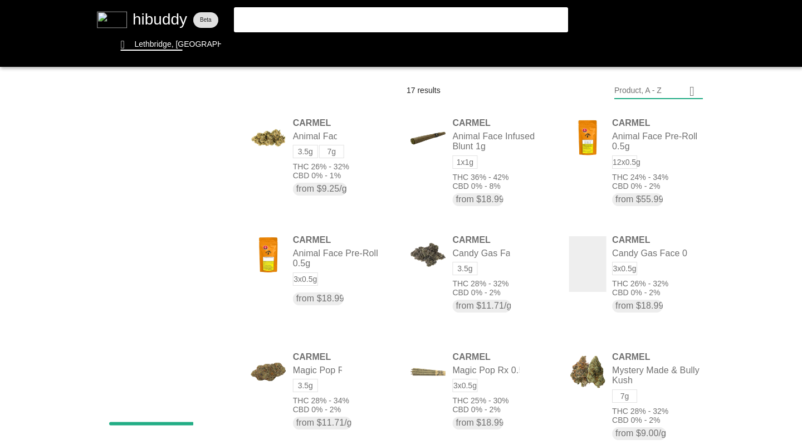
click at [217, 140] on flt-glass-pane at bounding box center [401, 222] width 802 height 444
click at [296, 19] on flt-glass-pane at bounding box center [401, 222] width 802 height 444
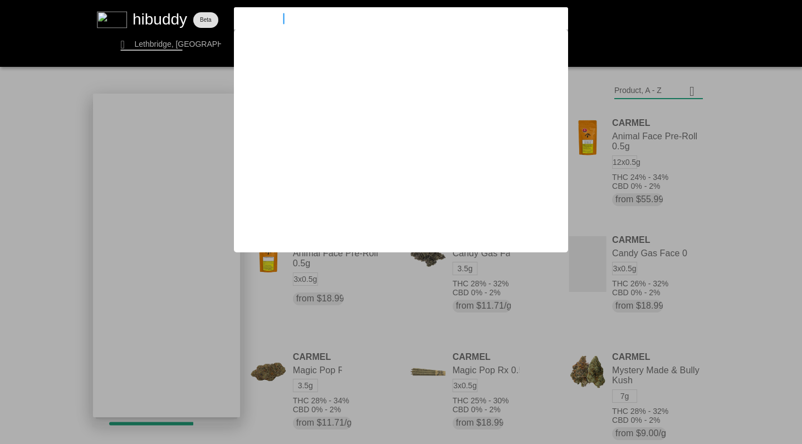
click at [295, 19] on input "sweetgrass" at bounding box center [391, 18] width 306 height 10
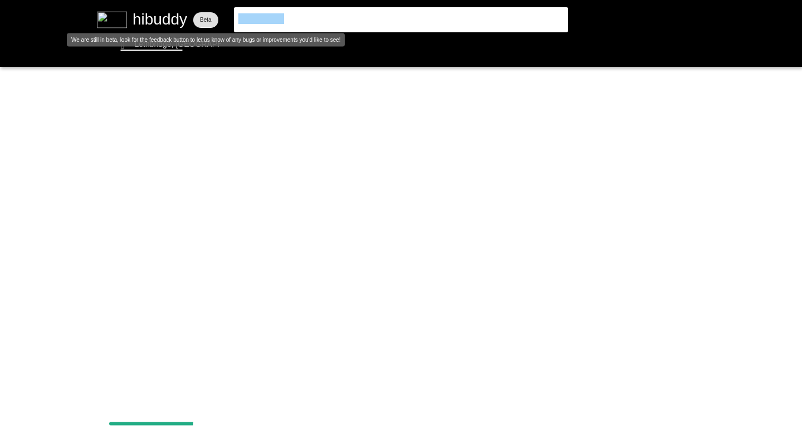
drag, startPoint x: 287, startPoint y: 20, endPoint x: 212, endPoint y: 13, distance: 75.6
click at [212, 13] on flt-glass-pane at bounding box center [401, 222] width 802 height 444
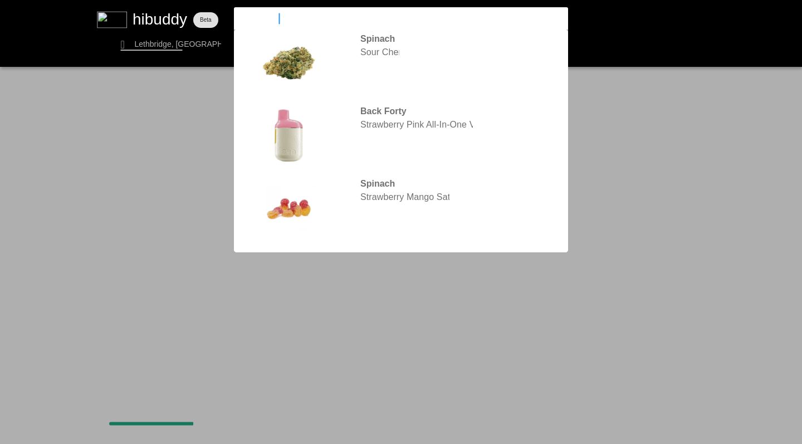
type input "simply bare"
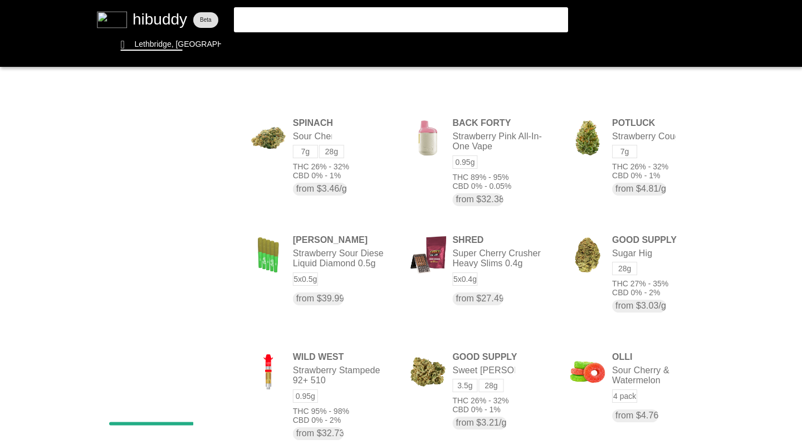
click at [297, 21] on flt-glass-pane at bounding box center [401, 222] width 802 height 444
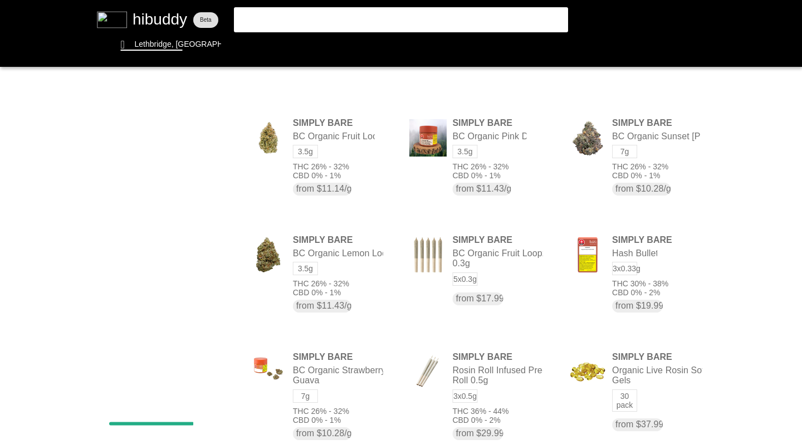
click at [630, 91] on flt-glass-pane at bounding box center [401, 222] width 802 height 444
click at [636, 166] on flt-glass-pane at bounding box center [401, 222] width 802 height 444
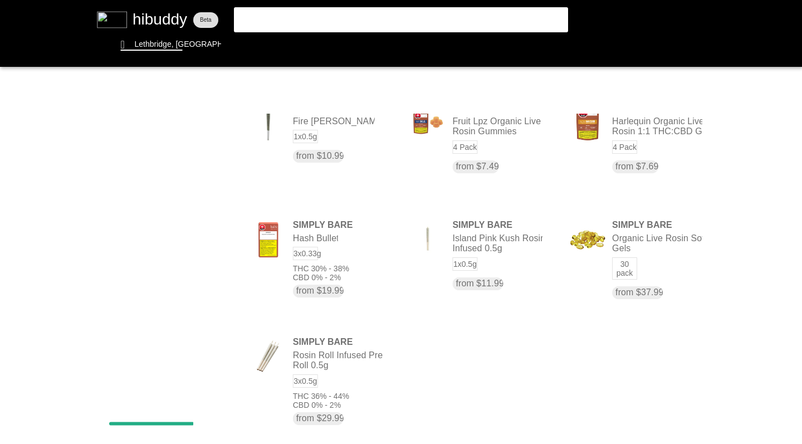
click at [207, 143] on flt-glass-pane at bounding box center [401, 222] width 802 height 444
click at [150, 351] on flt-glass-pane at bounding box center [401, 222] width 802 height 444
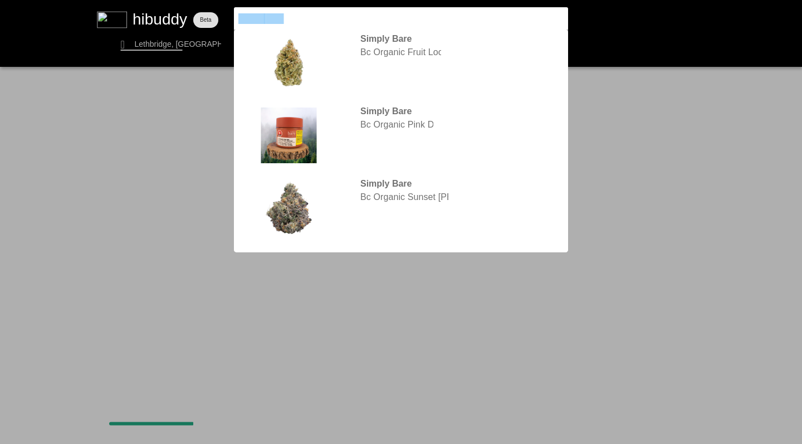
drag, startPoint x: 291, startPoint y: 17, endPoint x: 180, endPoint y: 16, distance: 111.4
click at [180, 16] on flt-glass-pane at bounding box center [401, 222] width 802 height 444
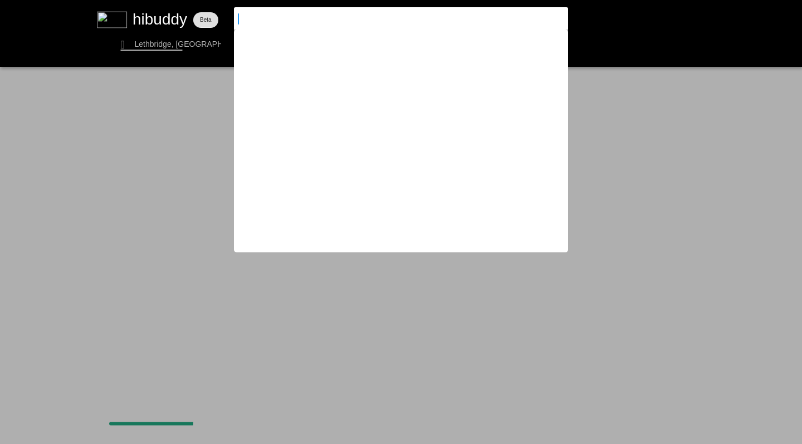
click at [161, 46] on flt-glass-pane at bounding box center [401, 222] width 802 height 444
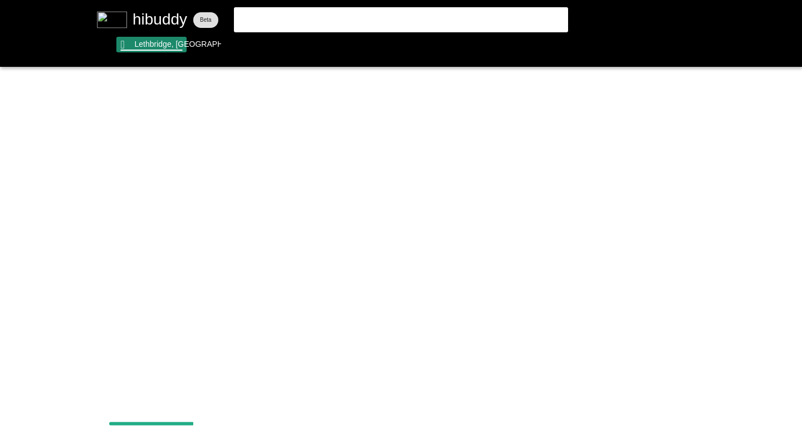
click at [161, 46] on flt-glass-pane at bounding box center [401, 222] width 802 height 444
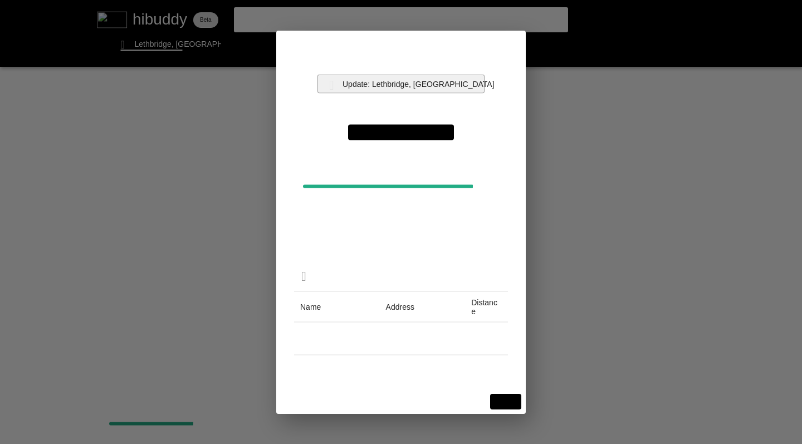
click at [378, 79] on flt-glass-pane at bounding box center [401, 222] width 802 height 444
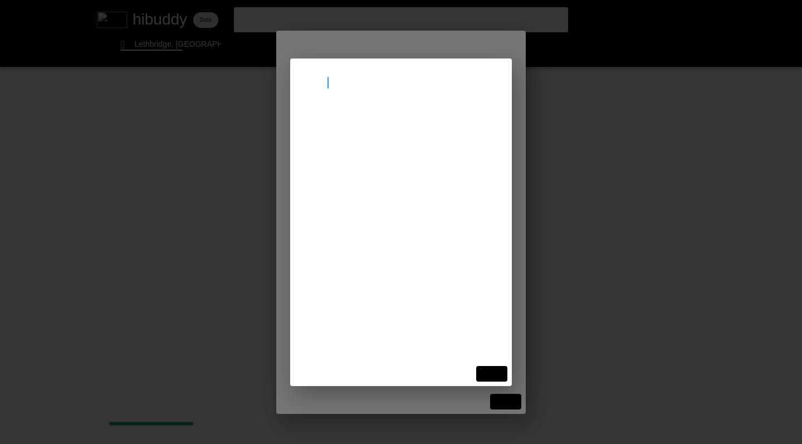
type input "[GEOGRAPHIC_DATA]"
click at [370, 126] on flt-glass-pane at bounding box center [401, 222] width 802 height 444
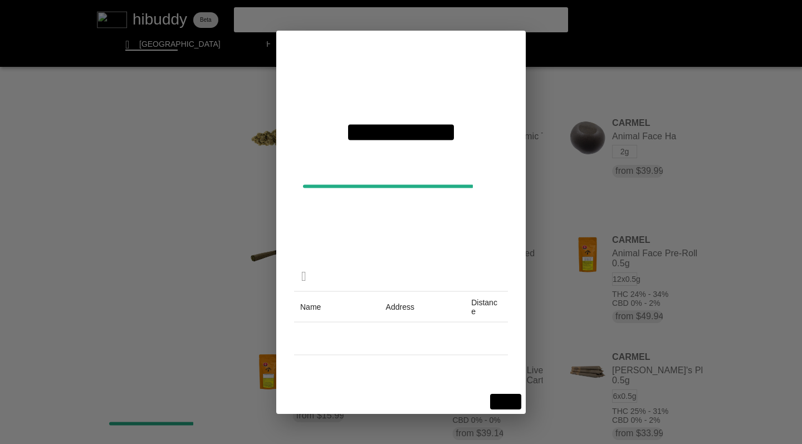
click at [505, 397] on flt-glass-pane at bounding box center [401, 222] width 802 height 444
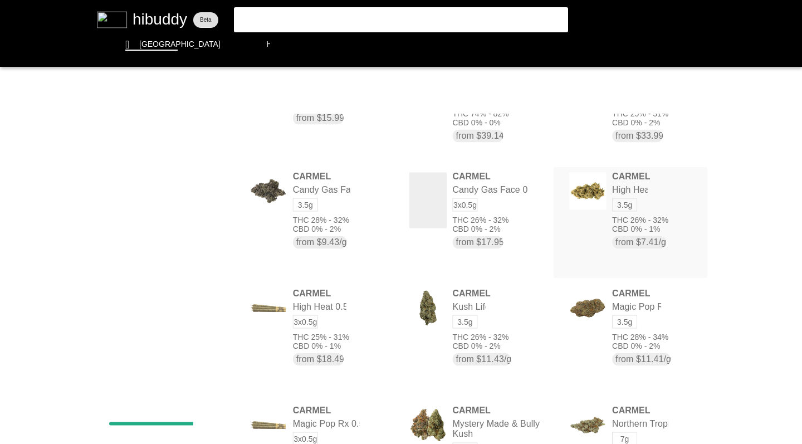
click at [640, 230] on flt-glass-pane at bounding box center [401, 222] width 802 height 444
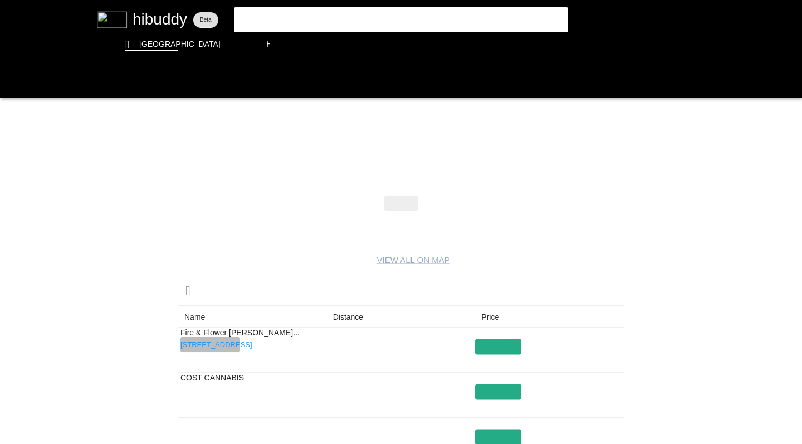
click at [221, 348] on flt-glass-pane at bounding box center [401, 222] width 802 height 444
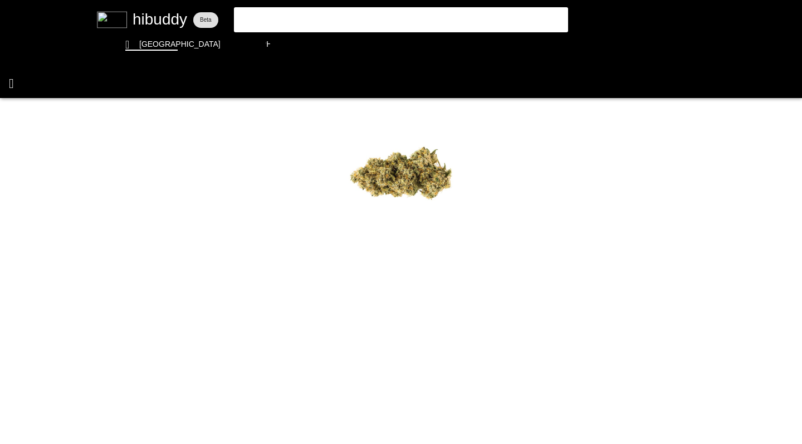
click at [11, 81] on flt-glass-pane at bounding box center [401, 222] width 802 height 444
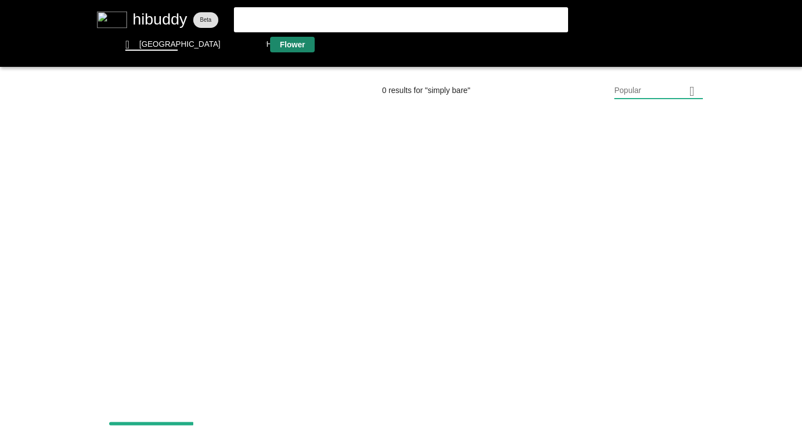
click at [296, 42] on flt-glass-pane at bounding box center [401, 222] width 802 height 444
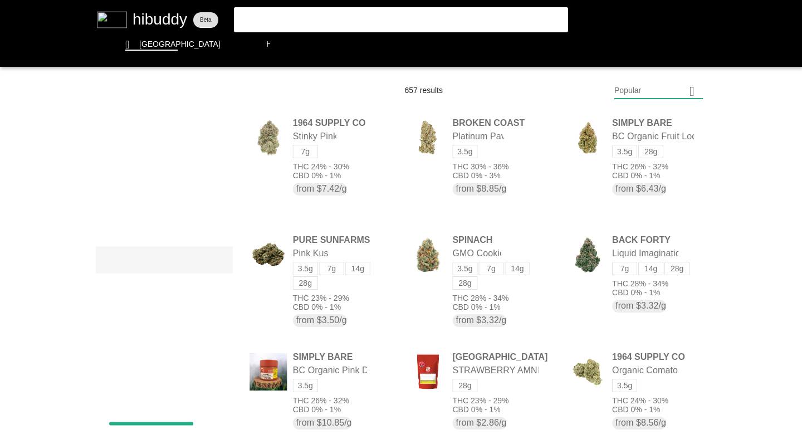
click at [217, 260] on flt-glass-pane at bounding box center [401, 222] width 802 height 444
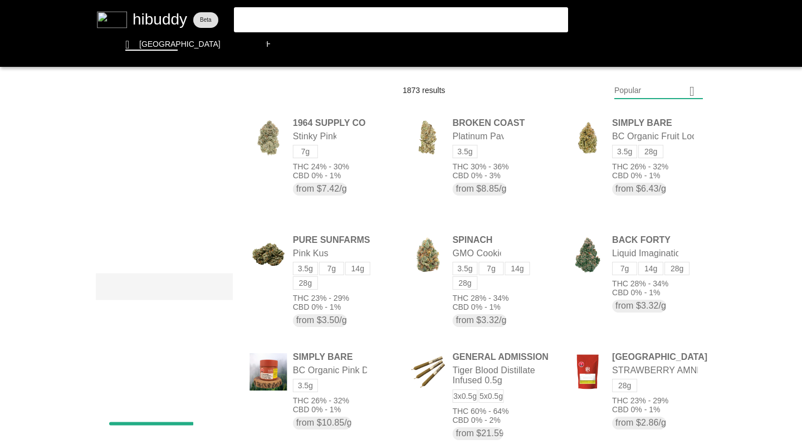
click at [217, 289] on flt-glass-pane at bounding box center [401, 222] width 802 height 444
click at [216, 235] on flt-glass-pane at bounding box center [401, 222] width 802 height 444
click at [209, 144] on flt-glass-pane at bounding box center [401, 222] width 802 height 444
click at [192, 167] on flt-glass-pane at bounding box center [401, 222] width 802 height 444
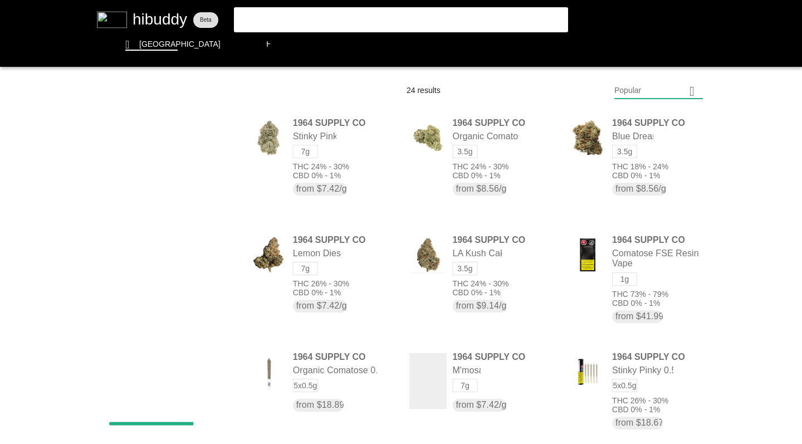
click at [638, 93] on flt-glass-pane at bounding box center [401, 222] width 802 height 444
click at [637, 167] on flt-glass-pane at bounding box center [401, 222] width 802 height 444
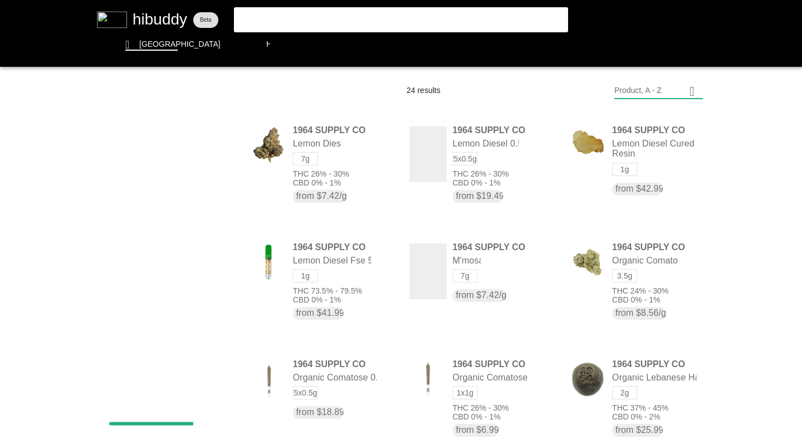
click at [204, 140] on flt-glass-pane at bounding box center [401, 222] width 802 height 444
click at [201, 204] on flt-glass-pane at bounding box center [401, 222] width 802 height 444
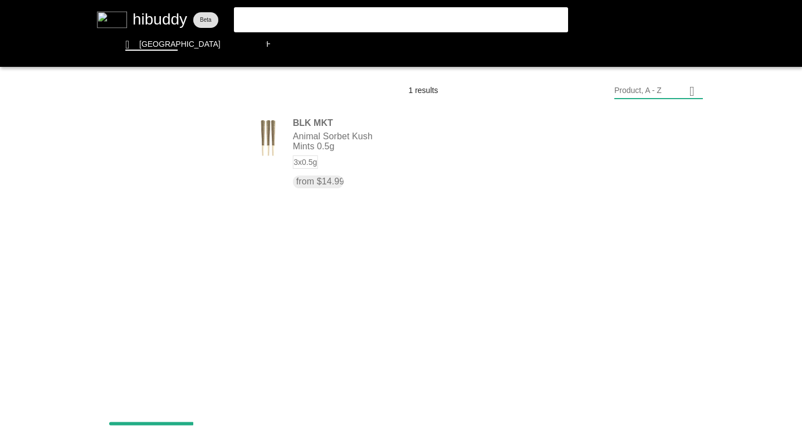
click at [188, 143] on flt-glass-pane at bounding box center [401, 222] width 802 height 444
click at [172, 187] on flt-glass-pane at bounding box center [401, 222] width 802 height 444
click at [302, 168] on flt-glass-pane at bounding box center [401, 222] width 802 height 444
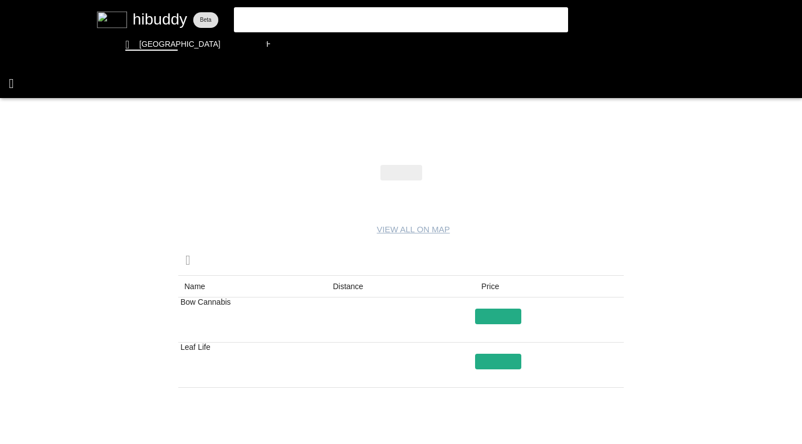
click at [13, 80] on flt-glass-pane at bounding box center [401, 222] width 802 height 444
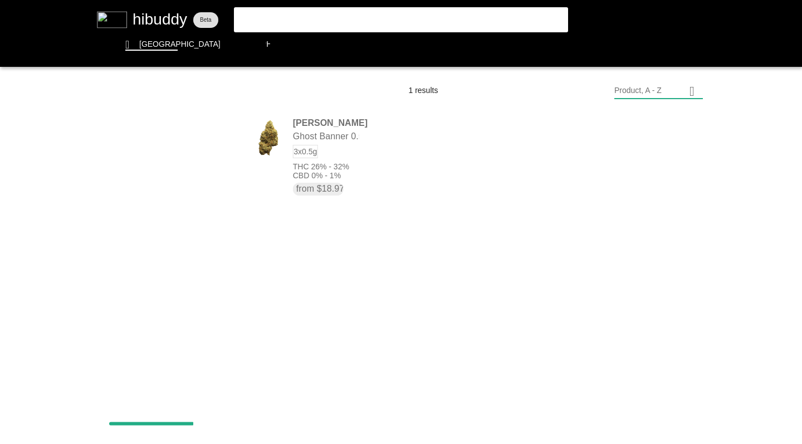
click at [159, 138] on flt-glass-pane at bounding box center [401, 222] width 802 height 444
click at [196, 223] on flt-glass-pane at bounding box center [401, 222] width 802 height 444
